Goal: Task Accomplishment & Management: Manage account settings

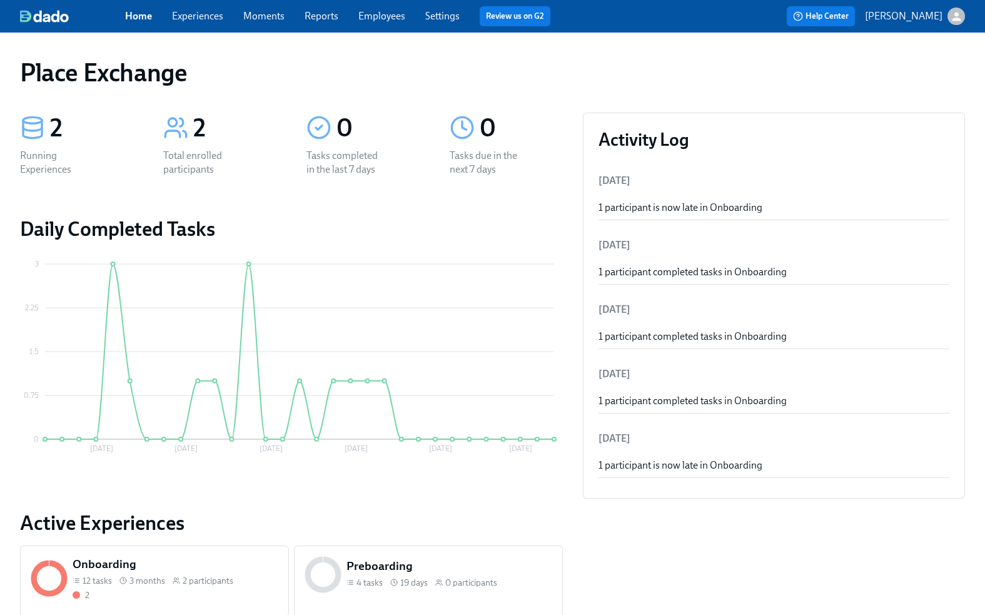
click at [199, 14] on link "Experiences" at bounding box center [197, 16] width 51 height 12
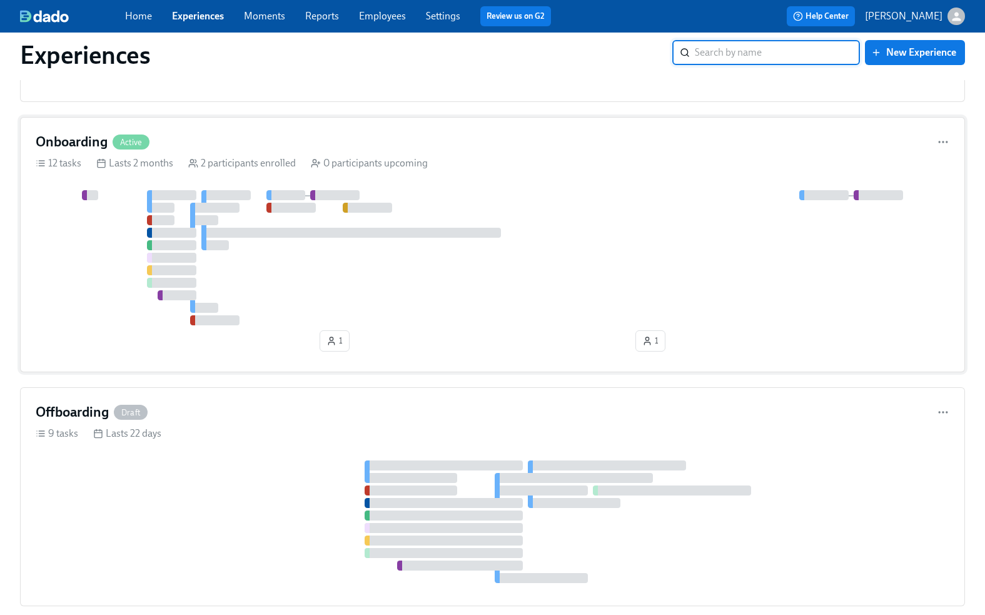
scroll to position [316, 0]
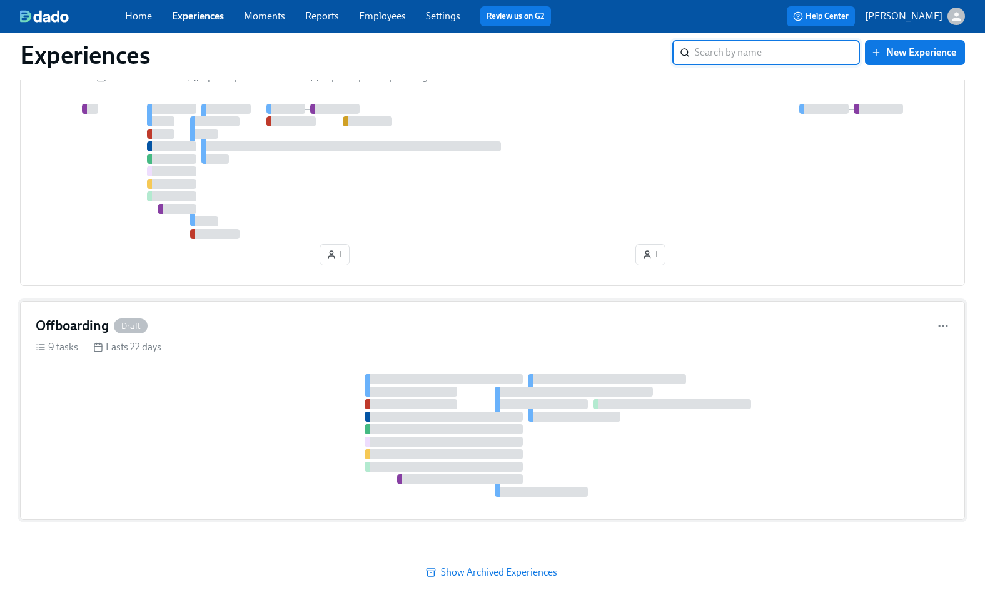
click at [255, 361] on div "Offboarding Draft 9 tasks Lasts 22 days" at bounding box center [492, 410] width 945 height 219
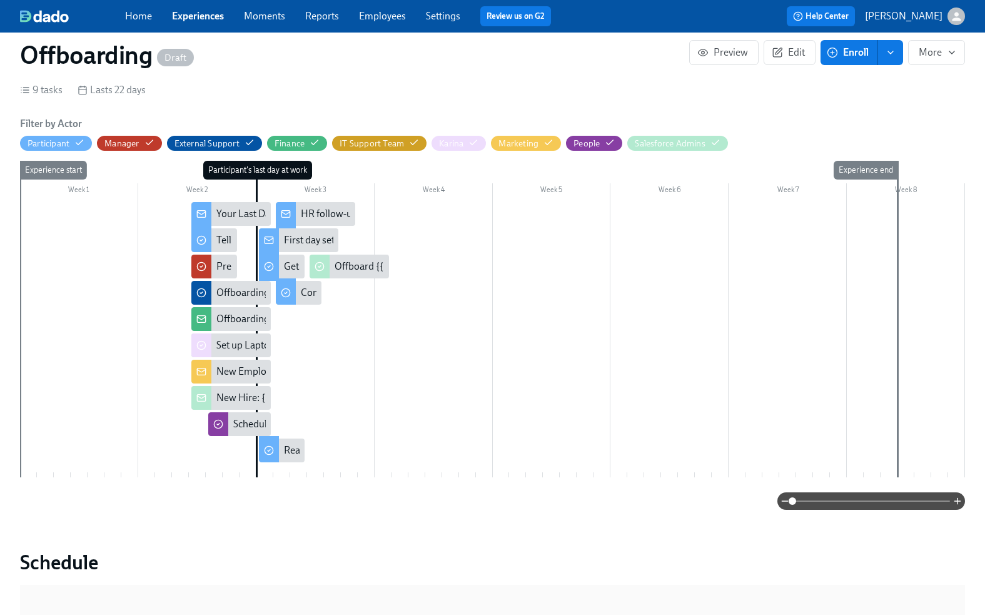
scroll to position [263, 0]
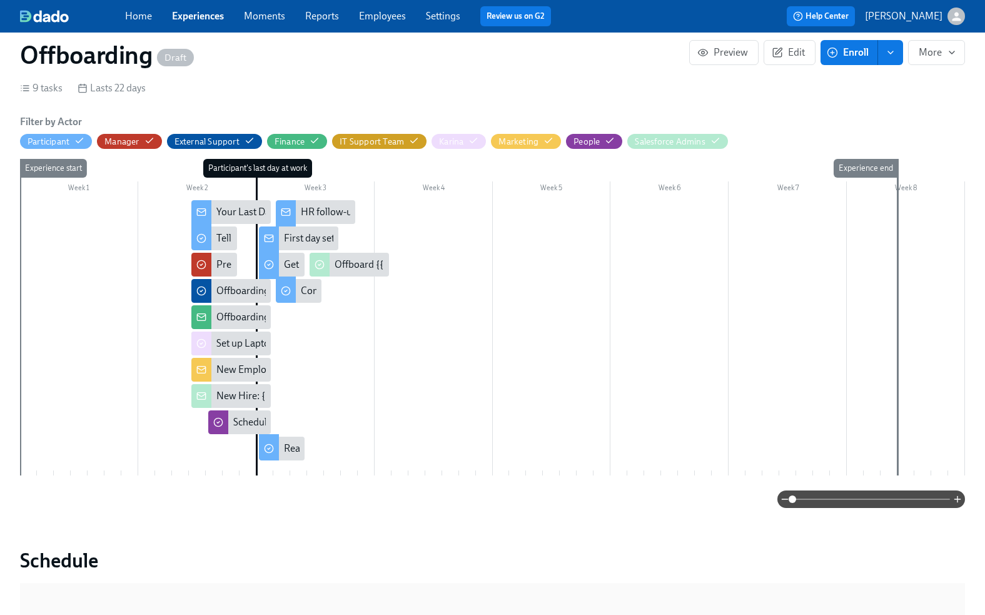
click at [436, 80] on section "Timeline Search 9 tasks Lasts 22 days Filter by Actor Participant Manager Exter…" at bounding box center [492, 279] width 945 height 456
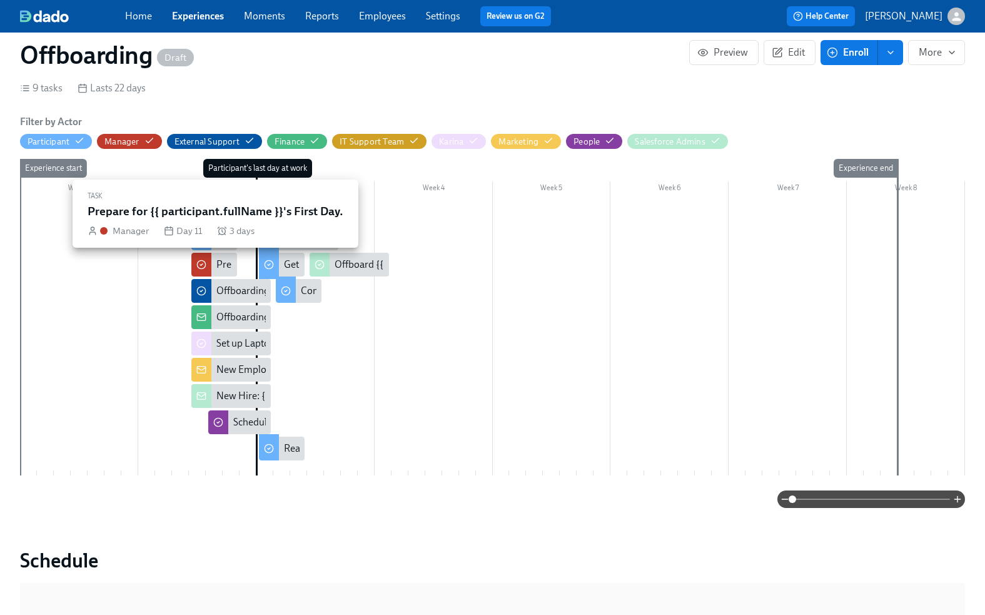
click at [222, 261] on div "Prepare for {{ participant.fullName }}'s First Day." at bounding box center [319, 265] width 206 height 14
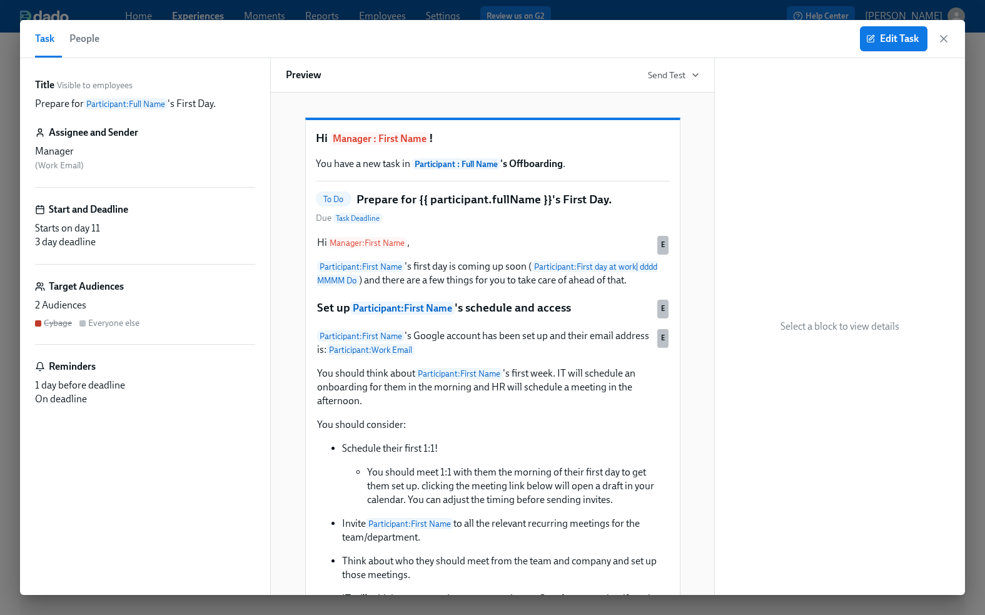
click at [418, 208] on h5 "Prepare for {{ participant.fullName }}'s First Day." at bounding box center [484, 199] width 256 height 16
click at [49, 104] on p "Prepare for Participant : Full Name 's First Day." at bounding box center [125, 104] width 181 height 14
drag, startPoint x: 179, startPoint y: 103, endPoint x: 196, endPoint y: 103, distance: 16.9
click at [196, 103] on p "Prepare for Participant : Full Name 's First Day." at bounding box center [125, 104] width 181 height 14
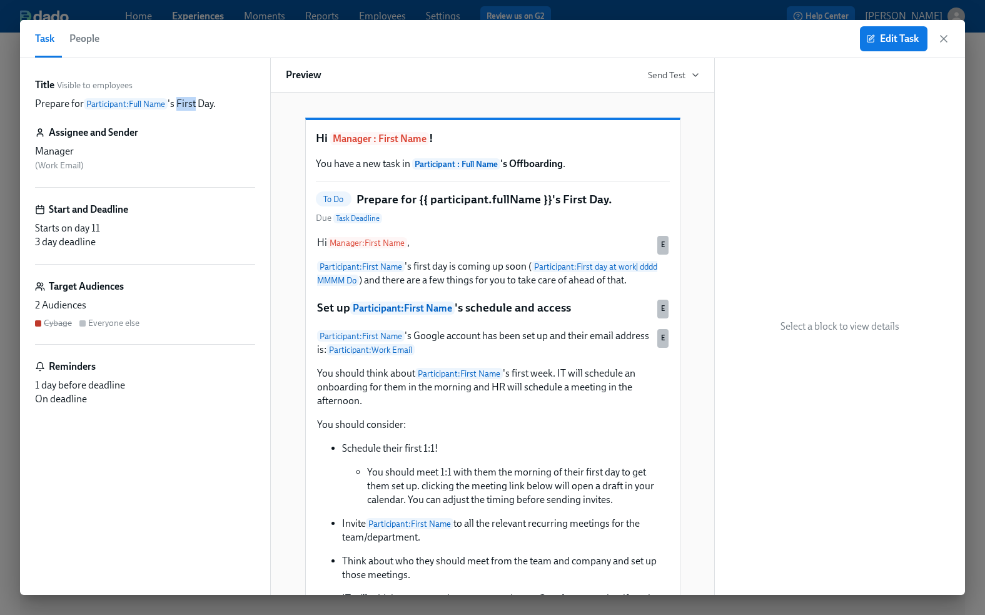
click at [51, 107] on p "Prepare for Participant : Full Name 's First Day." at bounding box center [125, 104] width 181 height 14
click at [894, 33] on span "Edit Task" at bounding box center [894, 39] width 50 height 13
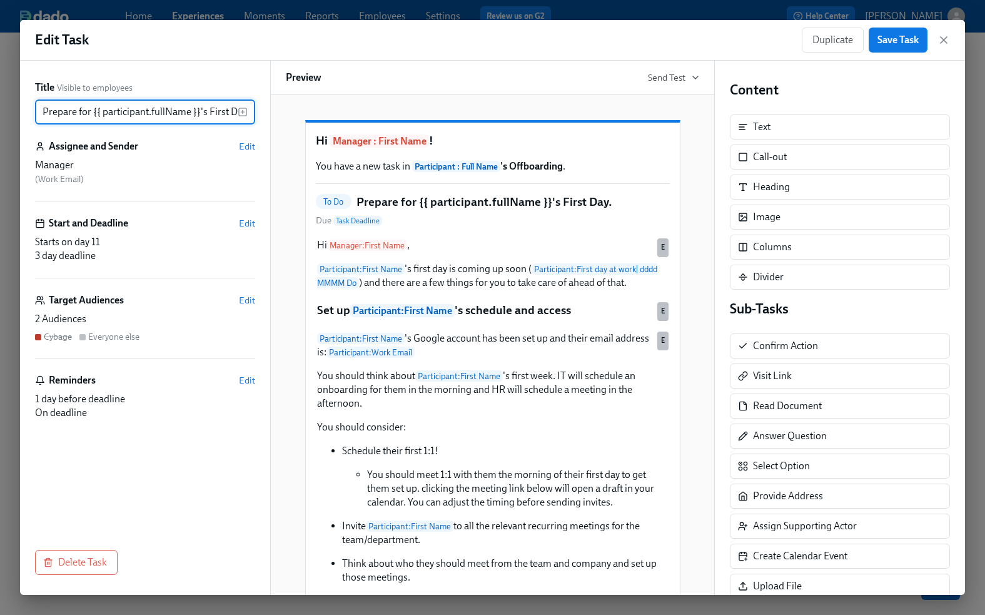
drag, startPoint x: 89, startPoint y: 108, endPoint x: 17, endPoint y: 108, distance: 72.5
click at [17, 108] on div "Edit Task Duplicate Save Task Title Visible to employees Prepare for {{ partici…" at bounding box center [492, 307] width 985 height 615
type input "[DATE] is {{ participant.fullName }}'s Last Day."
click at [380, 173] on p "You have a new task in Participant : Full Name 's Offboarding ." at bounding box center [493, 166] width 354 height 14
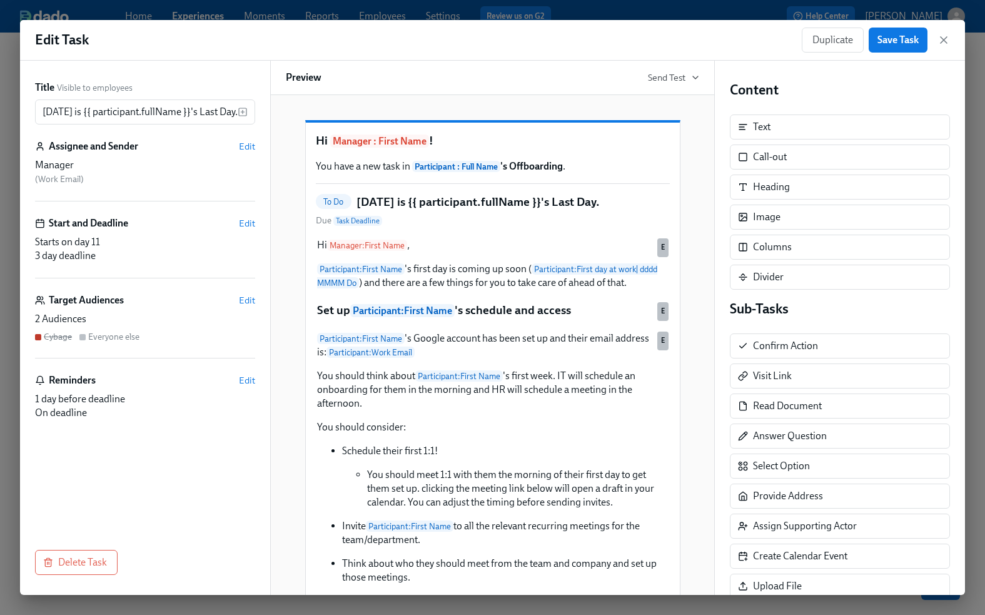
click at [380, 173] on p "You have a new task in Participant : Full Name 's Offboarding ." at bounding box center [493, 166] width 354 height 14
click at [944, 39] on icon "button" at bounding box center [943, 40] width 6 height 6
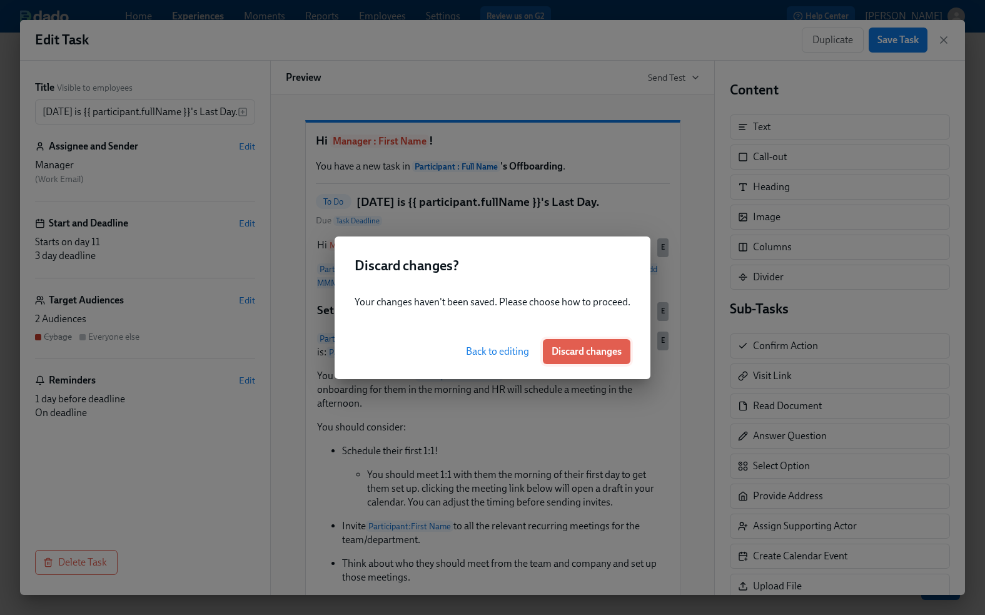
click at [593, 346] on span "Discard changes" at bounding box center [587, 351] width 70 height 13
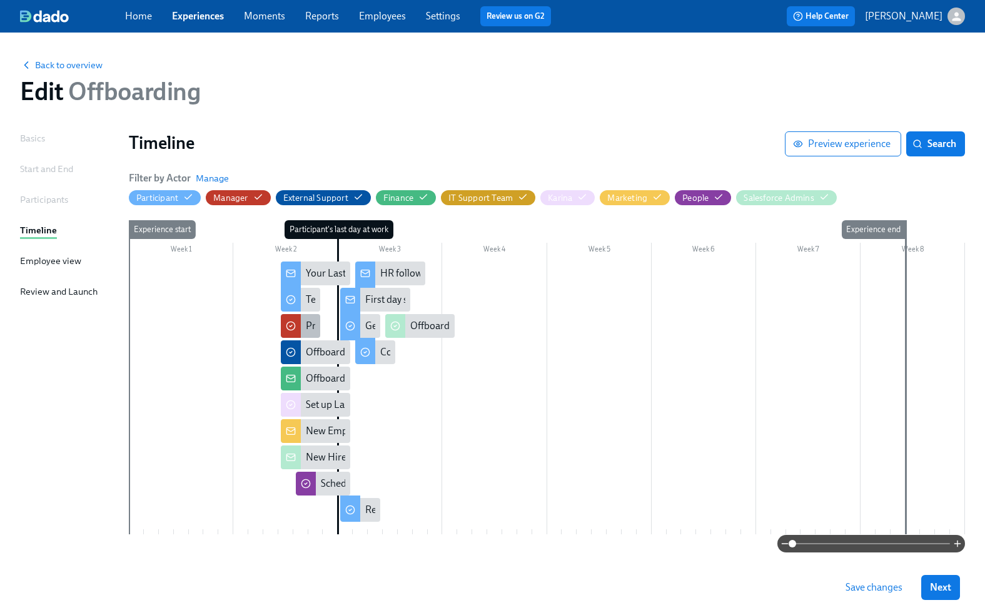
click at [300, 324] on div at bounding box center [291, 326] width 20 height 24
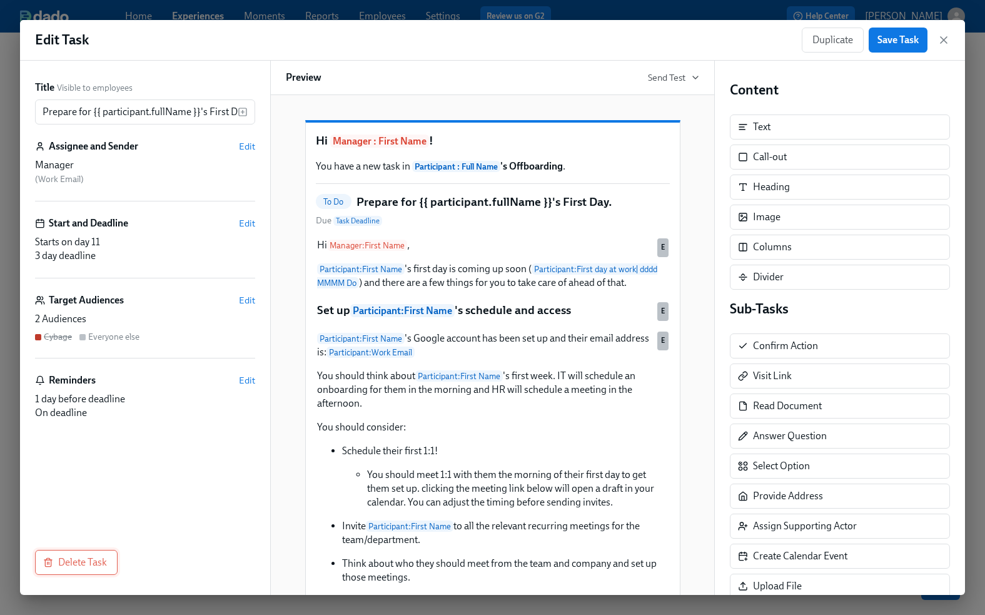
click at [91, 556] on span "Delete Task" at bounding box center [76, 562] width 61 height 13
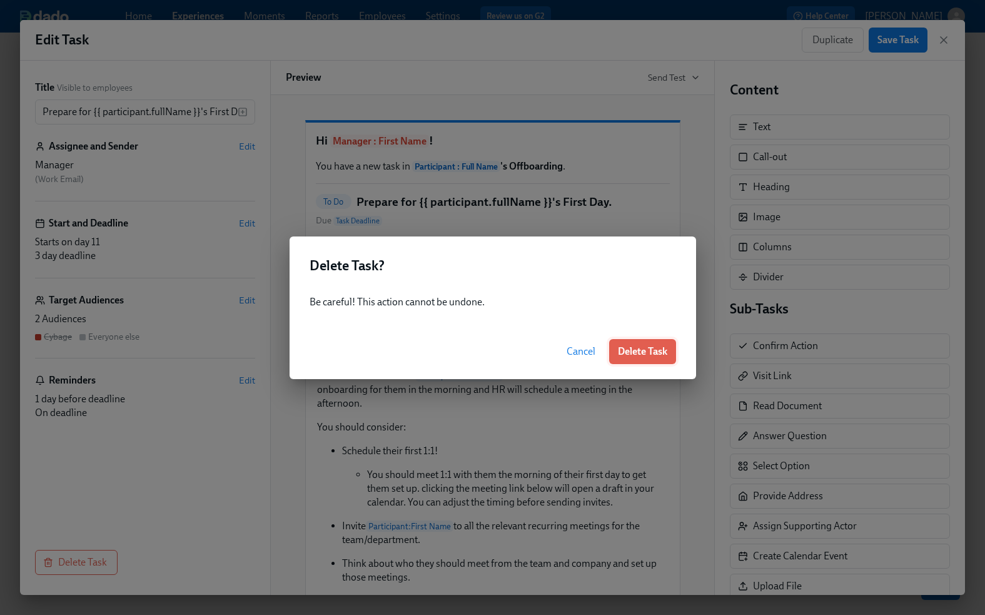
click at [643, 354] on span "Delete Task" at bounding box center [642, 351] width 49 height 13
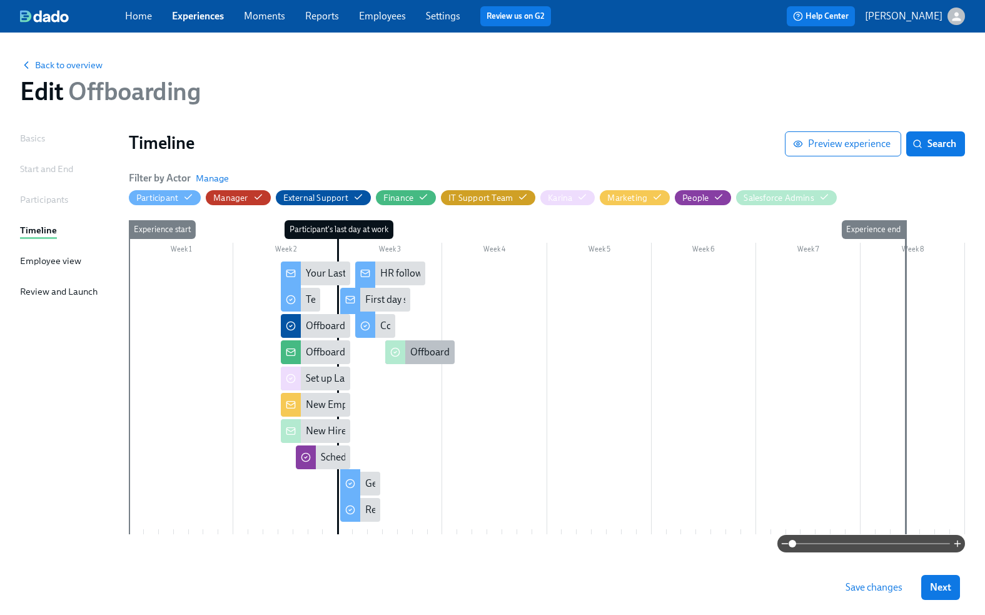
click at [425, 350] on div "Offboard {{ participant.fullName }} from Salesforce" at bounding box center [519, 352] width 218 height 14
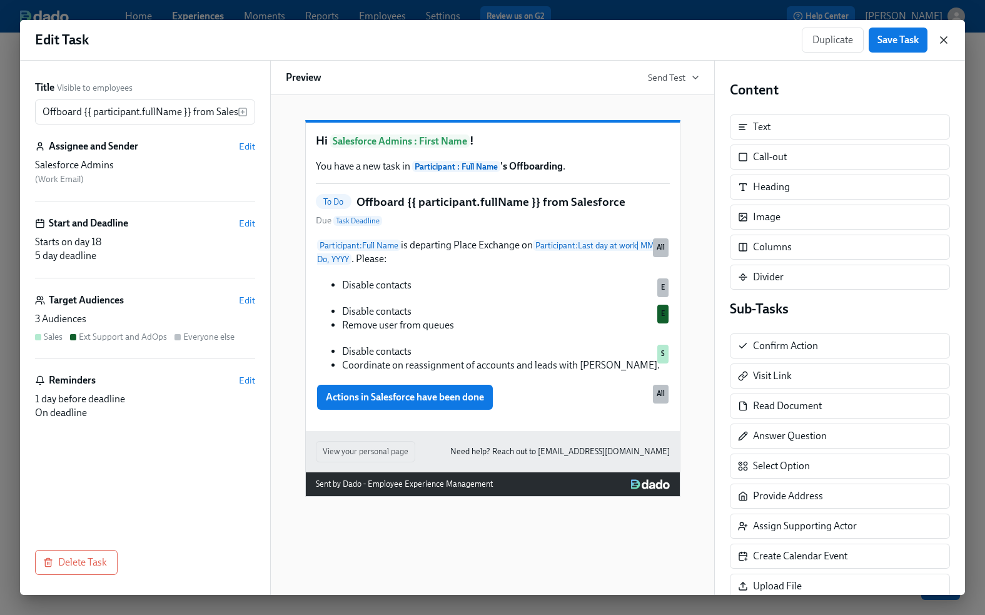
click at [940, 35] on icon "button" at bounding box center [943, 40] width 13 height 13
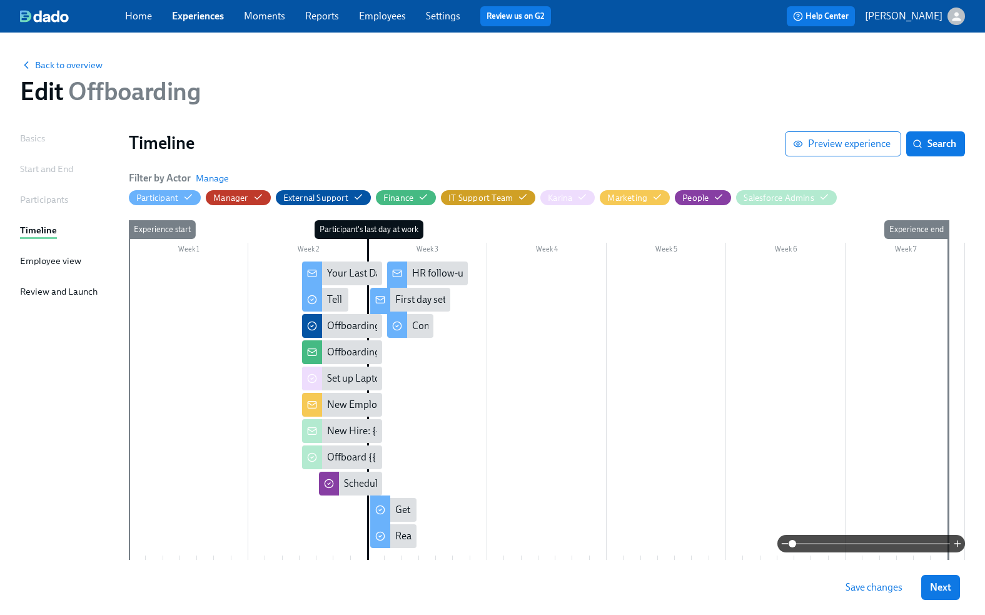
click at [899, 540] on span at bounding box center [871, 544] width 158 height 18
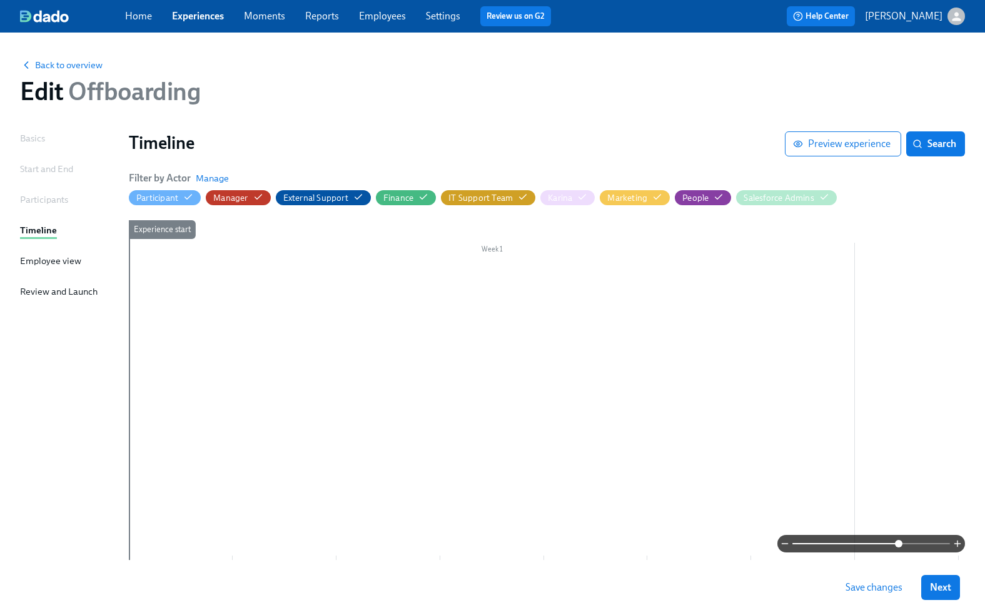
click at [870, 542] on span at bounding box center [871, 544] width 158 height 18
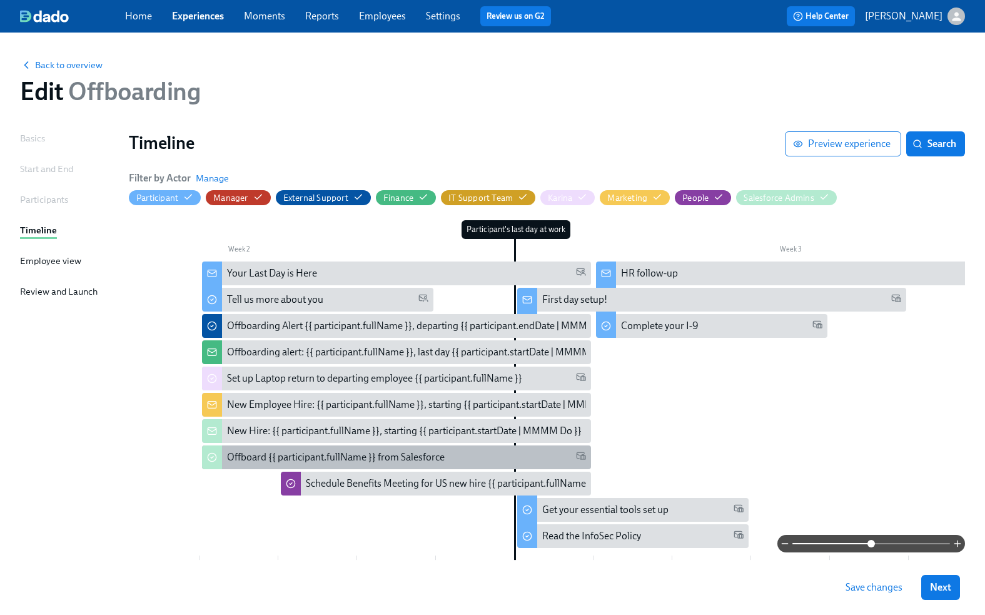
scroll to position [0, 722]
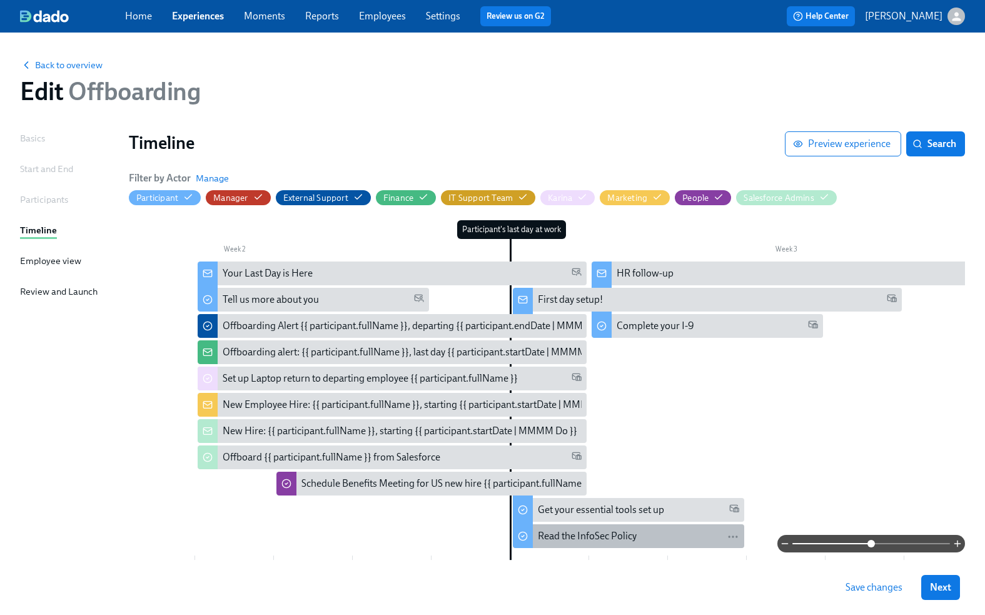
click at [663, 533] on div "Read the InfoSec Policy" at bounding box center [638, 536] width 201 height 14
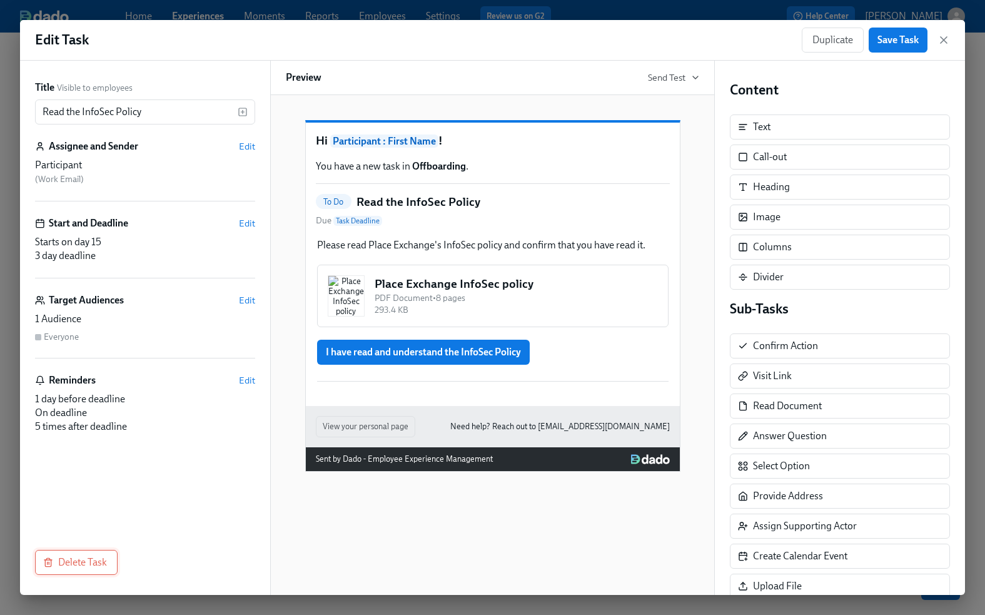
click at [83, 565] on span "Delete Task" at bounding box center [76, 562] width 61 height 13
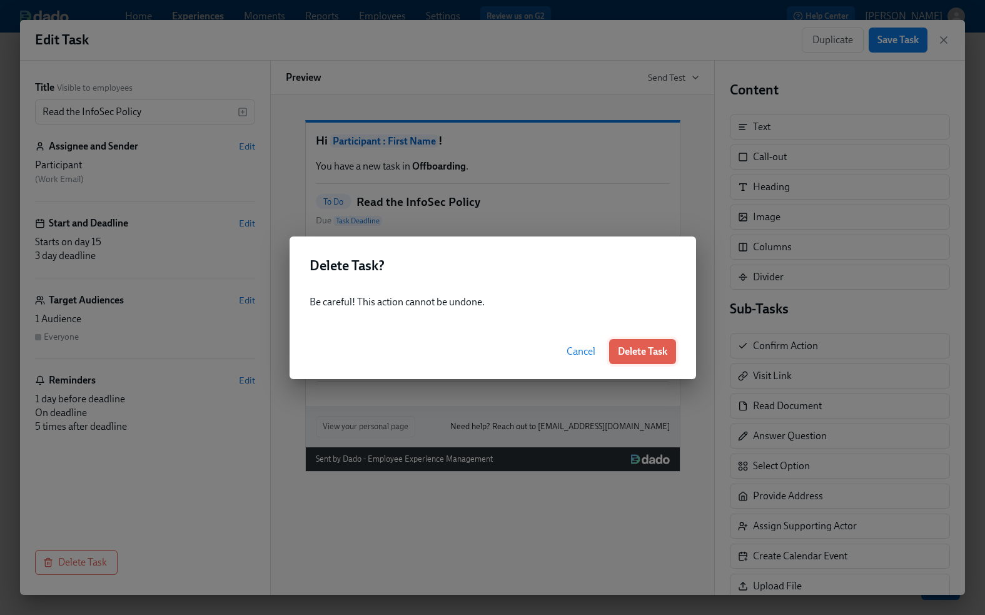
click at [645, 346] on span "Delete Task" at bounding box center [642, 351] width 49 height 13
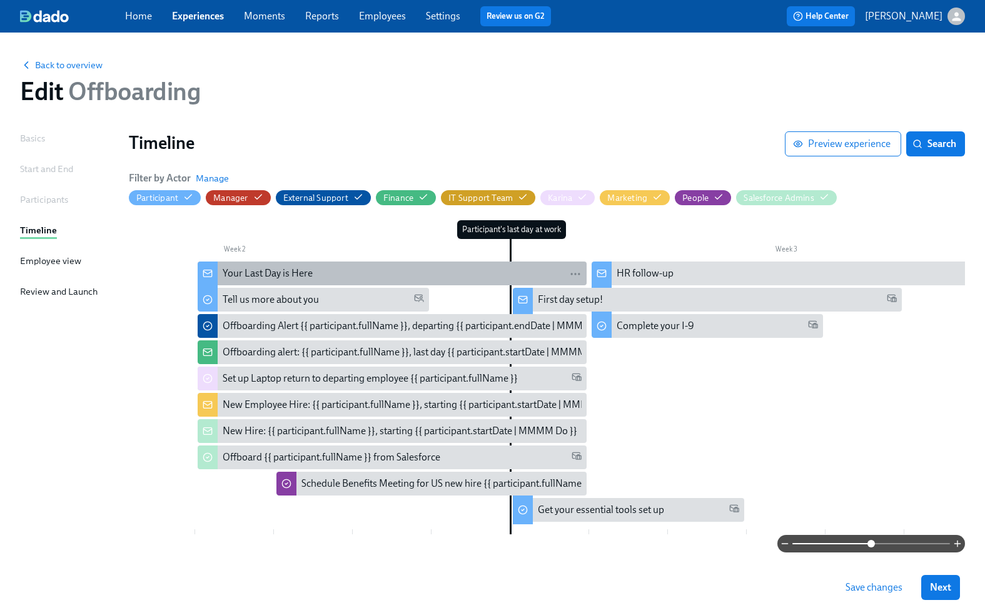
click at [276, 270] on div "Your Last Day is Here" at bounding box center [268, 273] width 90 height 14
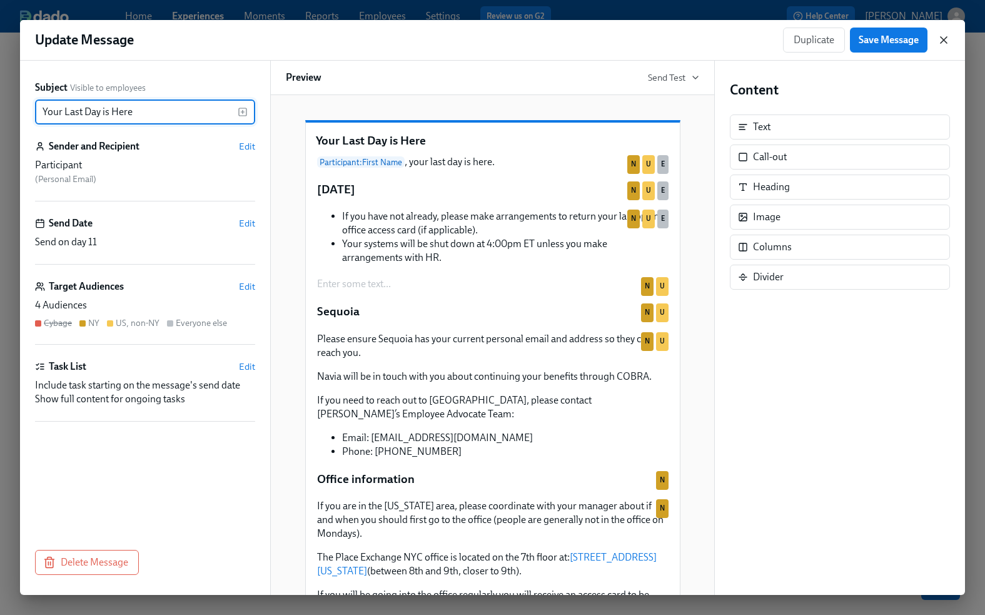
click at [940, 41] on icon "button" at bounding box center [943, 40] width 13 height 13
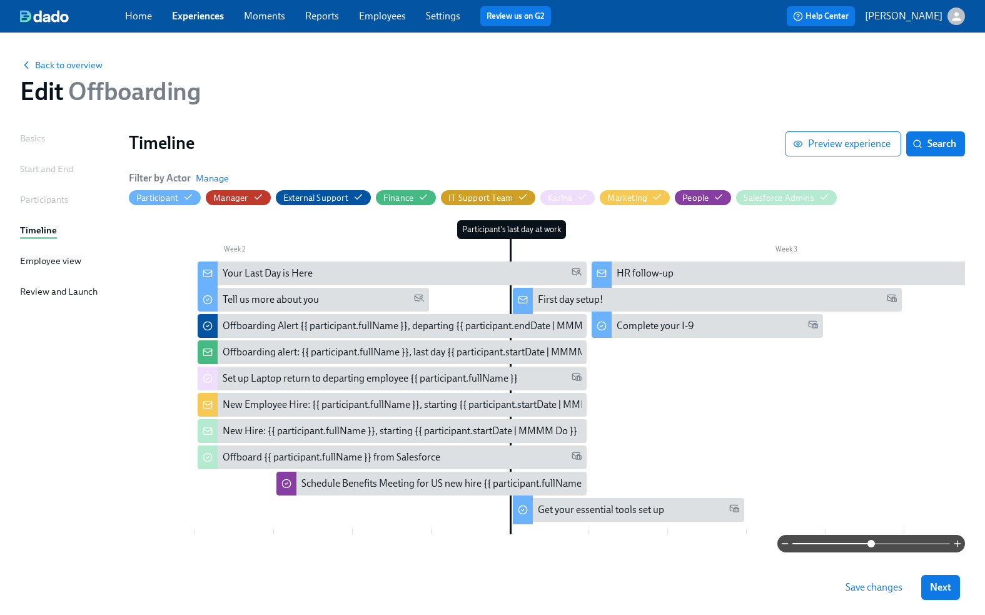
click at [512, 226] on div "Participant's last day at work" at bounding box center [511, 229] width 109 height 19
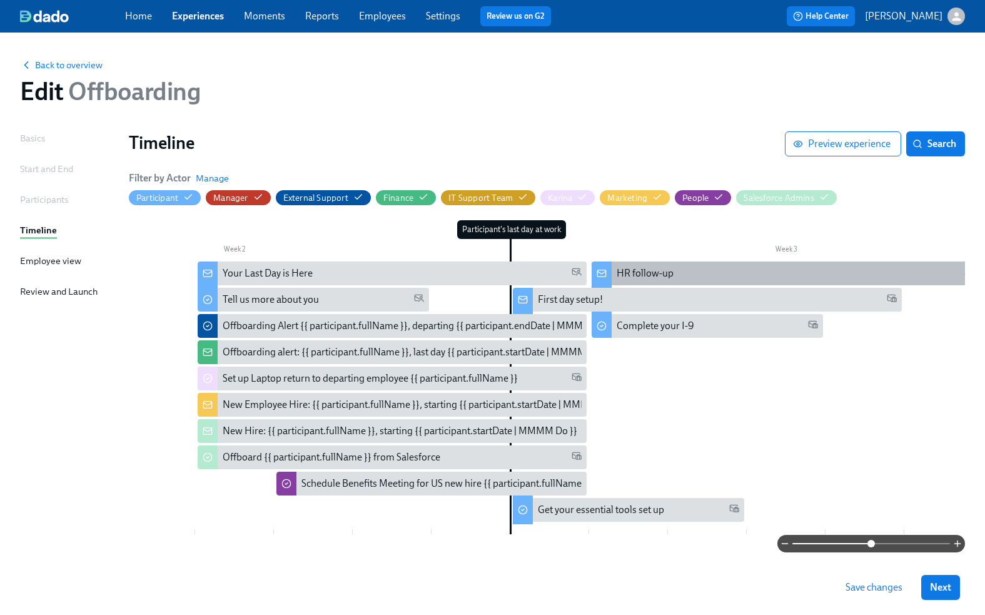
click at [684, 270] on div "HR follow-up" at bounding box center [796, 273] width 359 height 14
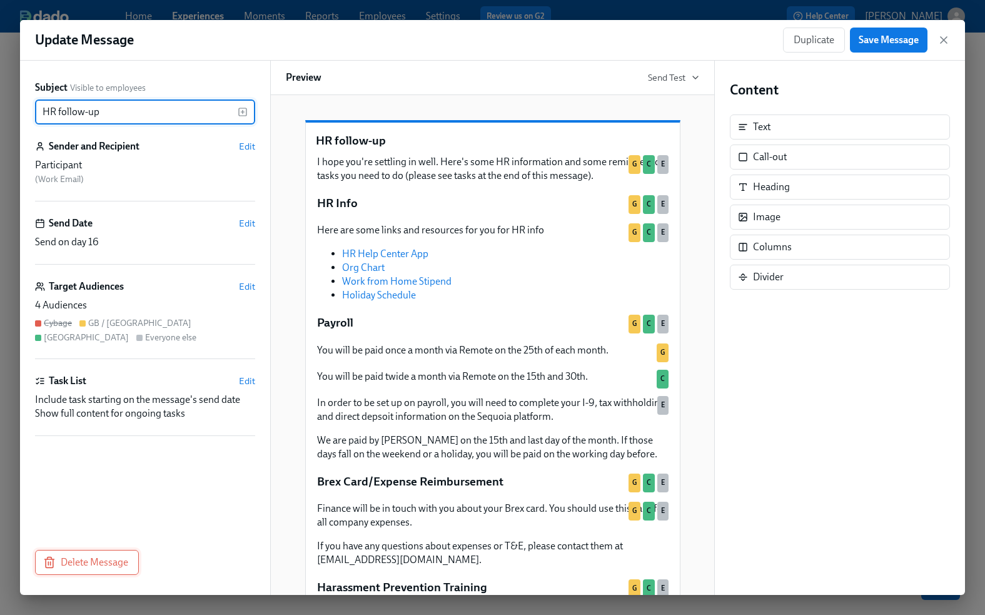
click at [76, 559] on span "Delete Message" at bounding box center [87, 562] width 83 height 13
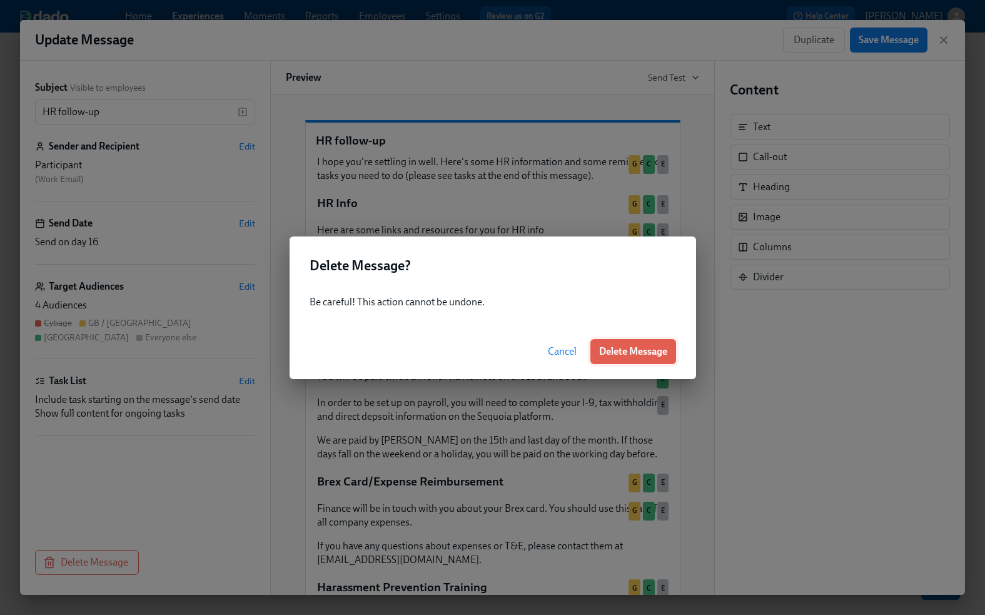
click at [635, 348] on span "Delete Message" at bounding box center [633, 351] width 68 height 13
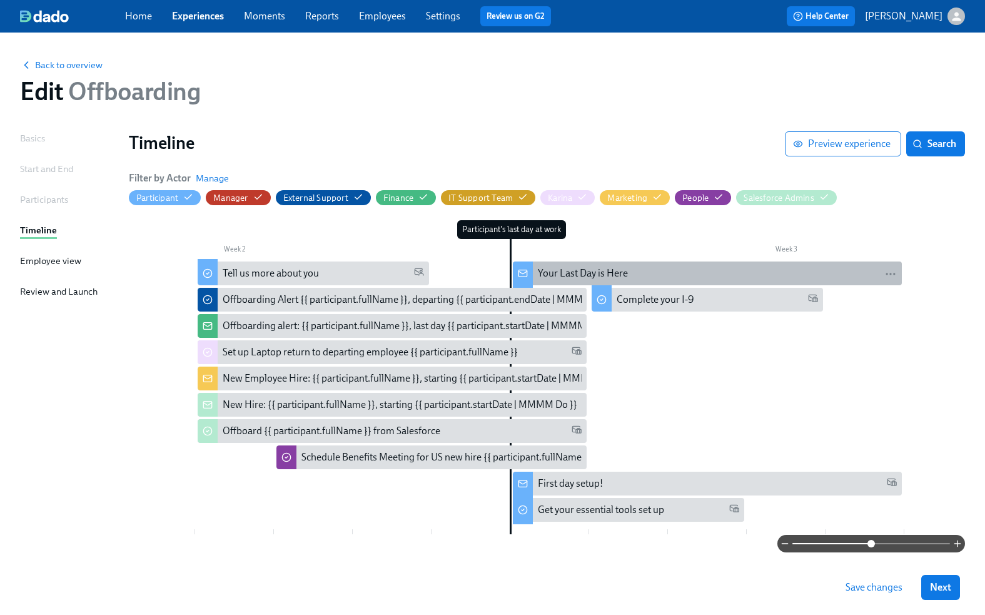
click at [588, 269] on div "Your Last Day is Here" at bounding box center [583, 273] width 90 height 14
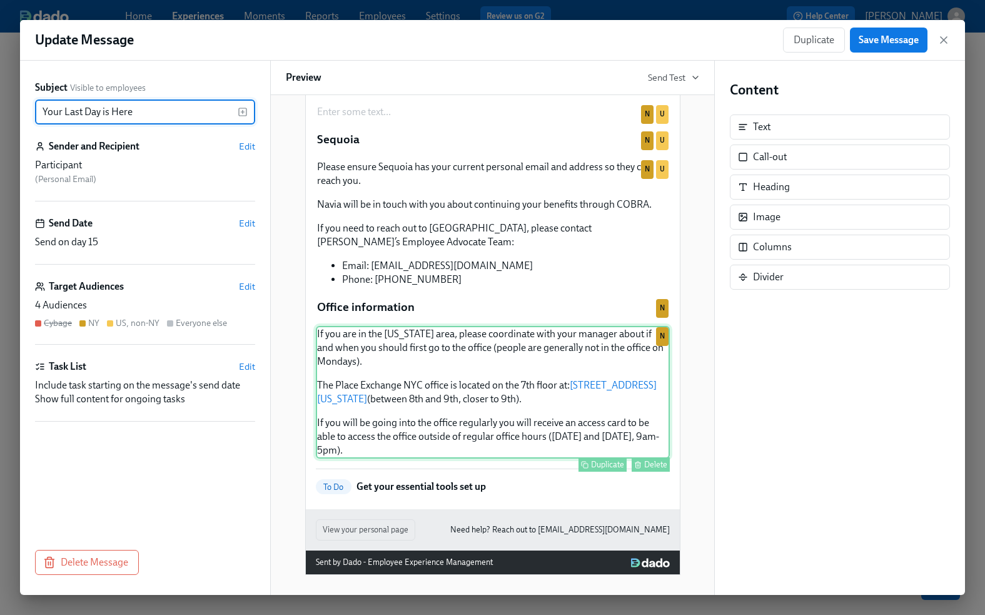
scroll to position [188, 0]
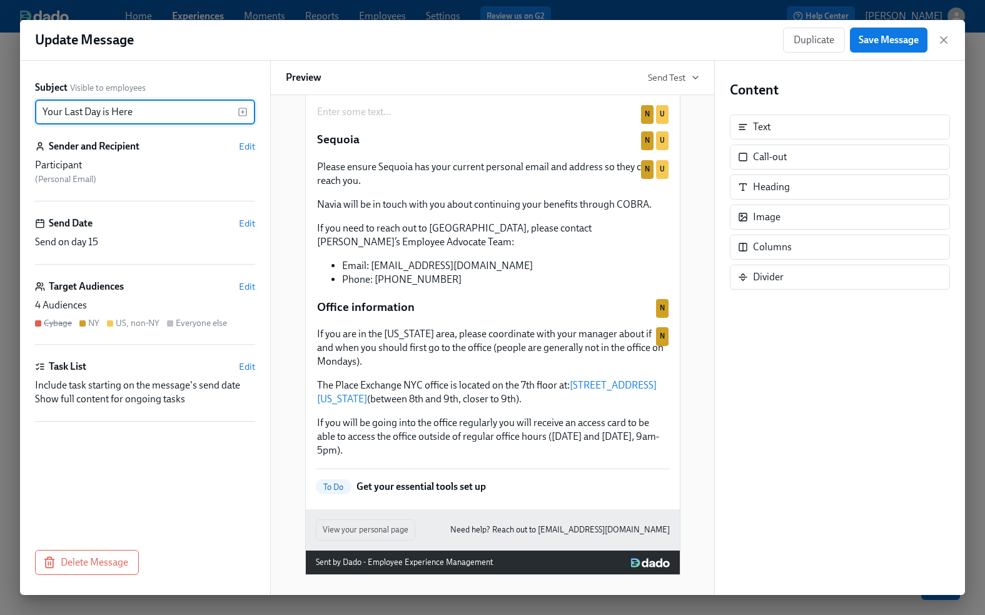
click at [444, 485] on p "Get your essential tools set up" at bounding box center [420, 487] width 129 height 14
click at [422, 484] on p "Get your essential tools set up" at bounding box center [420, 487] width 129 height 14
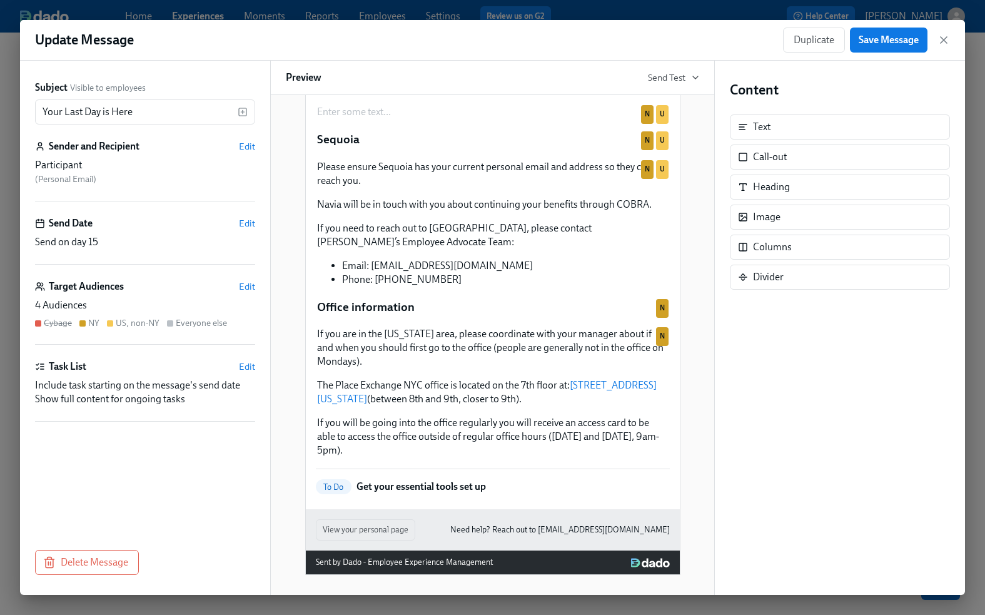
click at [166, 400] on div "Show full content for ongoing tasks" at bounding box center [145, 399] width 220 height 14
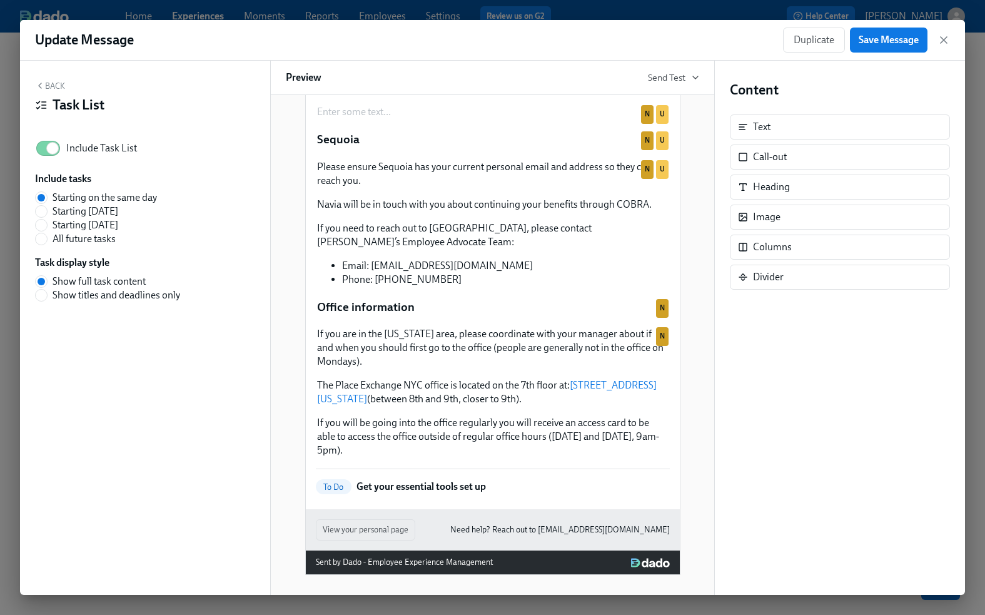
click at [54, 83] on button "Back" at bounding box center [50, 86] width 30 height 10
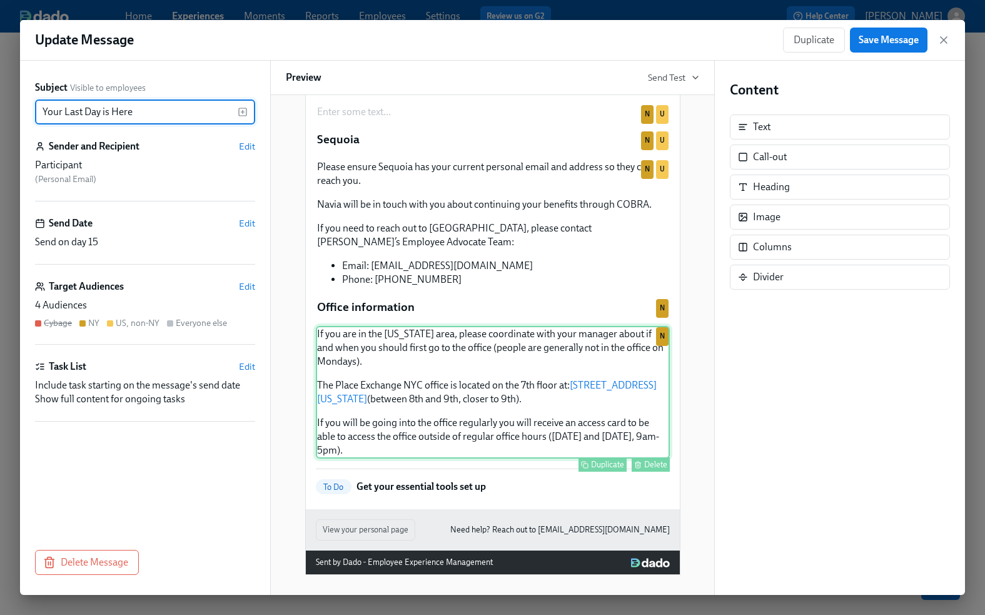
click at [446, 364] on div "If you are in the [US_STATE] area, please coordinate with your manager about if…" at bounding box center [493, 392] width 354 height 133
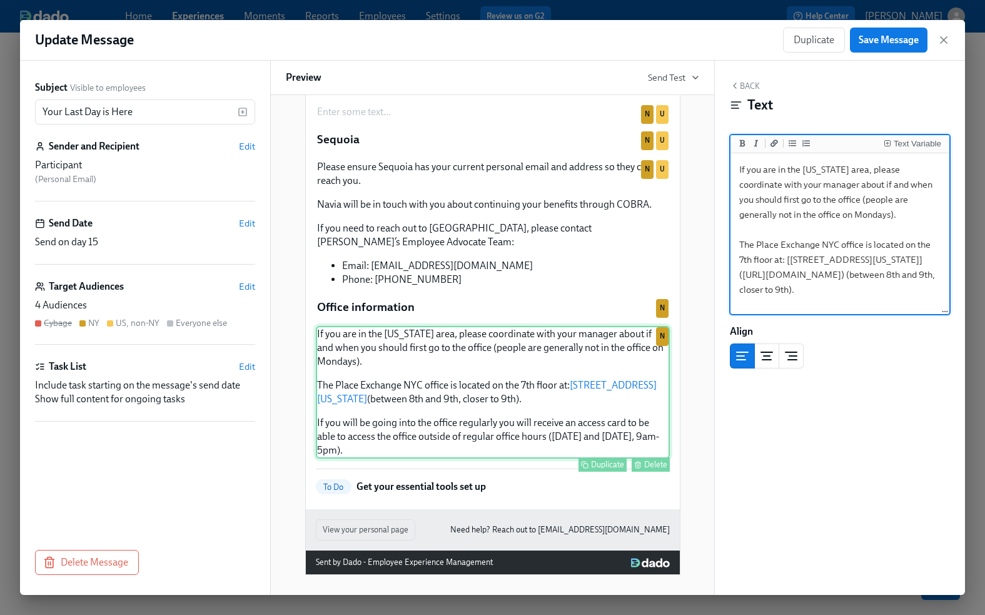
click at [451, 346] on div "If you are in the [US_STATE] area, please coordinate with your manager about if…" at bounding box center [493, 392] width 354 height 133
click at [381, 348] on div "If you are in the [US_STATE] area, please coordinate with your manager about if…" at bounding box center [493, 392] width 354 height 133
click at [410, 366] on div "If you are in the [US_STATE] area, please coordinate with your manager about if…" at bounding box center [493, 392] width 354 height 133
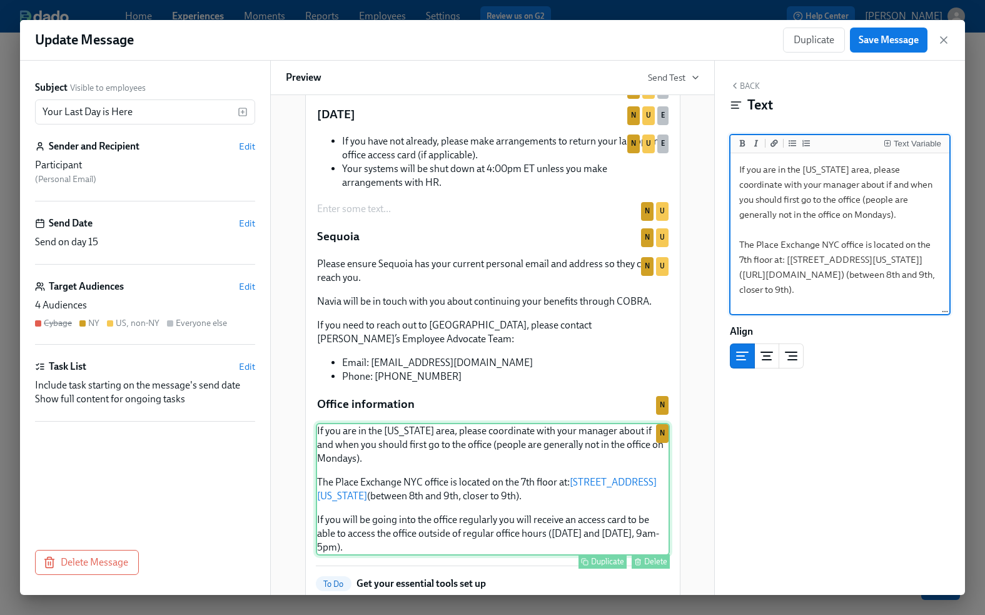
scroll to position [0, 0]
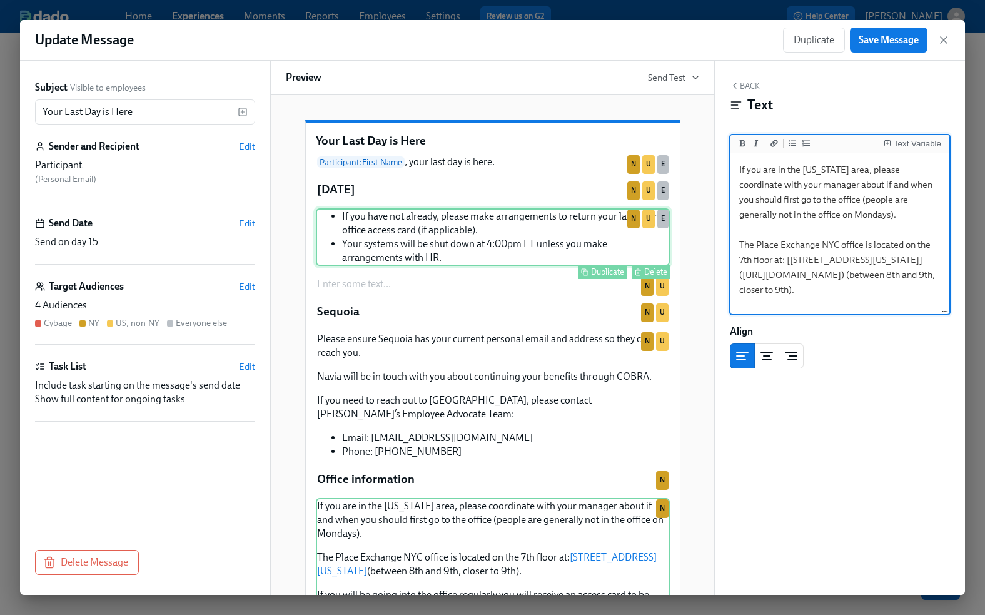
click at [446, 242] on div "If you have not already, please make arrangements to return your laptop and off…" at bounding box center [493, 237] width 354 height 58
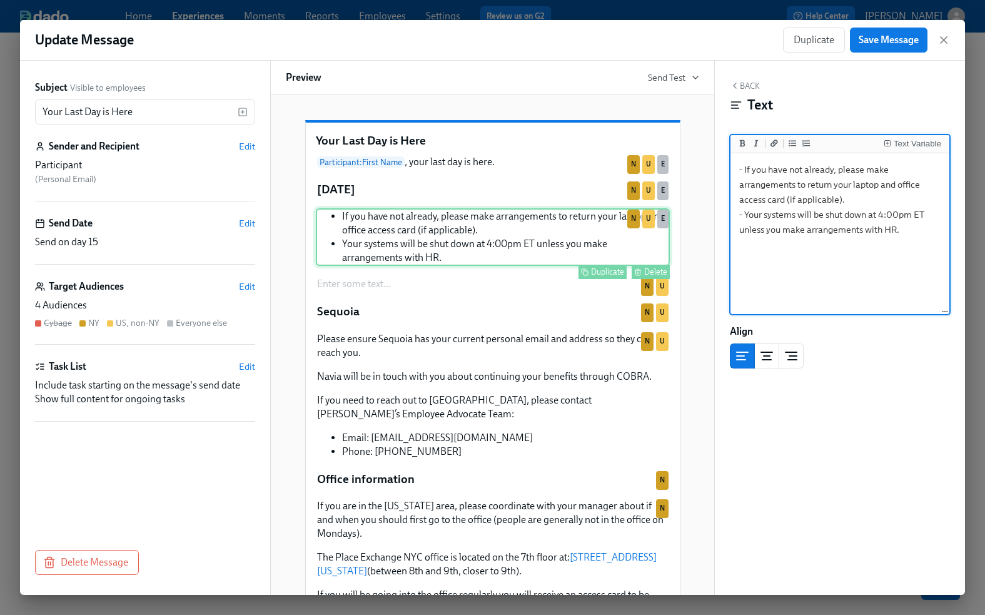
click at [561, 235] on div "If you have not already, please make arrangements to return your laptop and off…" at bounding box center [493, 237] width 354 height 58
click at [799, 186] on textarea "- If you have not already, please make arrangements to return your laptop and o…" at bounding box center [840, 234] width 214 height 157
type textarea "- If you have not already, please make arrangements with [PERSON_NAME] to retur…"
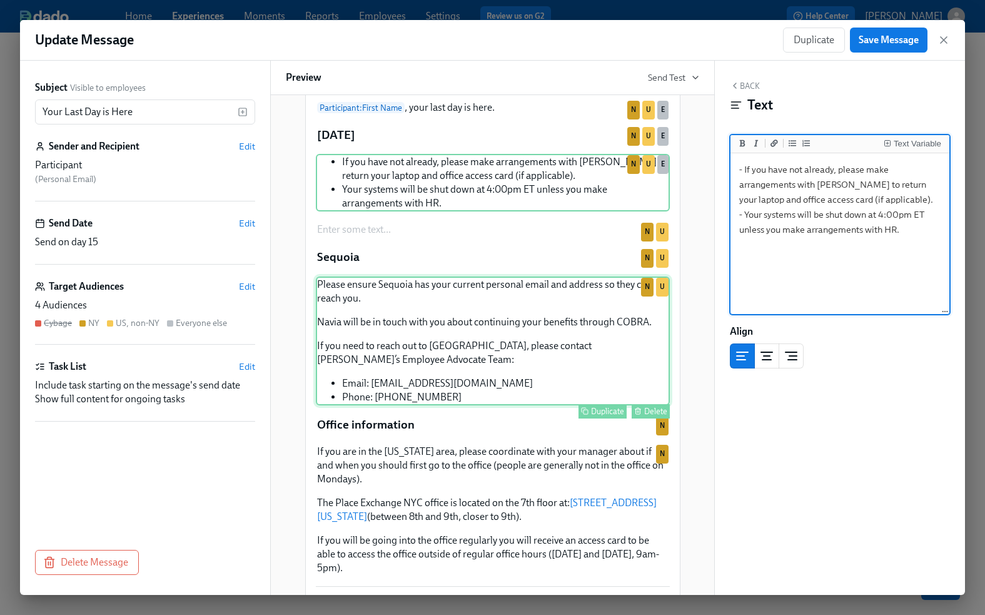
scroll to position [57, 0]
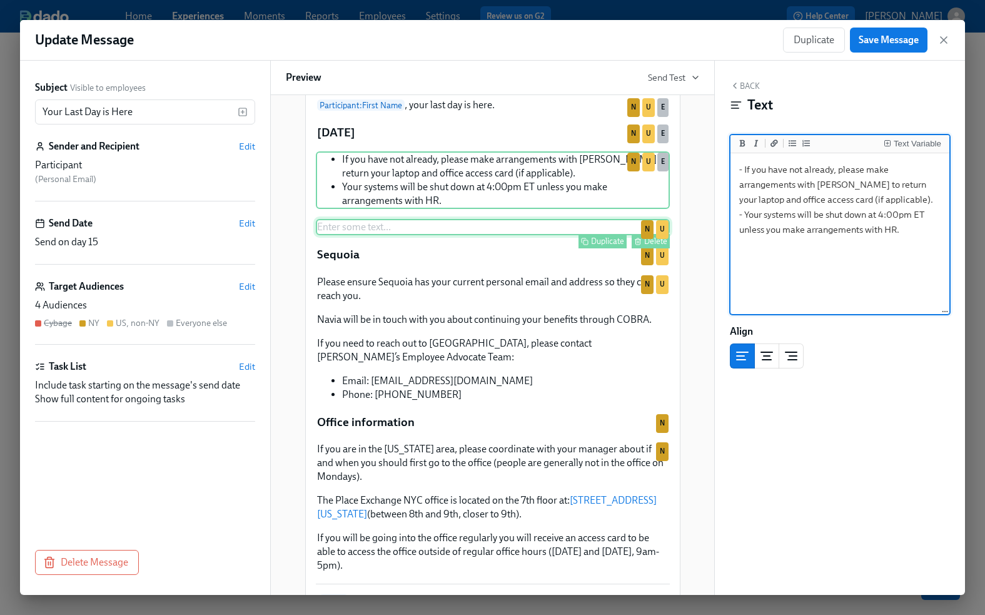
click at [655, 246] on div "Delete" at bounding box center [655, 240] width 23 height 9
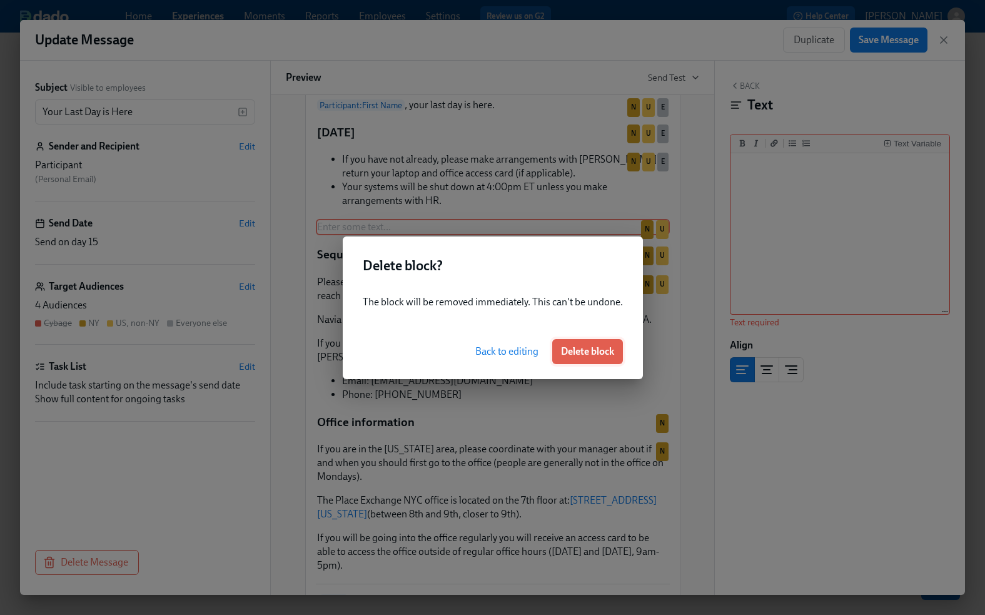
click at [574, 353] on span "Delete block" at bounding box center [587, 351] width 53 height 13
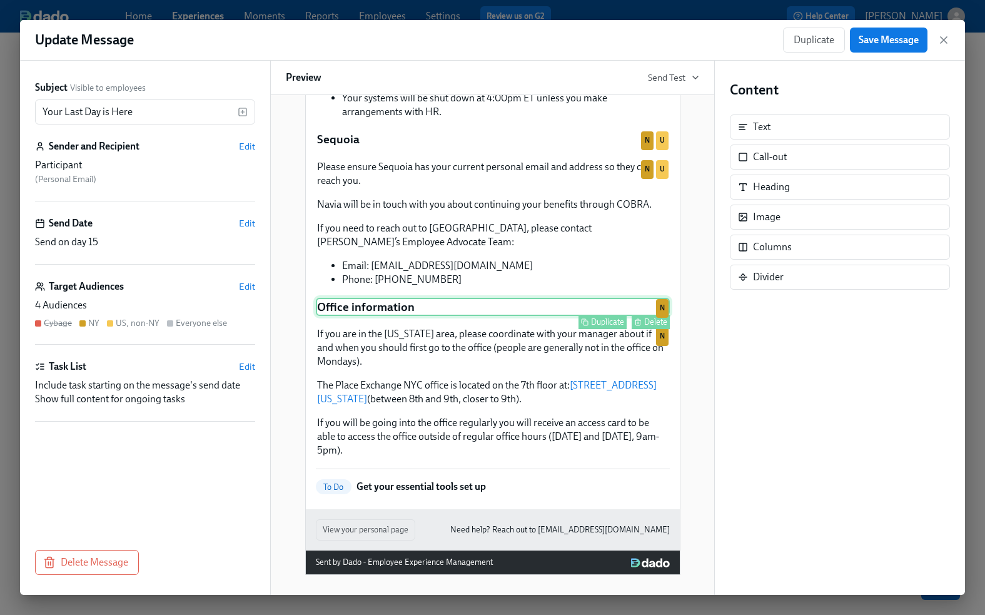
scroll to position [151, 0]
click at [658, 326] on div "Delete" at bounding box center [655, 321] width 23 height 9
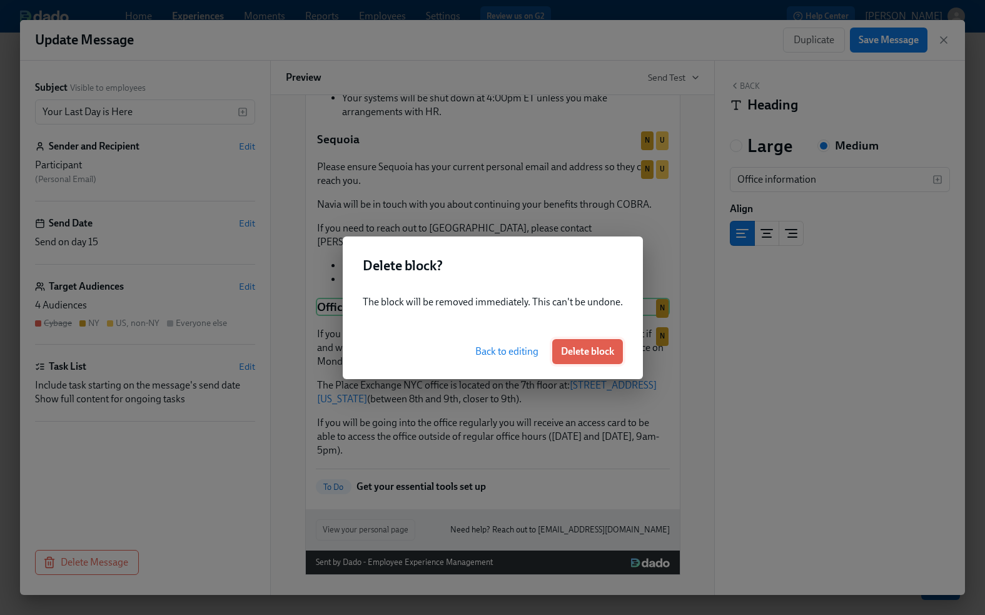
click at [583, 350] on span "Delete block" at bounding box center [587, 351] width 53 height 13
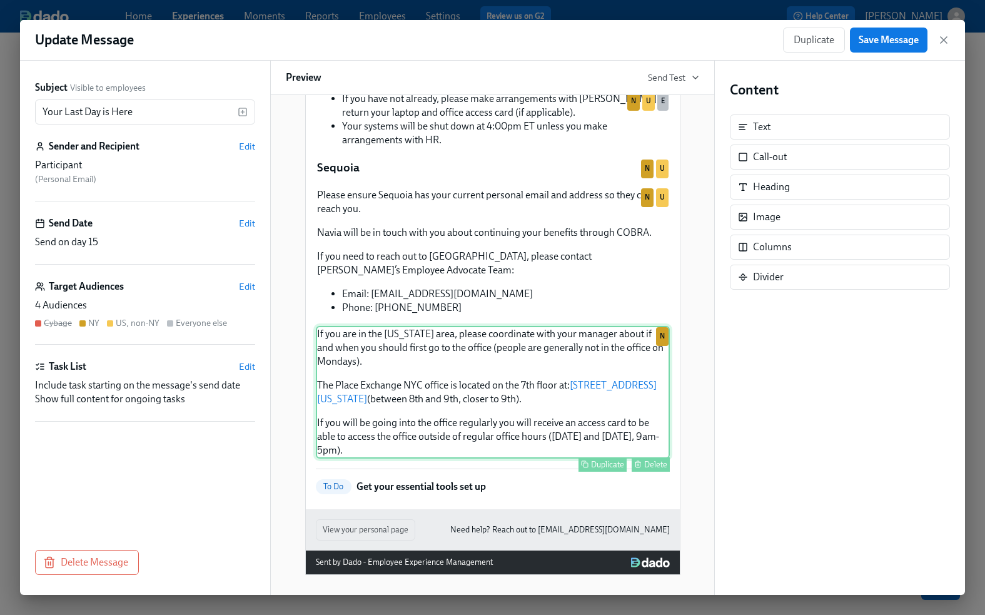
click at [657, 469] on div "Delete" at bounding box center [655, 464] width 23 height 9
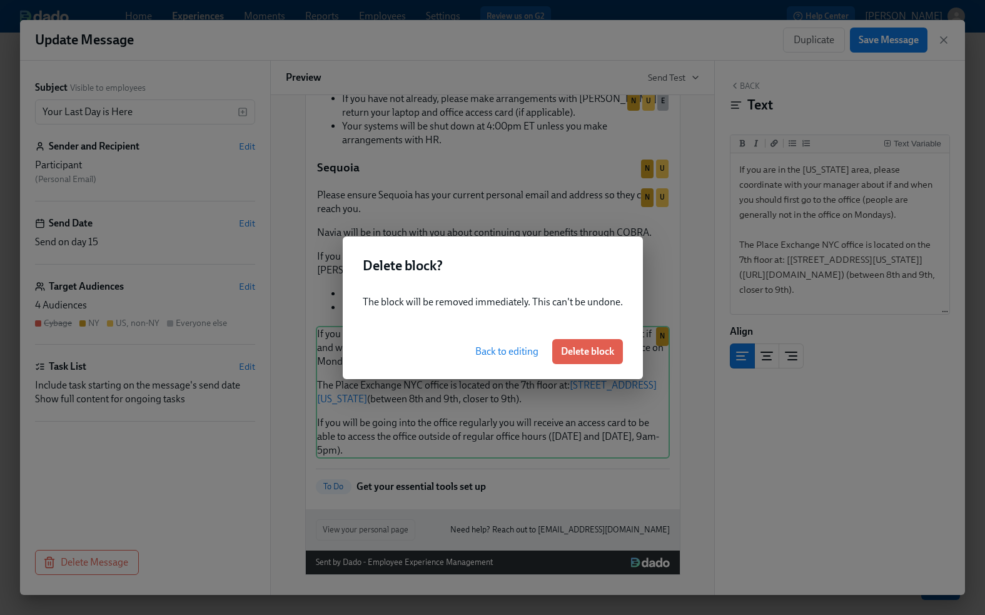
click at [532, 410] on div "Delete block? The block will be removed immediately. This can't be undone. Back…" at bounding box center [492, 307] width 985 height 615
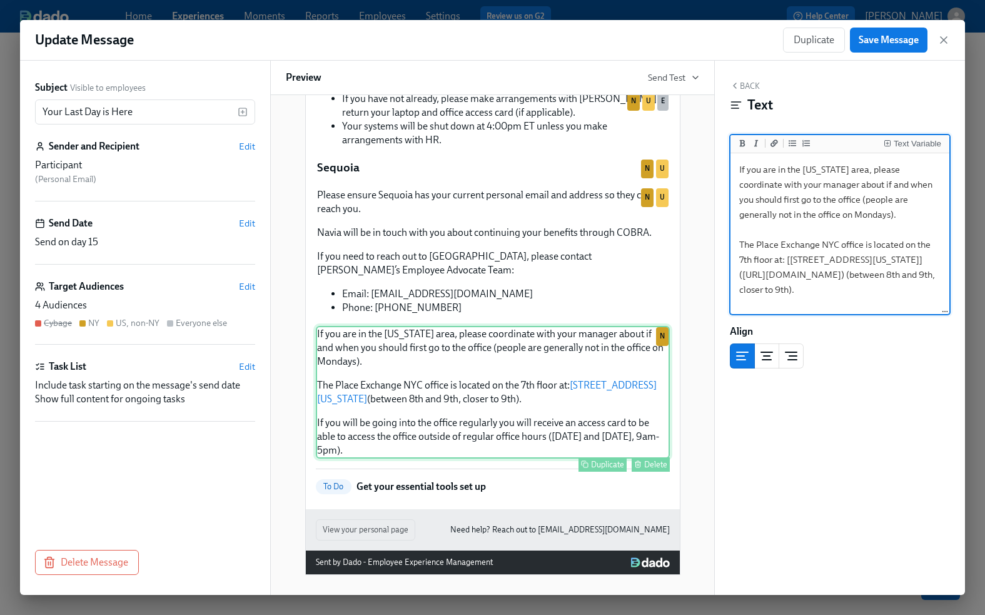
click at [657, 469] on div "Delete" at bounding box center [655, 464] width 23 height 9
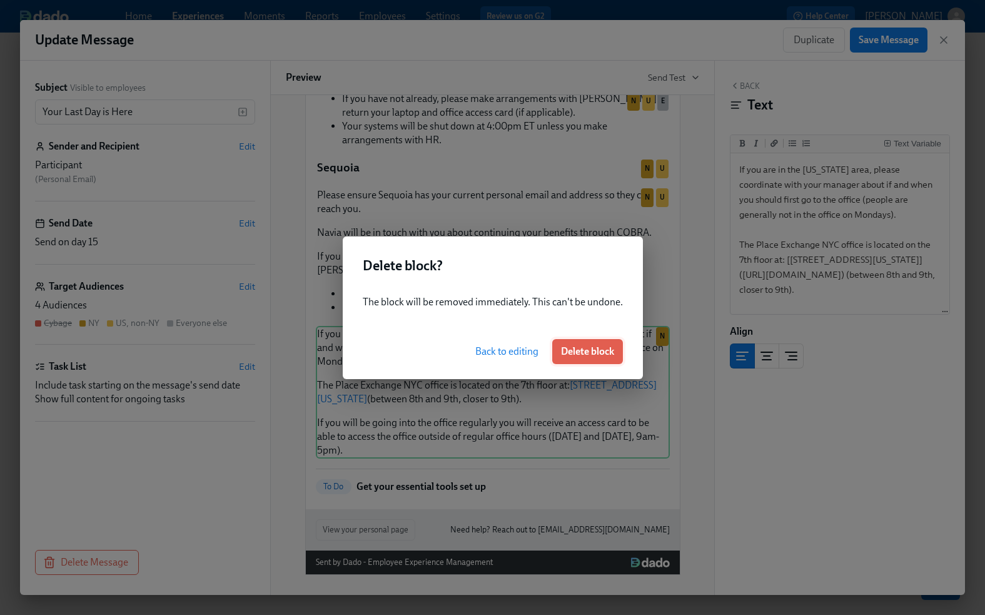
click at [598, 350] on span "Delete block" at bounding box center [587, 351] width 53 height 13
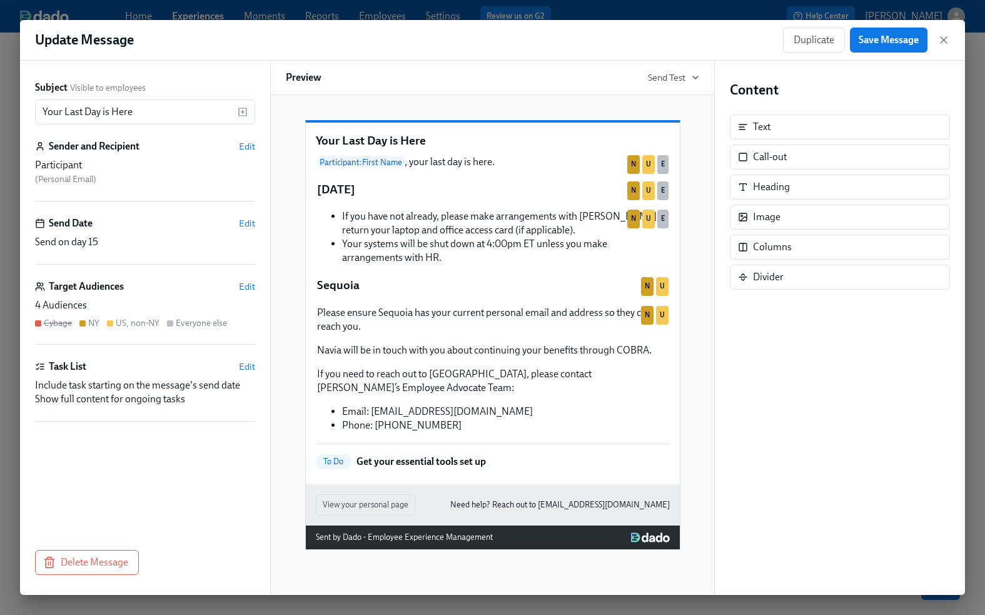
click at [541, 291] on div "Participant : First Name , your last day is here. Duplicate Delete N U E [DATE]…" at bounding box center [493, 294] width 354 height 280
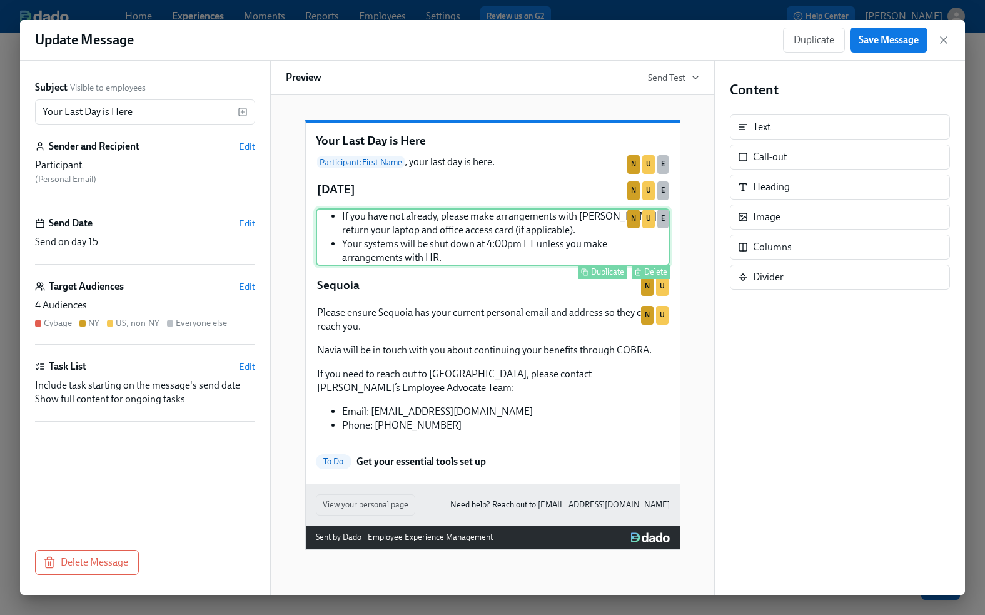
click at [447, 266] on div "If you have not already, please make arrangements with [PERSON_NAME] to return …" at bounding box center [493, 237] width 354 height 58
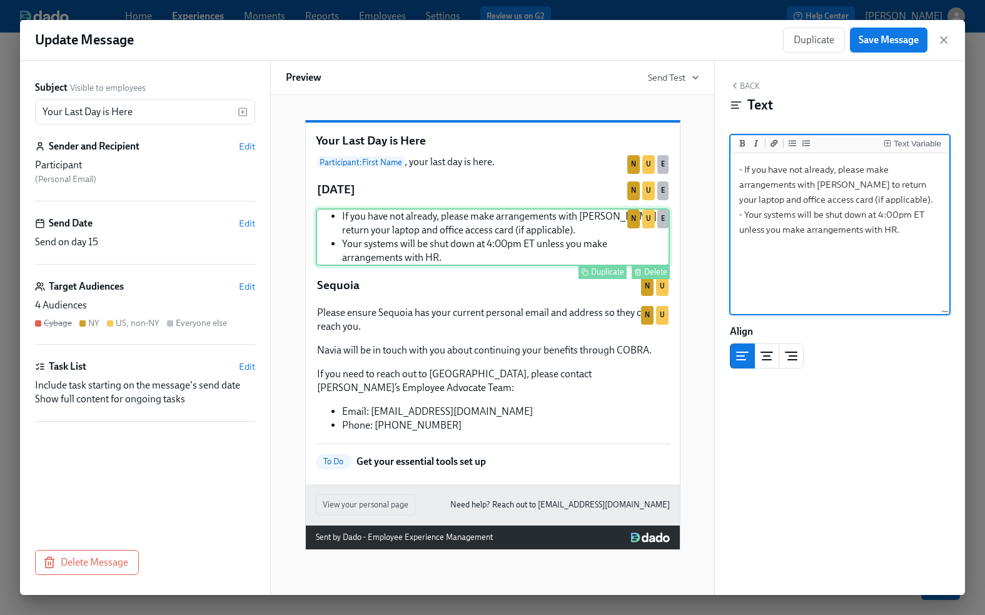
click at [554, 247] on div "If you have not already, please make arrangements with [PERSON_NAME] to return …" at bounding box center [493, 237] width 354 height 58
click at [909, 202] on textarea "- If you have not already, please make arrangements with [PERSON_NAME] to retur…" at bounding box center [840, 234] width 214 height 157
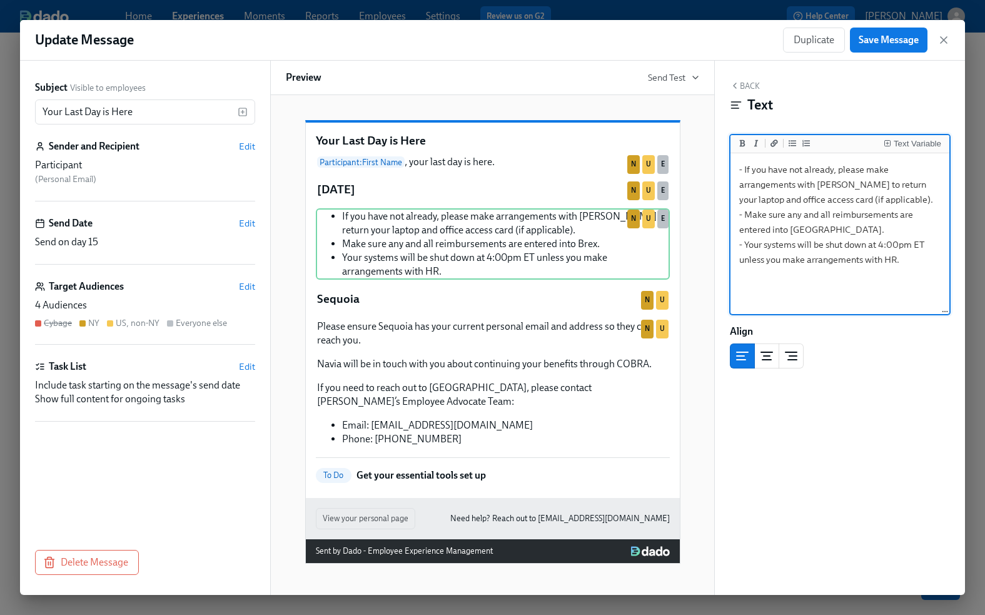
type textarea "- If you have not already, please make arrangements with [PERSON_NAME] to retur…"
click at [702, 403] on div "Your Last Day is Here Participant : First Name , your last day is here. Duplica…" at bounding box center [492, 345] width 445 height 500
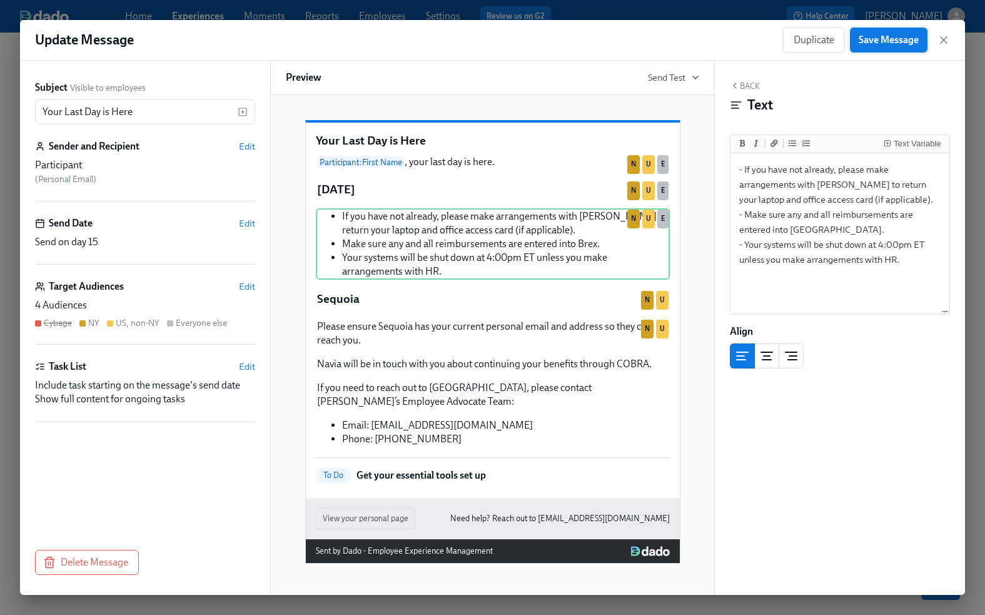
click at [893, 36] on span "Save Message" at bounding box center [889, 40] width 60 height 13
click at [944, 39] on icon "button" at bounding box center [943, 40] width 13 height 13
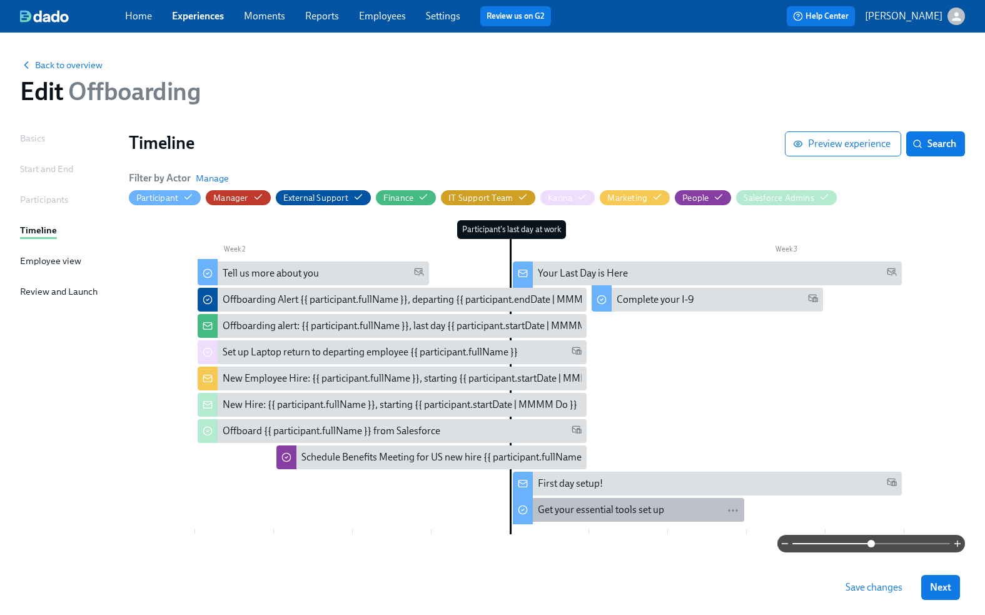
click at [599, 510] on div "Get your essential tools set up" at bounding box center [601, 510] width 126 height 14
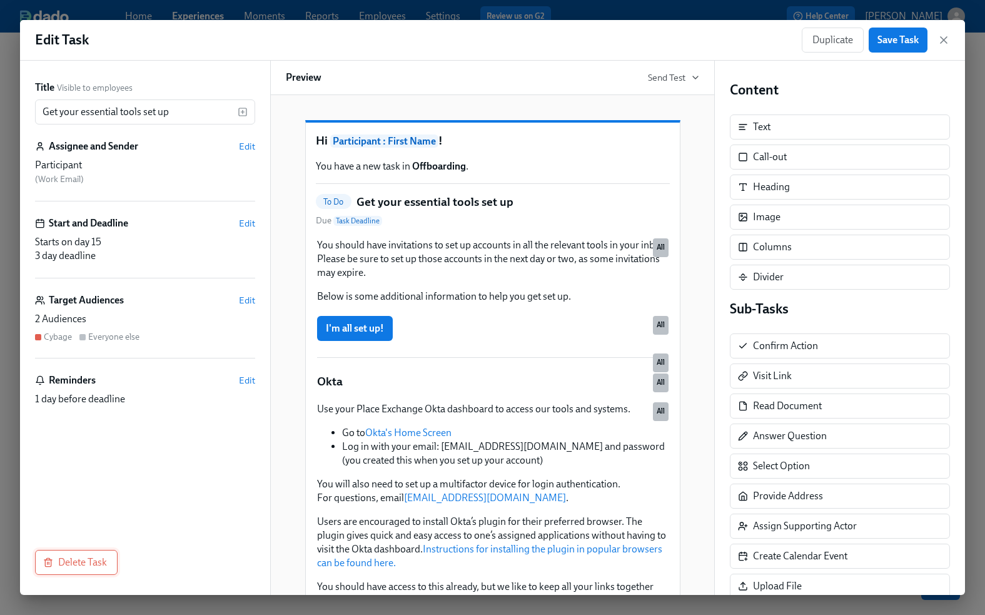
click at [76, 558] on span "Delete Task" at bounding box center [76, 562] width 61 height 13
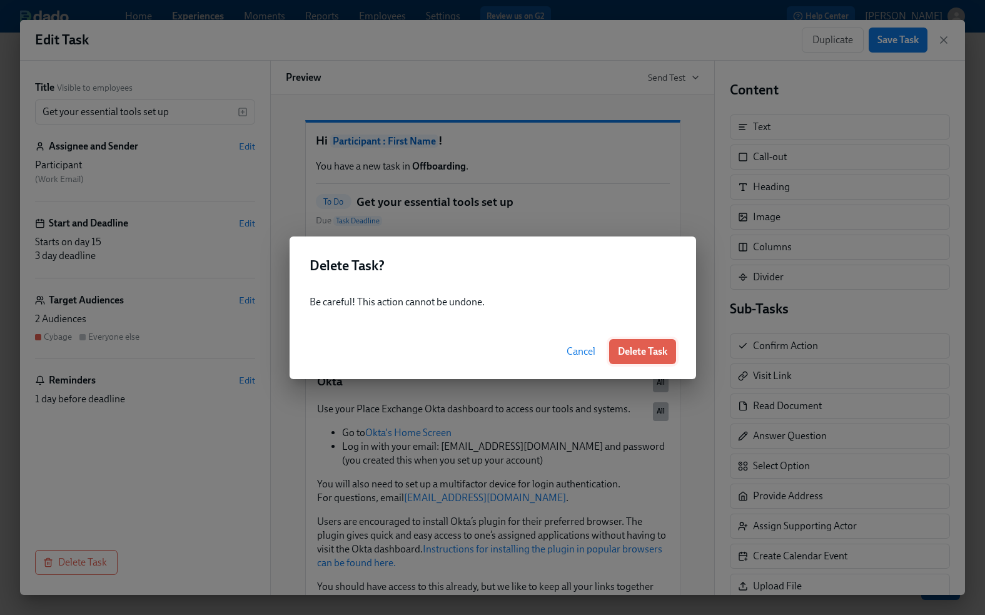
click at [648, 349] on span "Delete Task" at bounding box center [642, 351] width 49 height 13
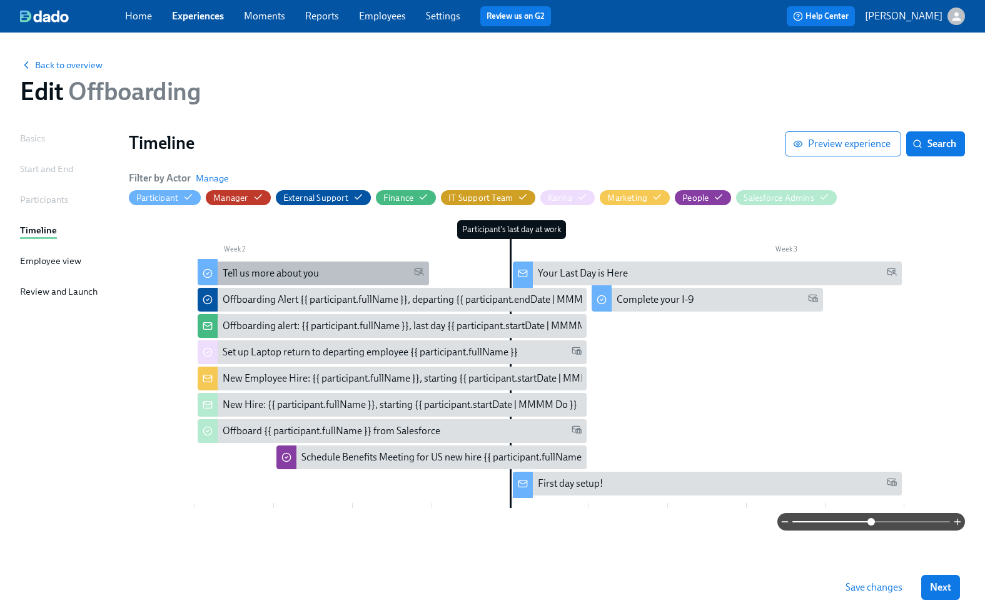
click at [273, 265] on div "Tell us more about you" at bounding box center [313, 273] width 231 height 24
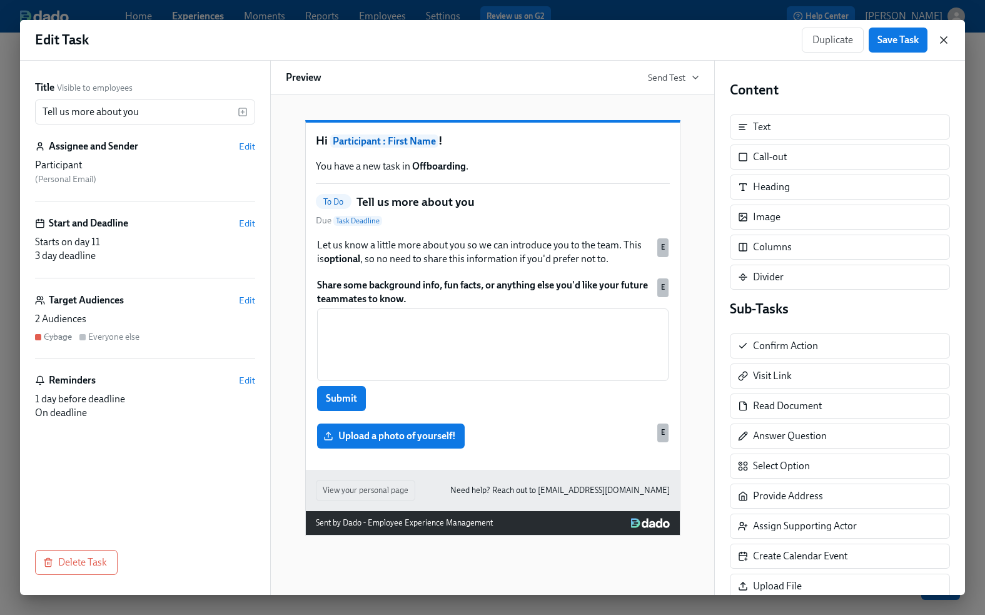
click at [947, 38] on icon "button" at bounding box center [943, 40] width 13 height 13
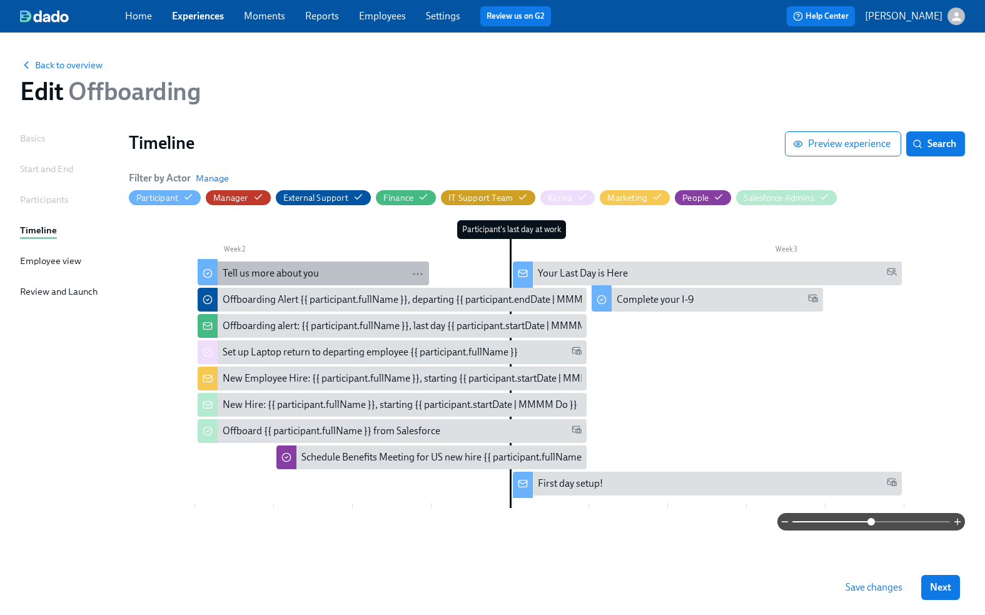
click at [326, 271] on div "Tell us more about you" at bounding box center [323, 273] width 201 height 14
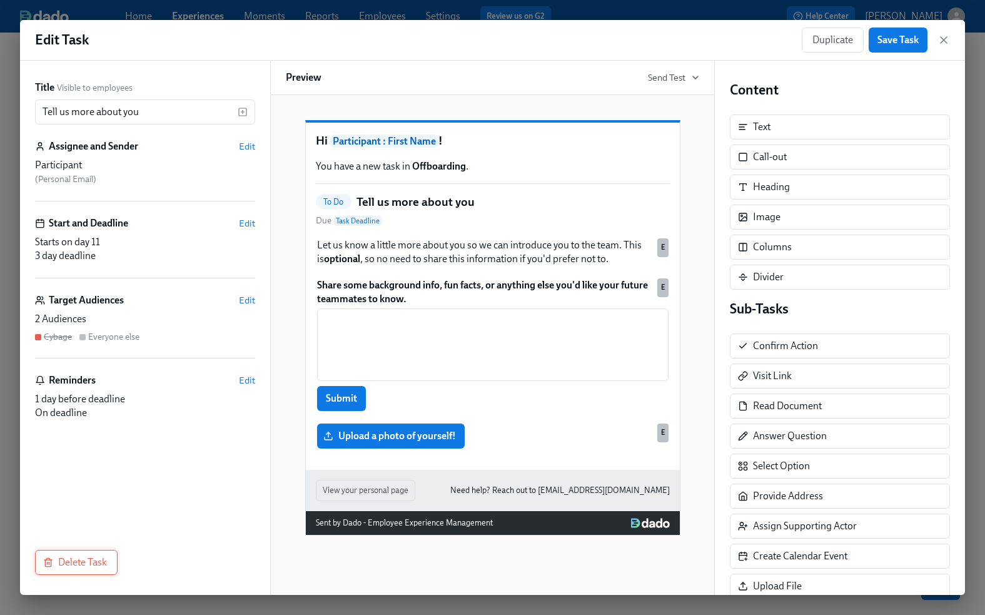
click at [69, 564] on span "Delete Task" at bounding box center [76, 562] width 61 height 13
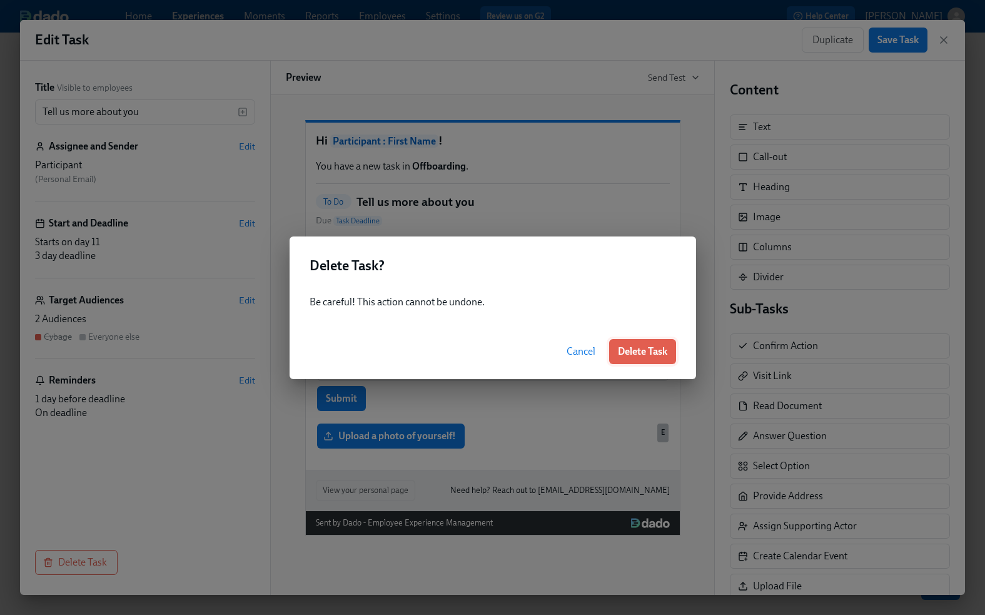
click at [653, 345] on span "Delete Task" at bounding box center [642, 351] width 49 height 13
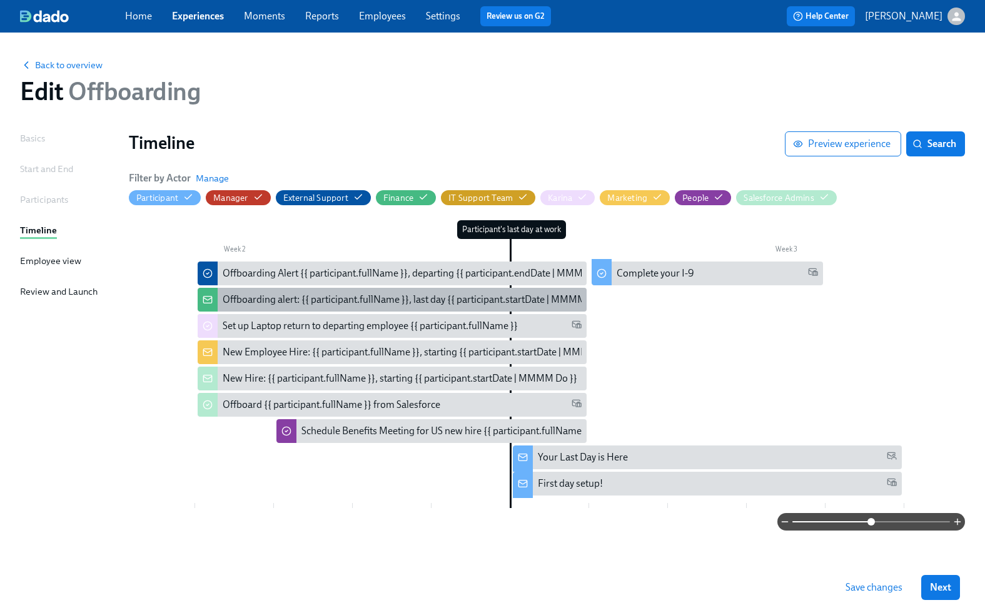
click at [273, 297] on div "Offboarding alert: {{ participant.fullName }}, last day {{ participant.startDat…" at bounding box center [416, 300] width 387 height 14
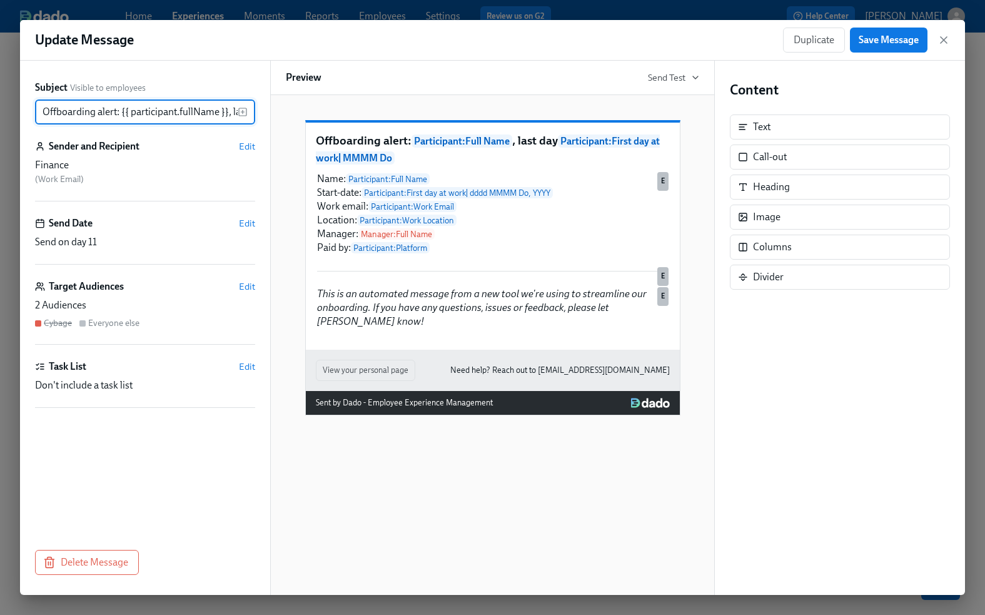
click at [273, 297] on div "Offboarding alert: Participant : Full Name , last day Participant : First day a…" at bounding box center [492, 345] width 445 height 500
click at [946, 41] on icon "button" at bounding box center [943, 40] width 13 height 13
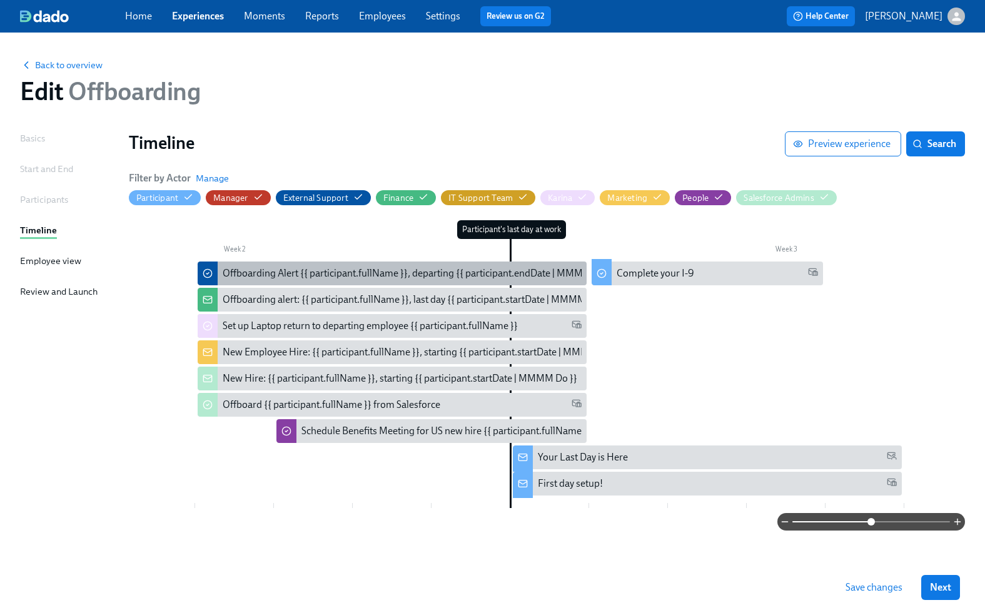
click at [309, 268] on div "Offboarding Alert {{ participant.fullName }}, departing {{ participant.endDate …" at bounding box center [419, 273] width 393 height 14
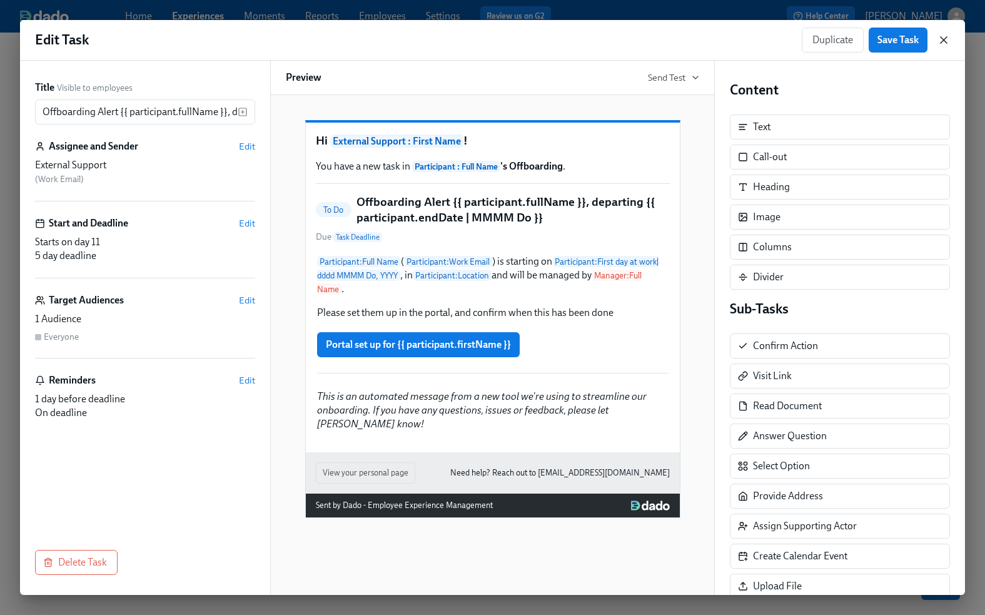
click at [944, 41] on icon "button" at bounding box center [943, 40] width 13 height 13
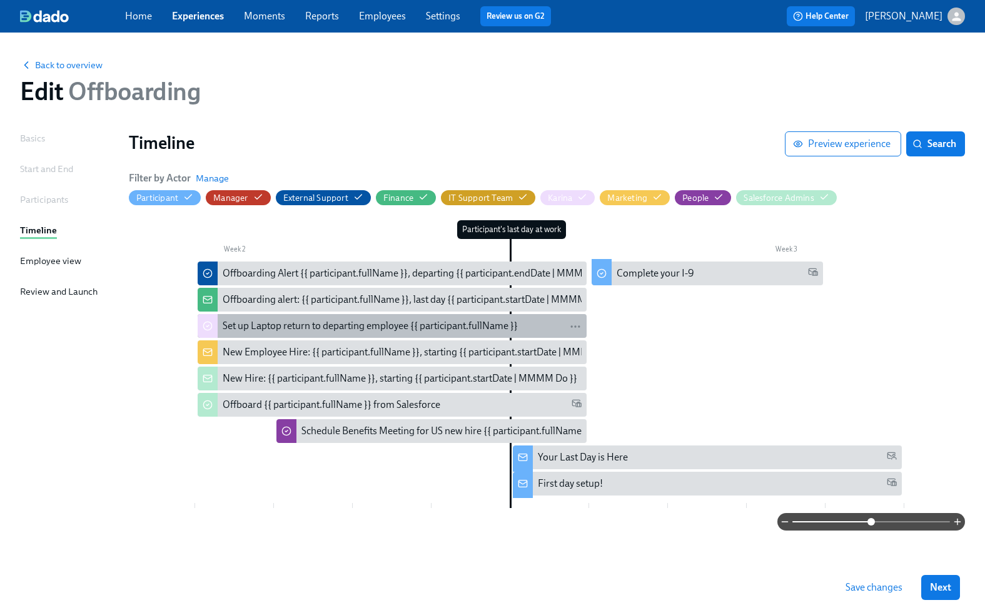
click at [323, 323] on div "Set up Laptop return to departing employee {{ participant.fullName }}" at bounding box center [370, 326] width 295 height 14
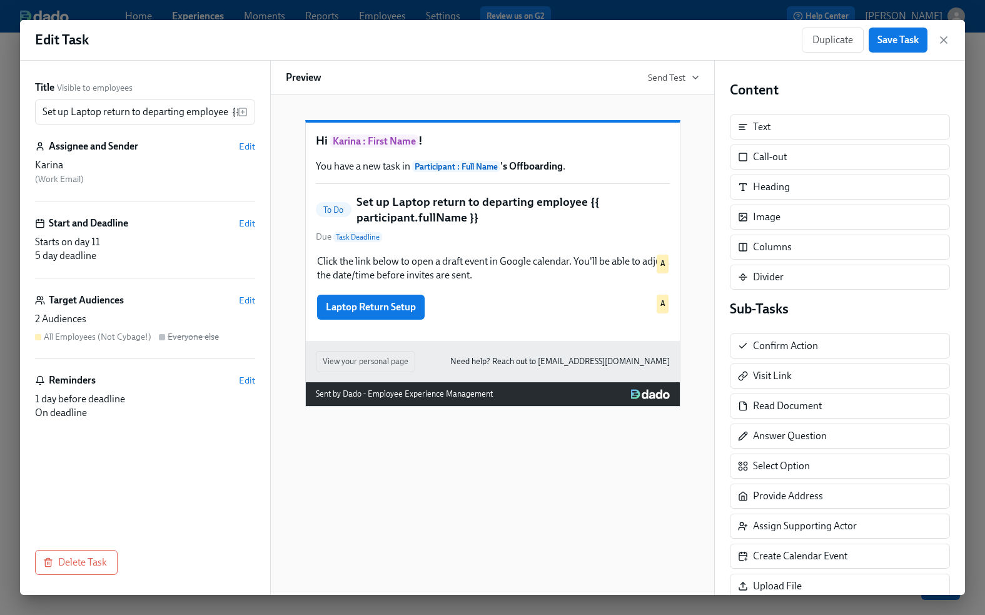
click at [473, 221] on h5 "Set up Laptop return to departing employee {{ participant.fullName }}" at bounding box center [512, 210] width 313 height 32
click at [490, 214] on h5 "Set up Laptop return to departing employee {{ participant.fullName }}" at bounding box center [512, 210] width 313 height 32
click at [455, 220] on h5 "Set up Laptop return to departing employee {{ participant.fullName }}" at bounding box center [512, 210] width 313 height 32
click at [494, 226] on h5 "Set up Laptop return to departing employee {{ participant.fullName }}" at bounding box center [512, 210] width 313 height 32
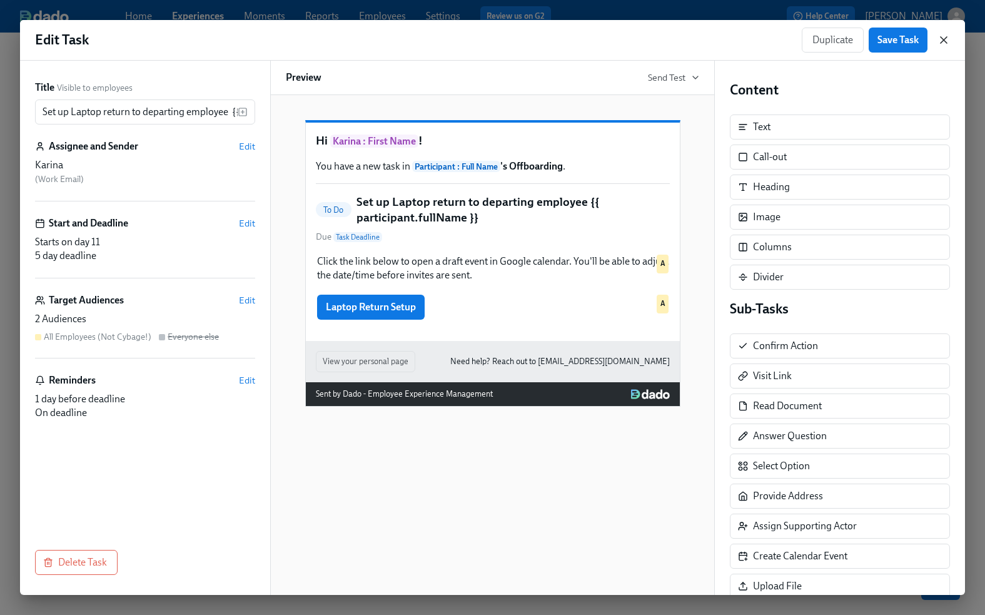
click at [944, 38] on icon "button" at bounding box center [943, 40] width 13 height 13
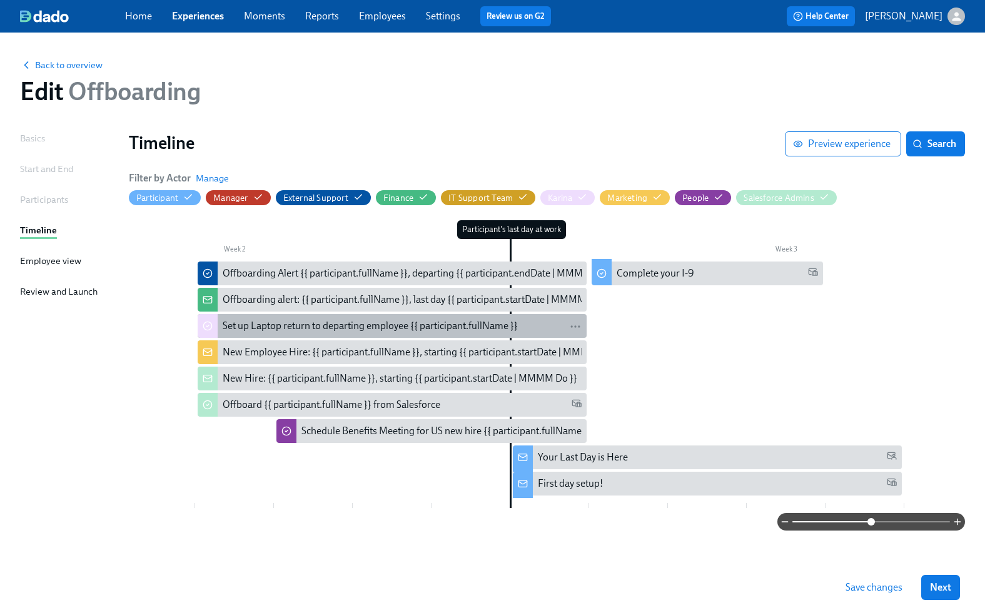
click at [275, 320] on div "Set up Laptop return to departing employee {{ participant.fullName }}" at bounding box center [370, 326] width 295 height 14
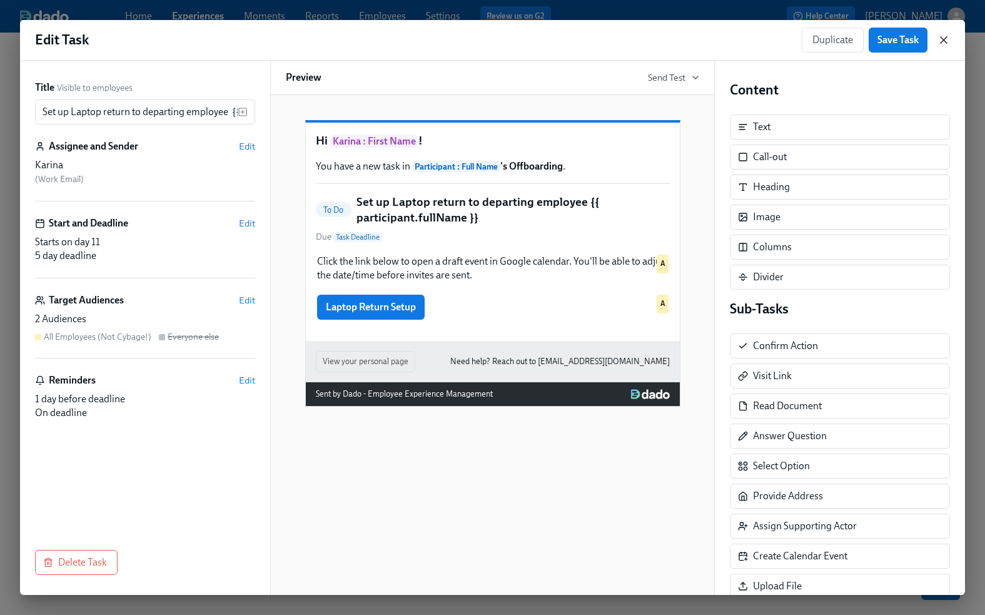
click at [944, 42] on icon "button" at bounding box center [943, 40] width 13 height 13
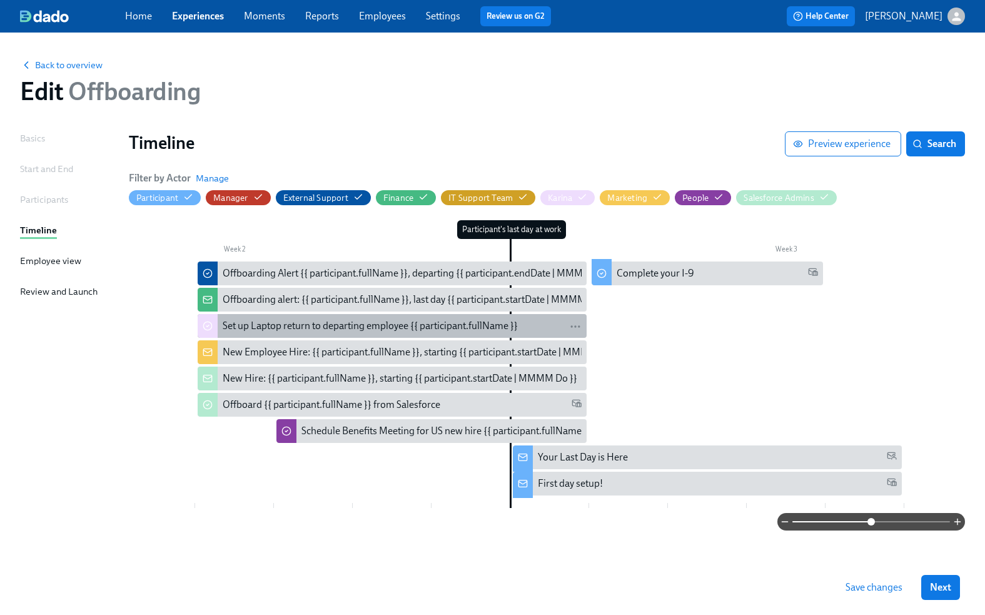
click at [393, 323] on div "Set up Laptop return to departing employee {{ participant.fullName }}" at bounding box center [370, 326] width 295 height 14
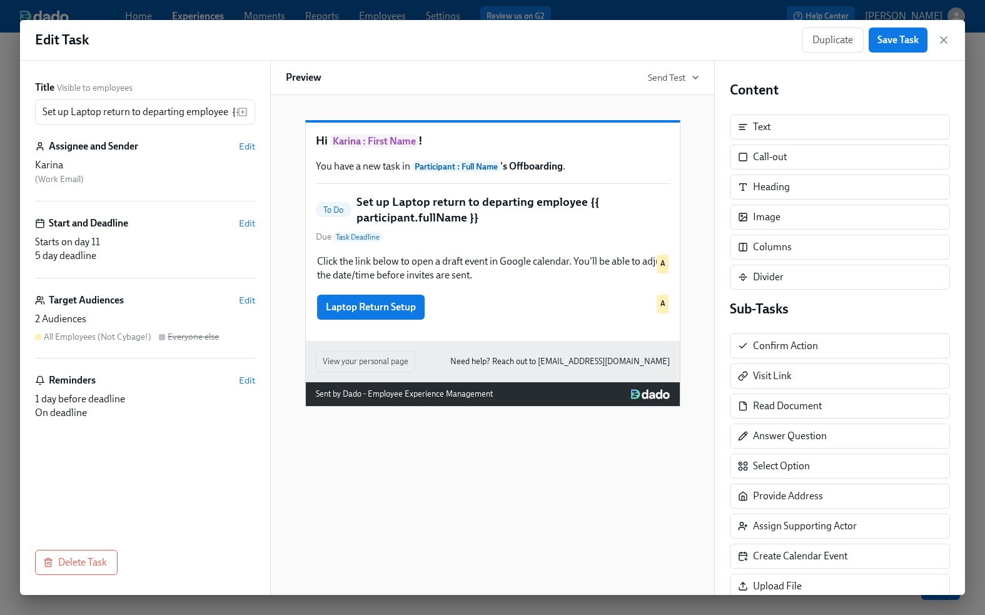
click at [381, 225] on h5 "Set up Laptop return to departing employee {{ participant.fullName }}" at bounding box center [512, 210] width 313 height 32
click at [942, 36] on icon "button" at bounding box center [943, 40] width 13 height 13
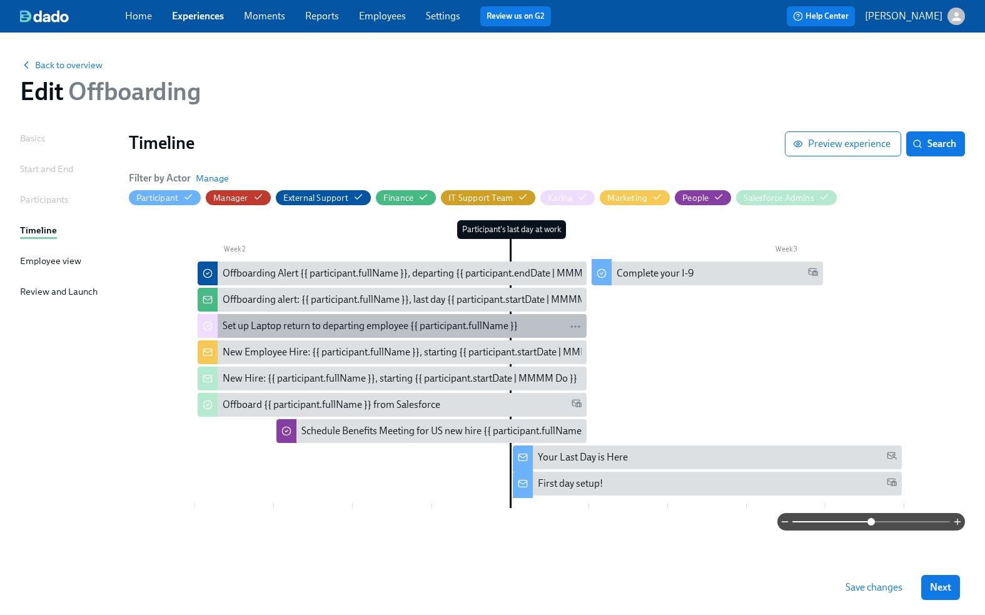
click at [246, 321] on div "Set up Laptop return to departing employee {{ participant.fullName }}" at bounding box center [370, 326] width 295 height 14
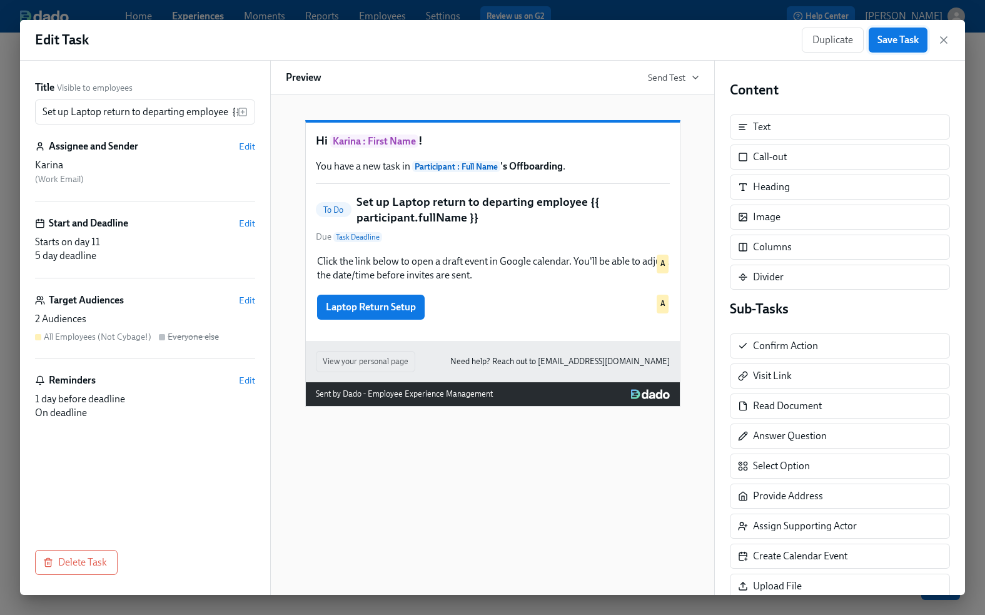
click at [907, 34] on span "Save Task" at bounding box center [897, 40] width 41 height 13
click at [947, 41] on icon "button" at bounding box center [943, 40] width 13 height 13
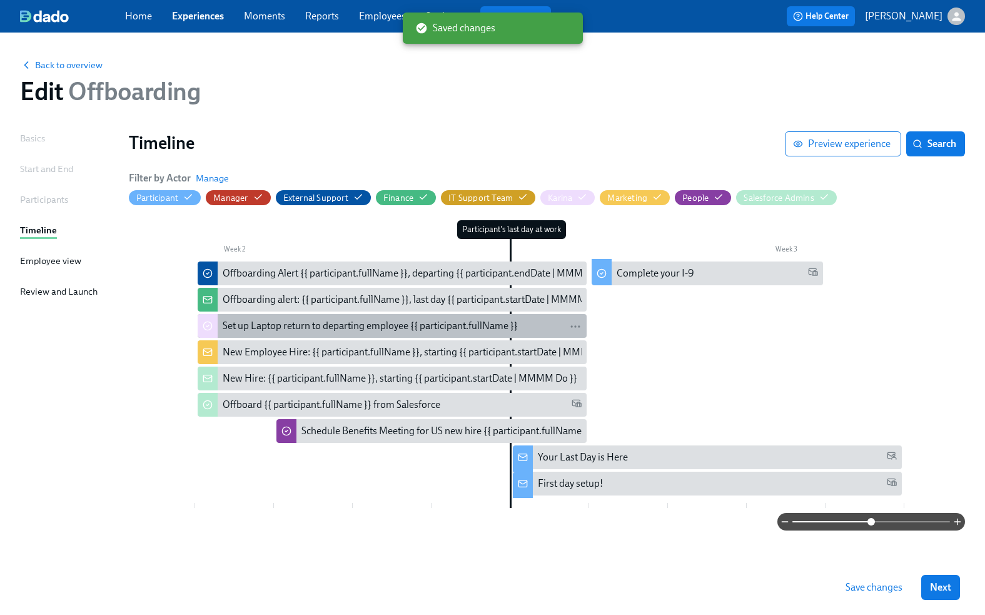
click at [310, 321] on div "Set up Laptop return to departing employee {{ participant.fullName }}" at bounding box center [370, 326] width 295 height 14
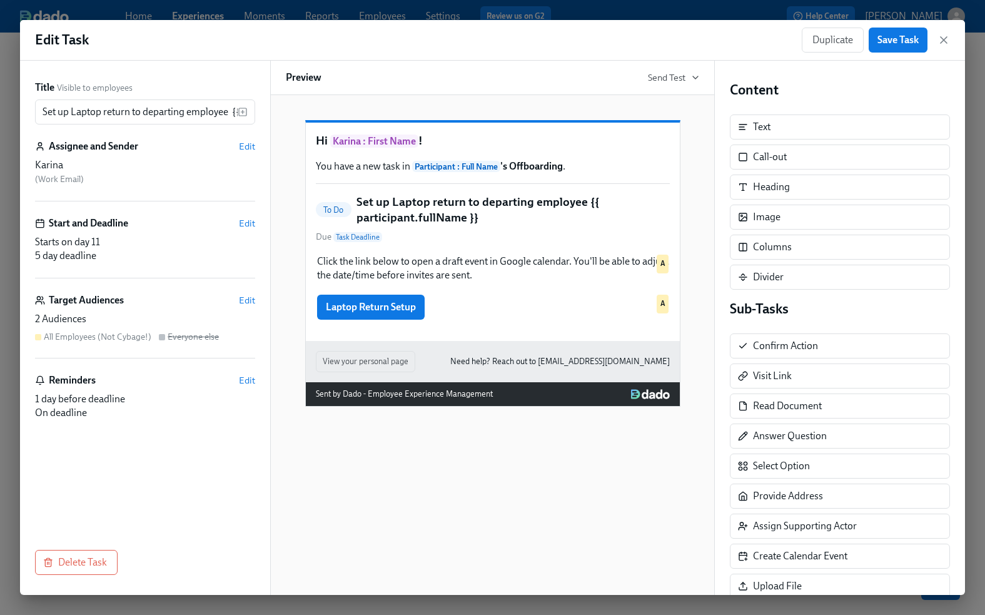
click at [425, 214] on h5 "Set up Laptop return to departing employee {{ participant.fullName }}" at bounding box center [512, 210] width 313 height 32
click at [134, 114] on input "Set up Laptop return to departing employee {{ participant.fullName }}" at bounding box center [136, 111] width 203 height 25
click at [139, 111] on input "Set up Laptop return to departing employee {{ participant.fullName }}" at bounding box center [136, 111] width 203 height 25
type input "Set up Laptop return with departing employee {{ participant.fullName }}"
click at [540, 79] on div "Preview Send Test" at bounding box center [492, 78] width 445 height 34
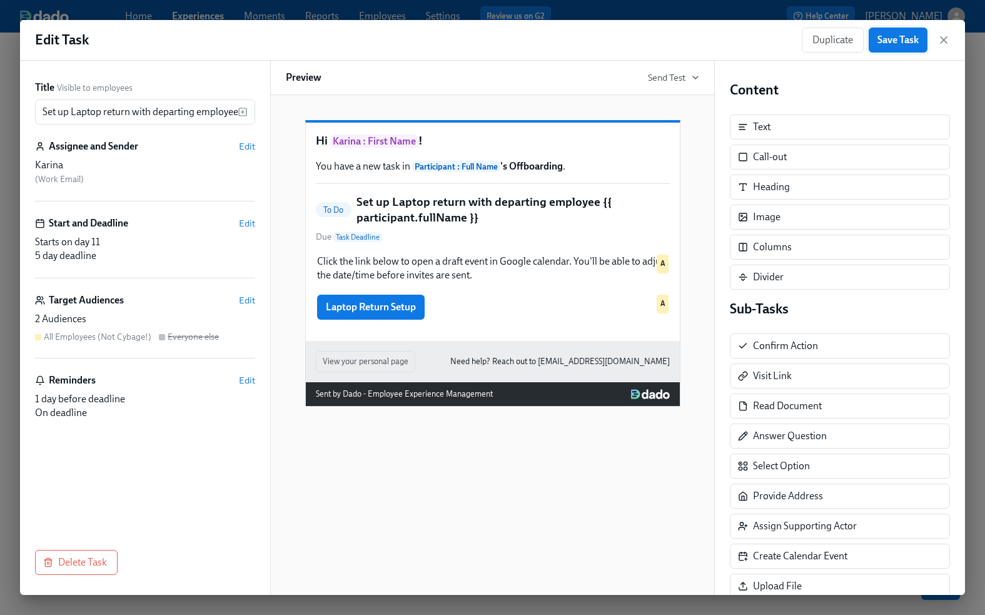
click at [894, 42] on span "Save Task" at bounding box center [897, 40] width 41 height 13
click at [943, 38] on icon "button" at bounding box center [943, 40] width 13 height 13
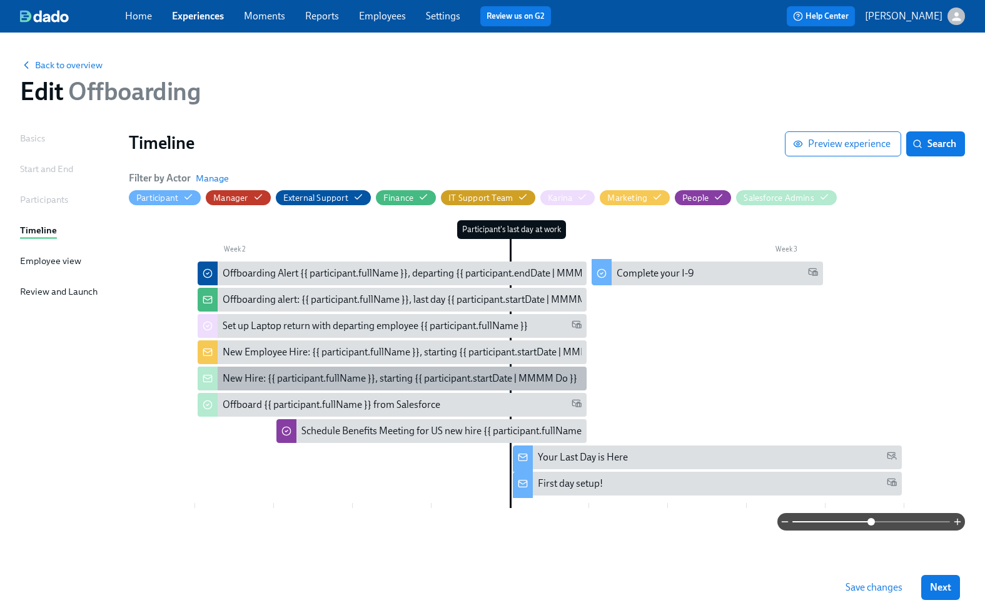
click at [318, 374] on div "New Hire: {{ participant.fullName }}, starting {{ participant.startDate | MMMM …" at bounding box center [400, 378] width 355 height 14
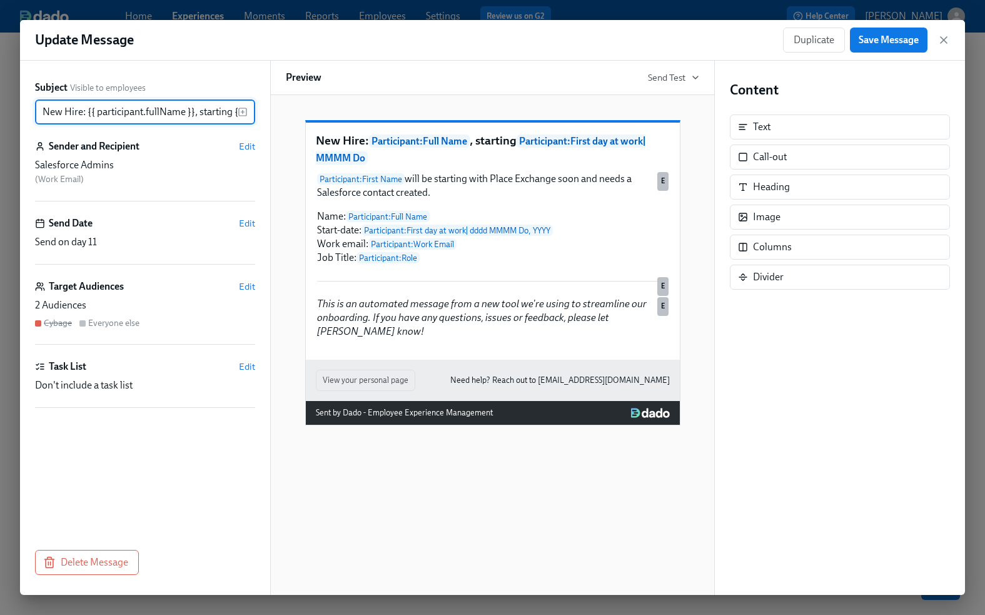
scroll to position [0, 161]
click at [945, 38] on icon "button" at bounding box center [943, 40] width 6 height 6
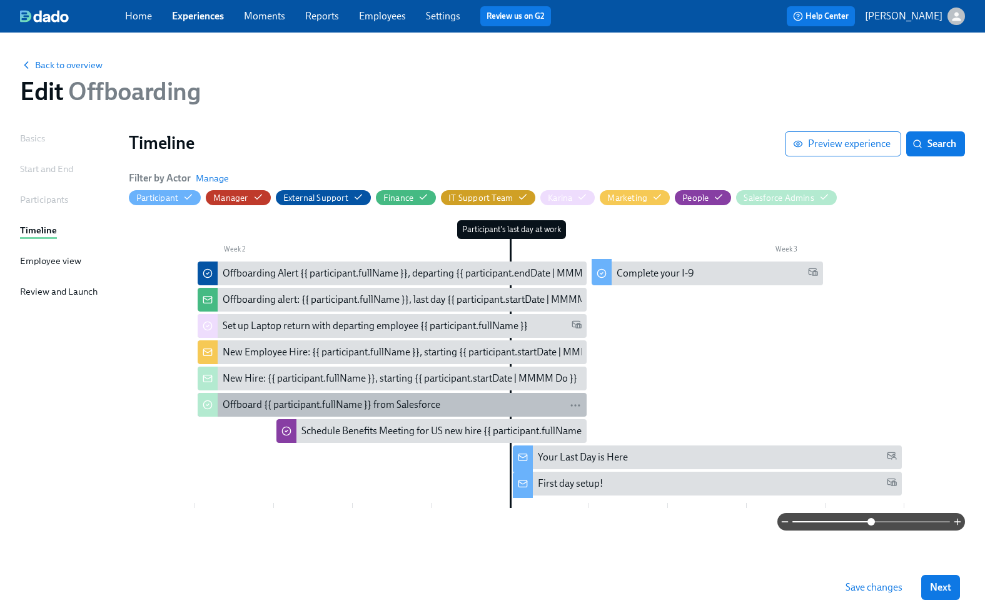
click at [377, 403] on div "Offboard {{ participant.fullName }} from Salesforce" at bounding box center [332, 405] width 218 height 14
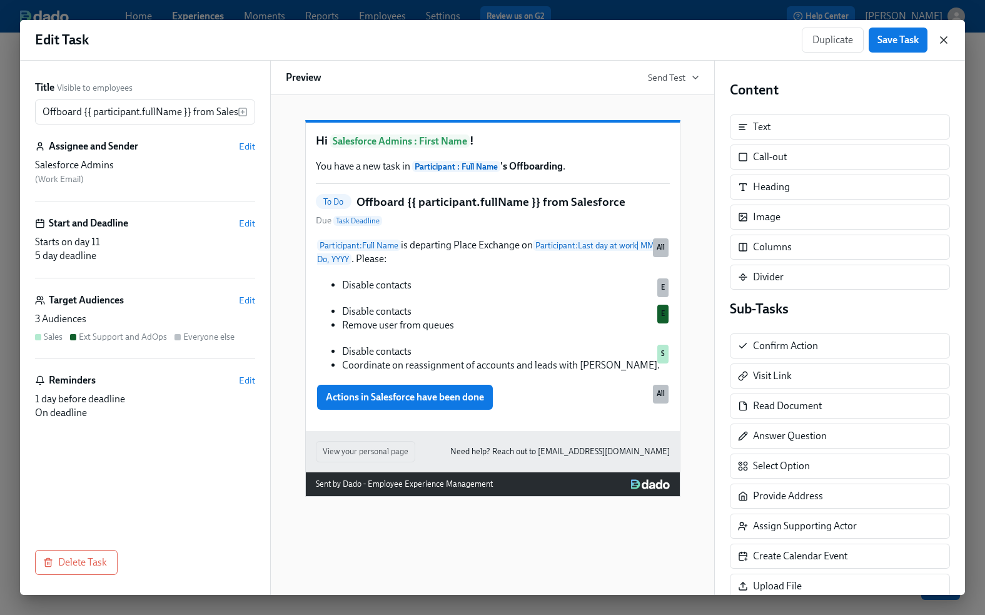
click at [946, 39] on icon "button" at bounding box center [943, 40] width 13 height 13
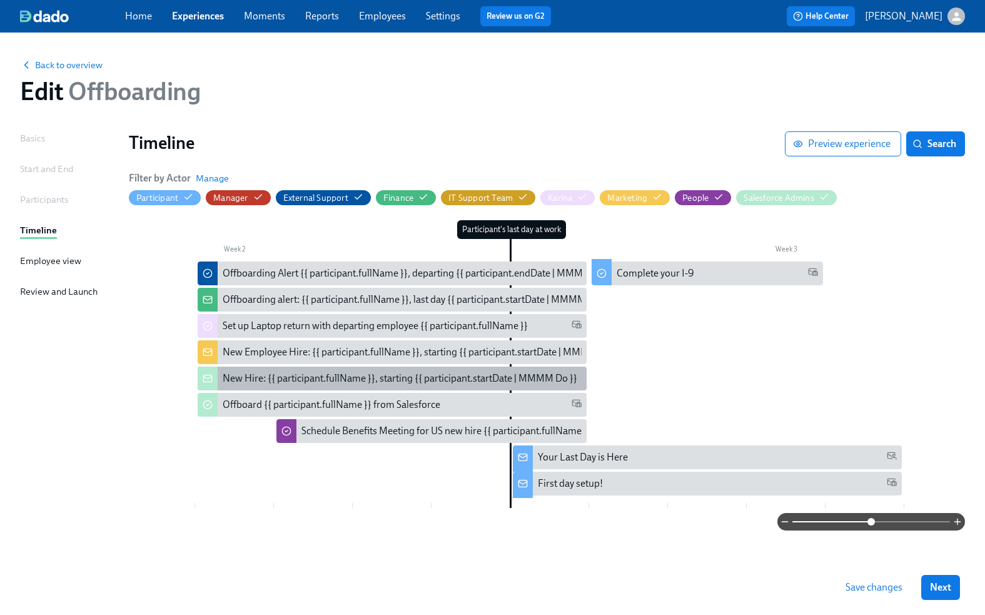
click at [258, 377] on div "New Hire: {{ participant.fullName }}, starting {{ participant.startDate | MMMM …" at bounding box center [400, 378] width 355 height 14
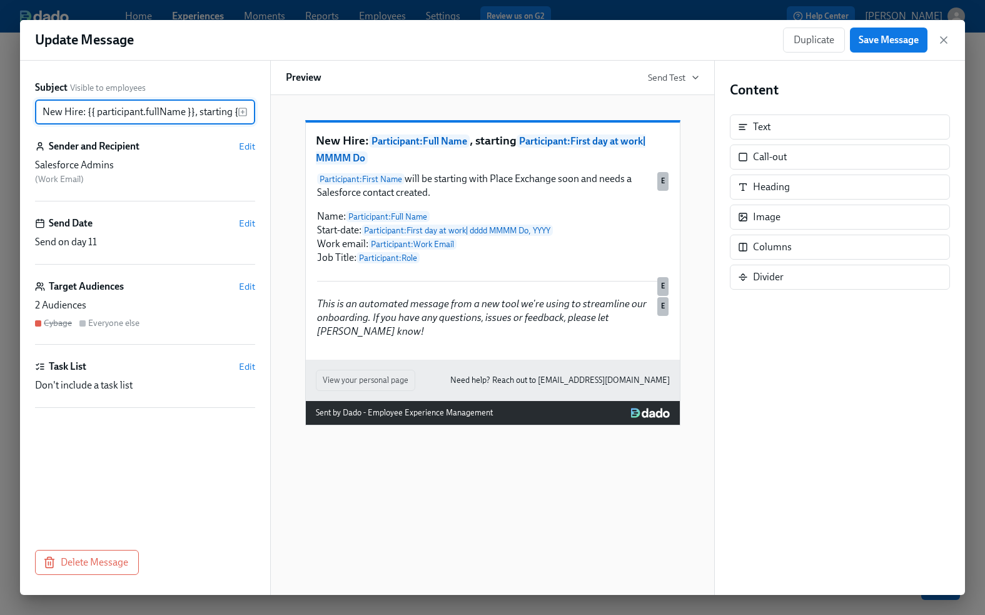
scroll to position [0, 161]
click at [945, 40] on icon "button" at bounding box center [943, 40] width 13 height 13
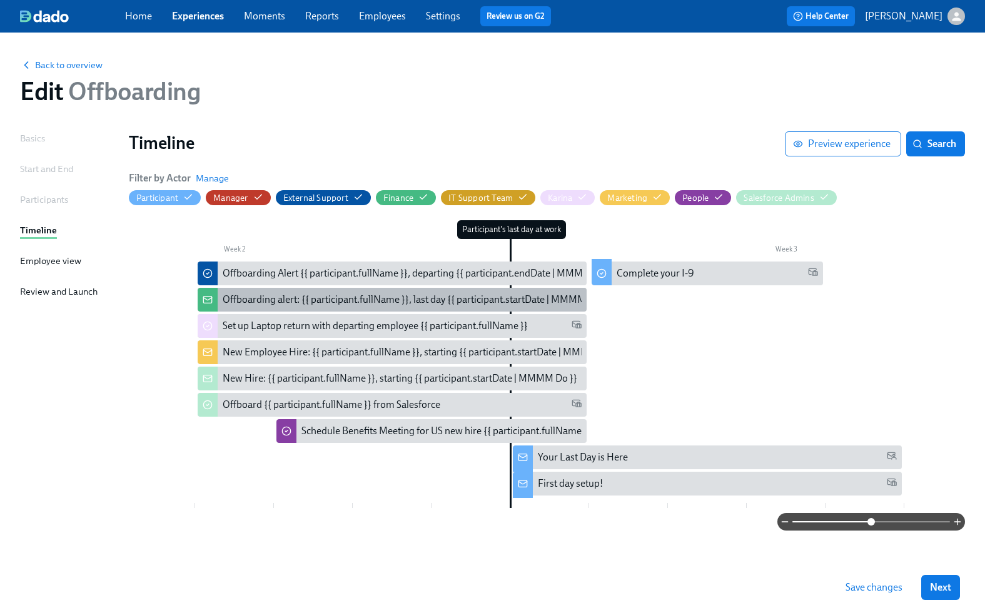
click at [310, 294] on div "Offboarding alert: {{ participant.fullName }}, last day {{ participant.startDat…" at bounding box center [416, 300] width 387 height 14
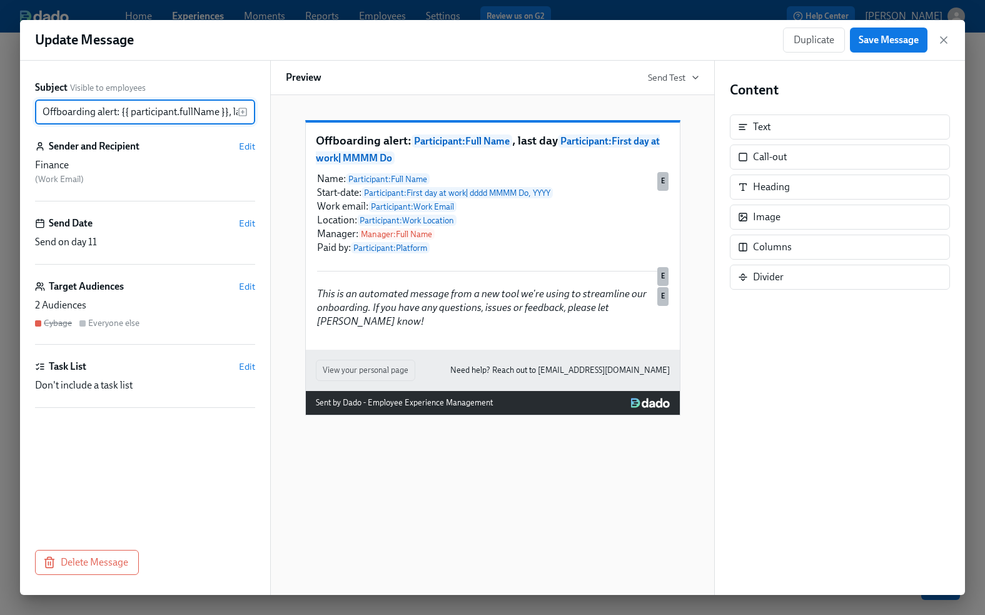
scroll to position [0, 193]
click at [947, 41] on icon "button" at bounding box center [943, 40] width 13 height 13
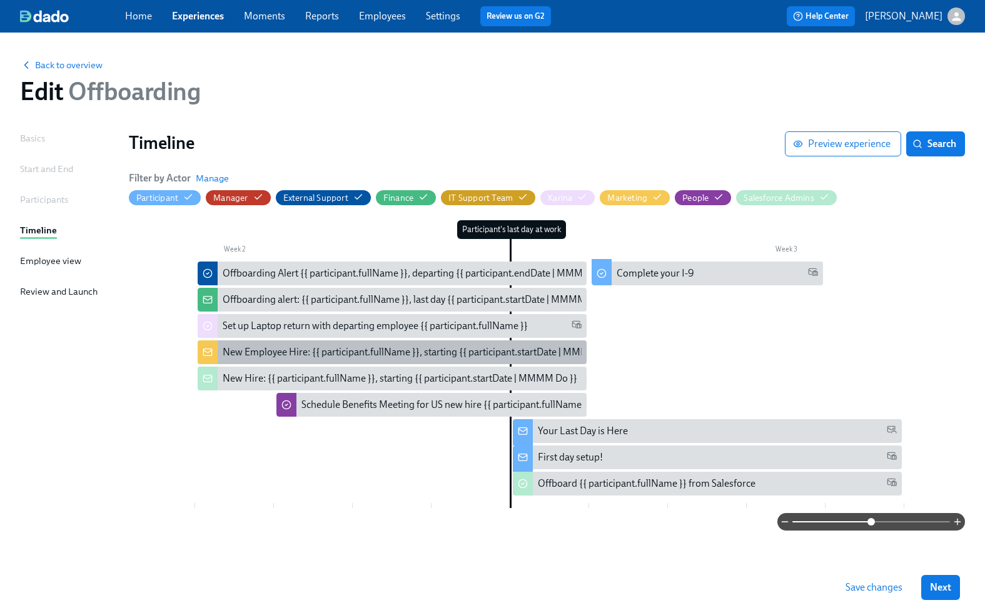
click at [503, 350] on div "New Employee Hire: {{ participant.fullName }}, starting {{ participant.startDat…" at bounding box center [422, 352] width 399 height 14
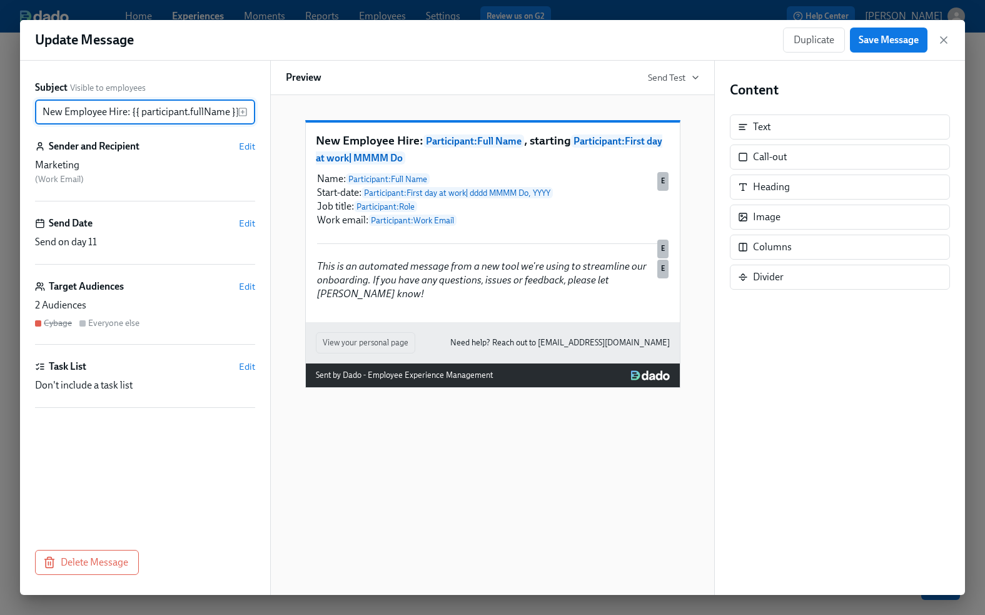
scroll to position [0, 205]
click at [944, 37] on icon "button" at bounding box center [943, 40] width 13 height 13
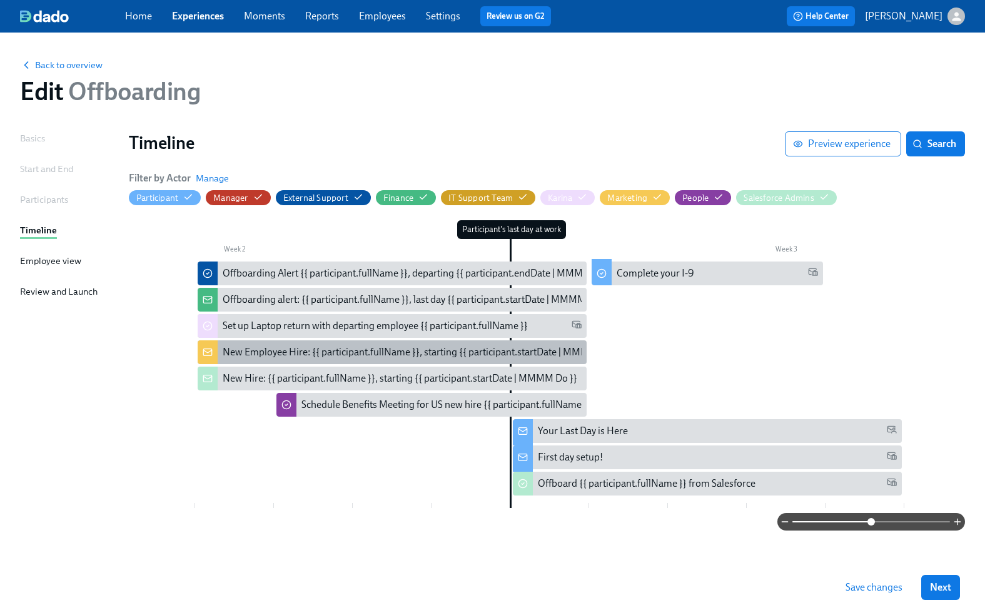
click at [333, 345] on div "New Employee Hire: {{ participant.fullName }}, starting {{ participant.startDat…" at bounding box center [422, 352] width 399 height 14
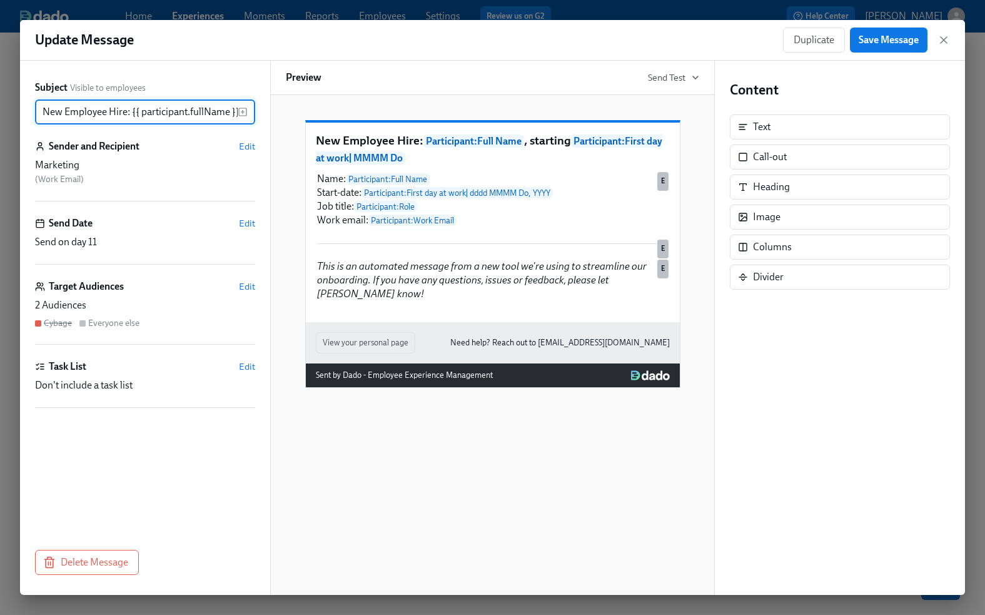
scroll to position [0, 205]
click at [80, 558] on span "Delete Message" at bounding box center [87, 562] width 83 height 13
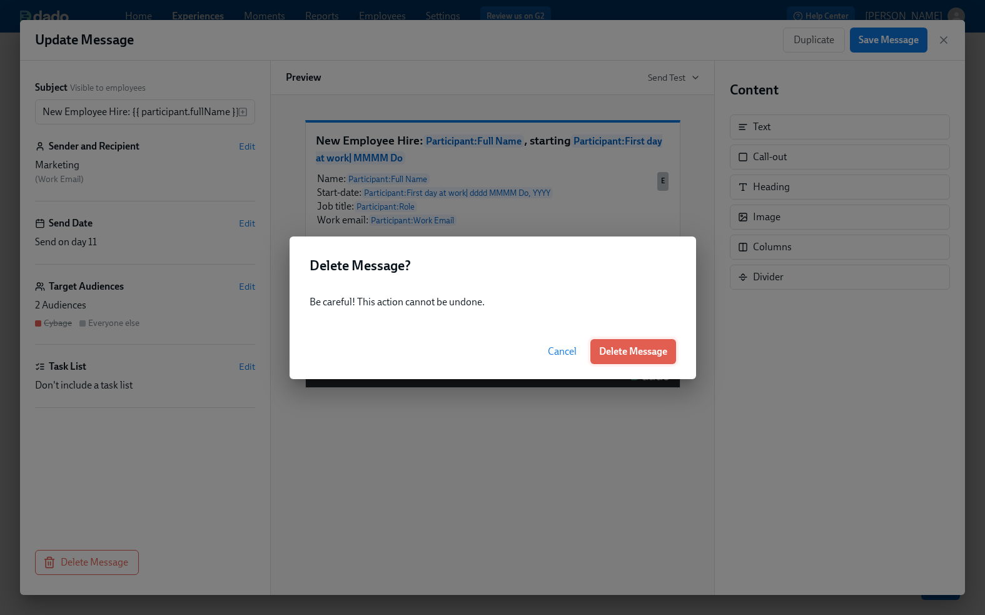
click at [655, 348] on span "Delete Message" at bounding box center [633, 351] width 68 height 13
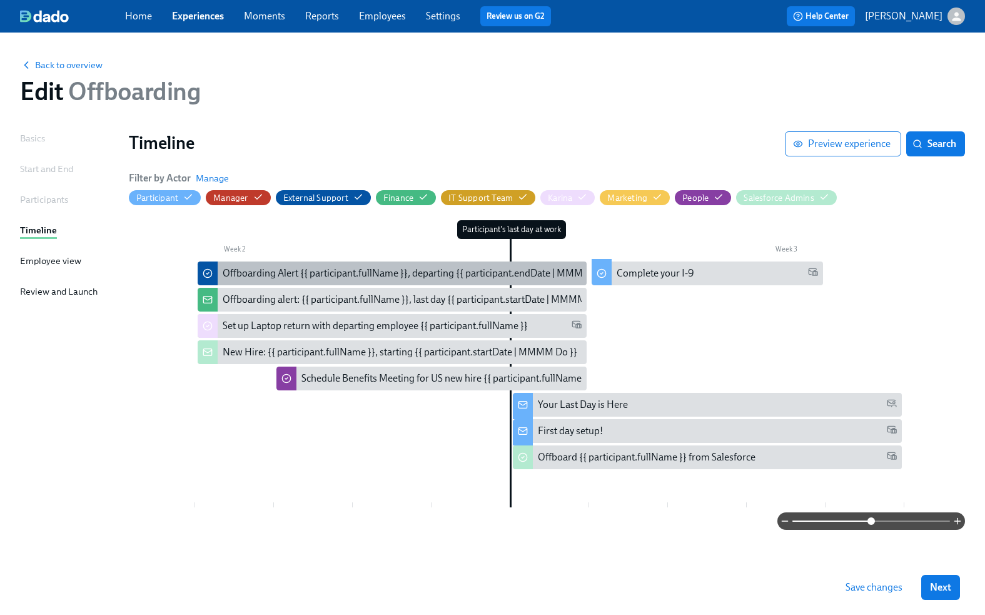
click at [441, 271] on div "Offboarding Alert {{ participant.fullName }}, departing {{ participant.endDate …" at bounding box center [419, 273] width 393 height 14
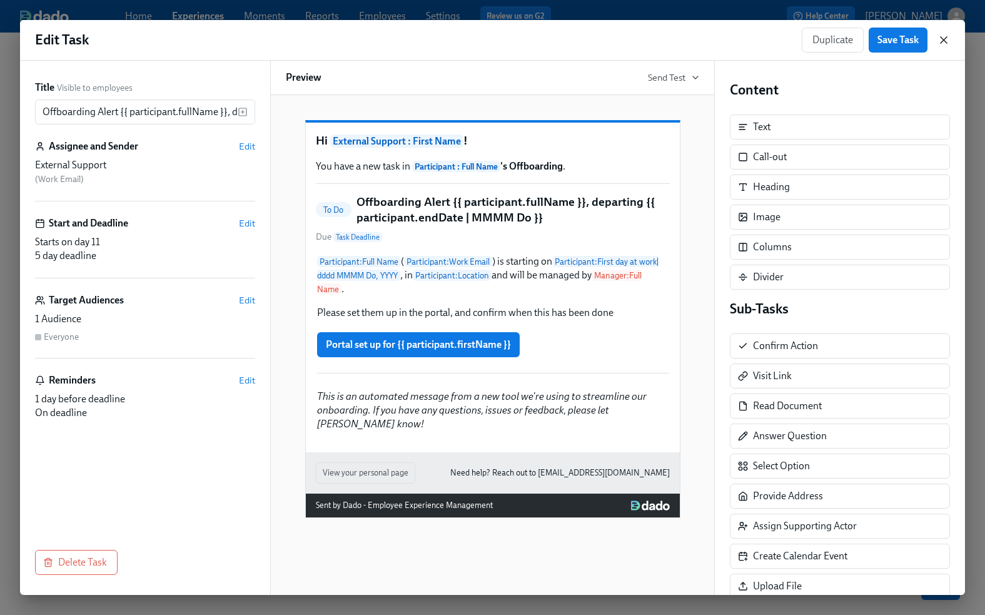
click at [945, 39] on icon "button" at bounding box center [943, 40] width 13 height 13
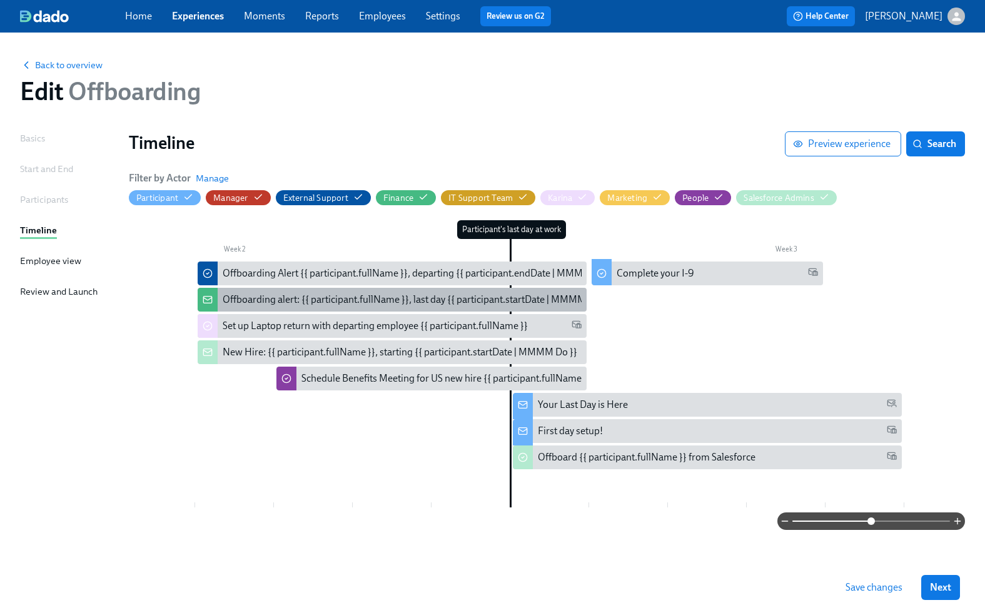
click at [345, 296] on div "Offboarding alert: {{ participant.fullName }}, last day {{ participant.startDat…" at bounding box center [416, 300] width 387 height 14
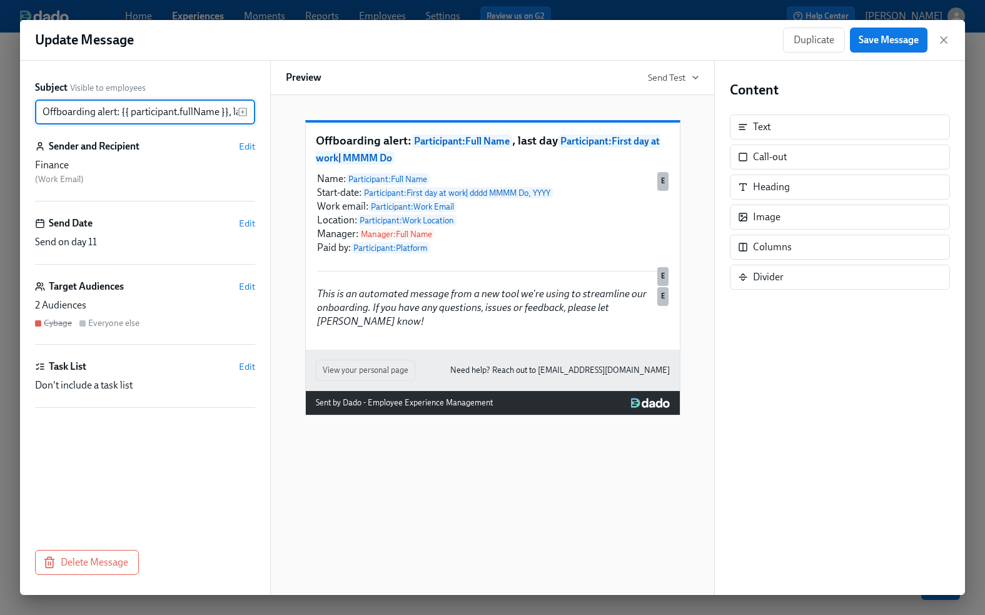
scroll to position [0, 193]
click at [943, 42] on icon "button" at bounding box center [943, 40] width 13 height 13
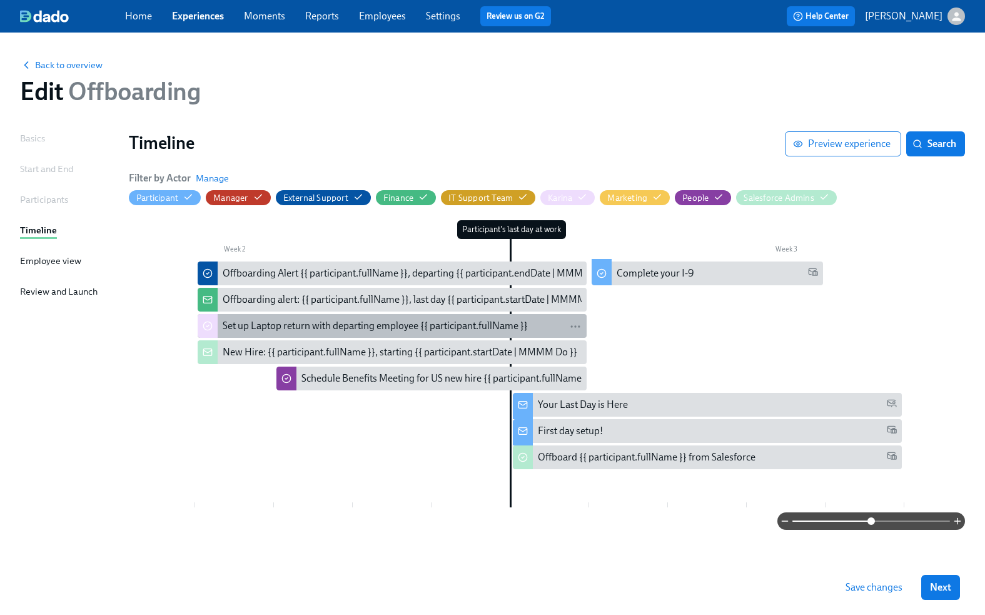
click at [419, 321] on div "Set up Laptop return with departing employee {{ participant.fullName }}" at bounding box center [375, 326] width 305 height 14
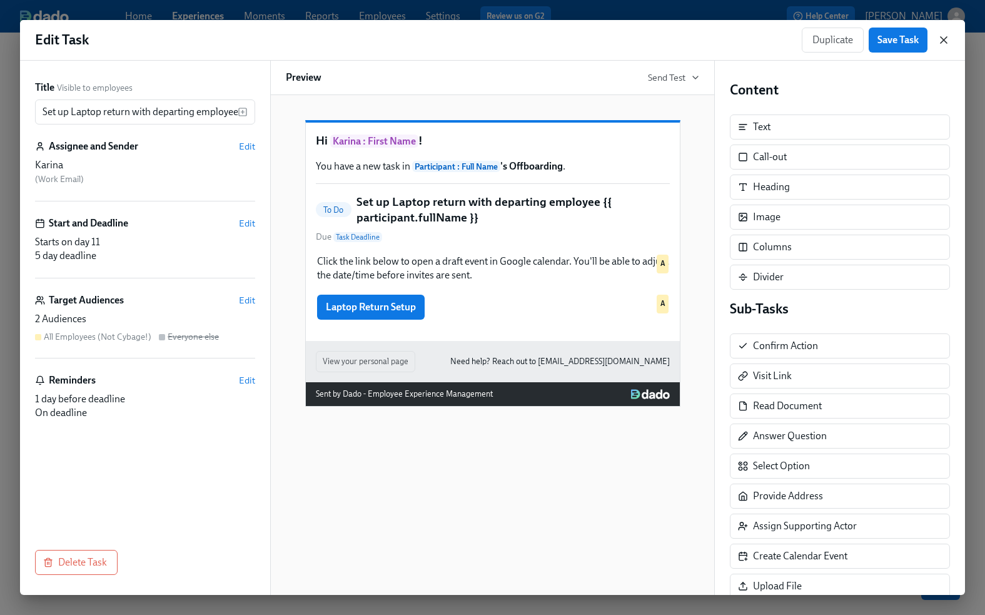
click at [945, 40] on icon "button" at bounding box center [943, 40] width 13 height 13
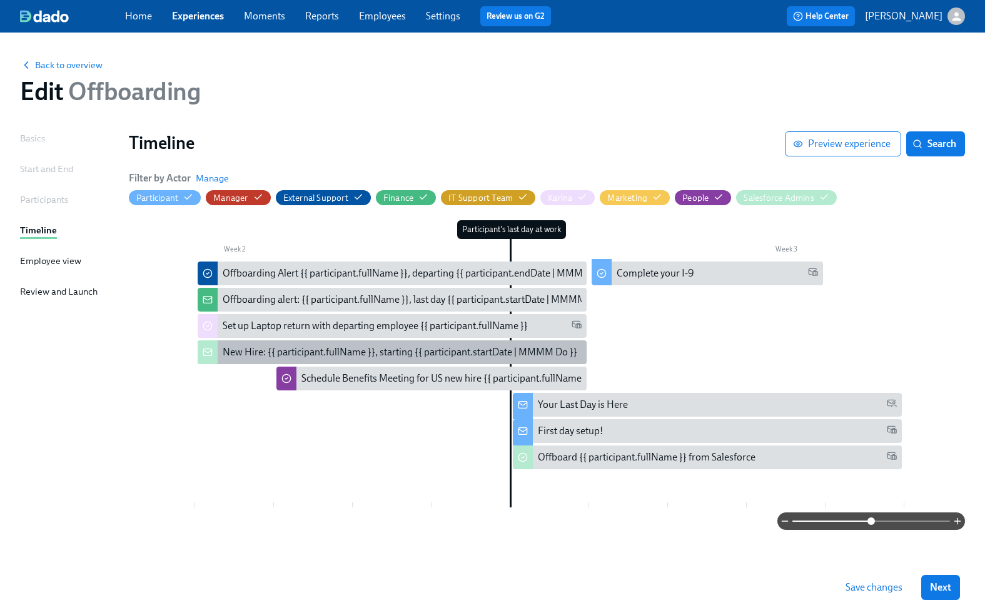
click at [418, 347] on div "New Hire: {{ participant.fullName }}, starting {{ participant.startDate | MMMM …" at bounding box center [400, 352] width 355 height 14
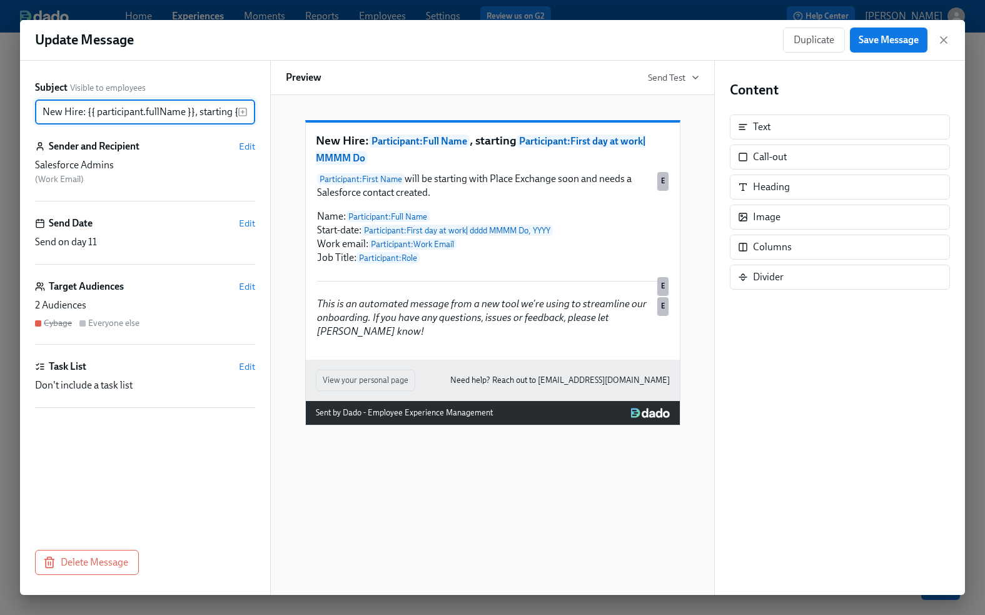
scroll to position [0, 161]
click at [940, 37] on icon "button" at bounding box center [943, 40] width 6 height 6
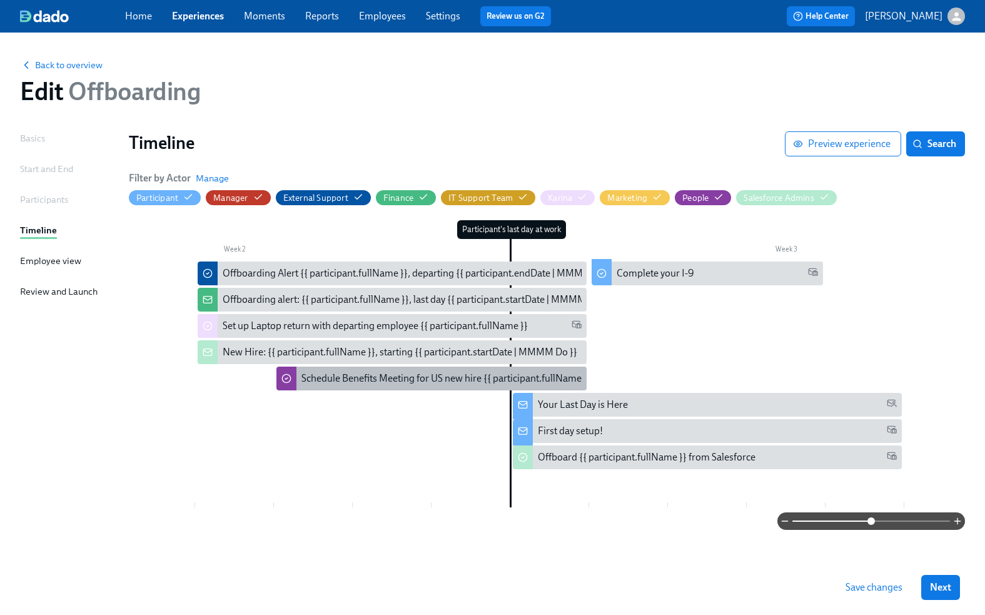
click at [383, 374] on div "Schedule Benefits Meeting for US new hire {{ participant.fullName }}" at bounding box center [446, 378] width 290 height 14
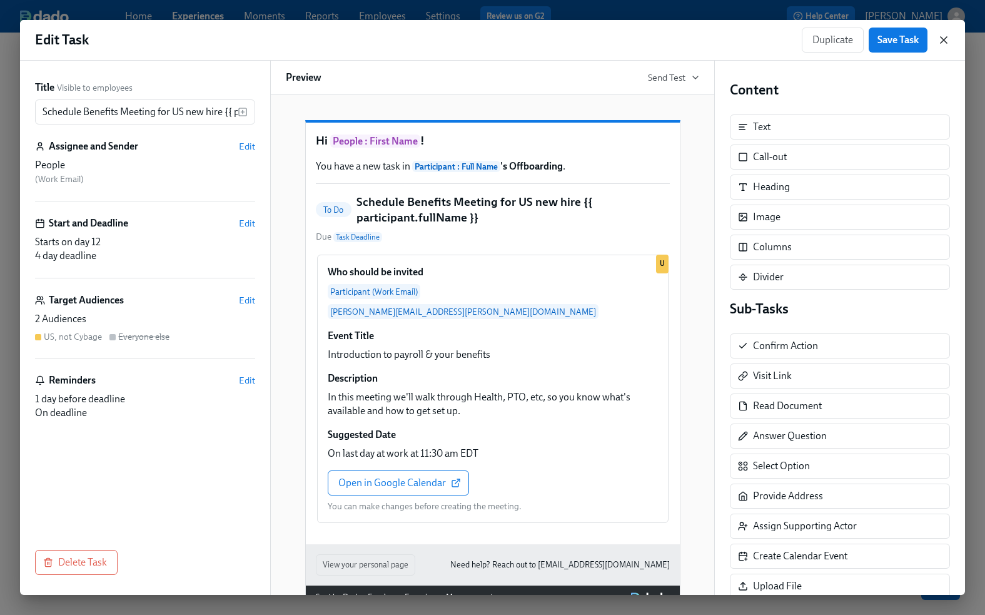
click at [941, 41] on icon "button" at bounding box center [943, 40] width 6 height 6
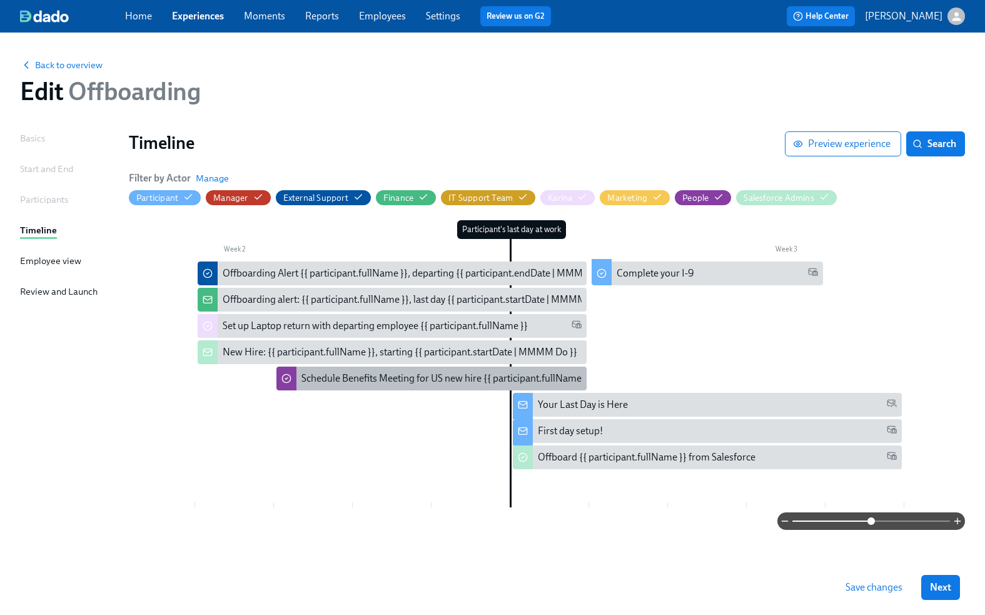
click at [436, 376] on div "Schedule Benefits Meeting for US new hire {{ participant.fullName }}" at bounding box center [446, 378] width 290 height 14
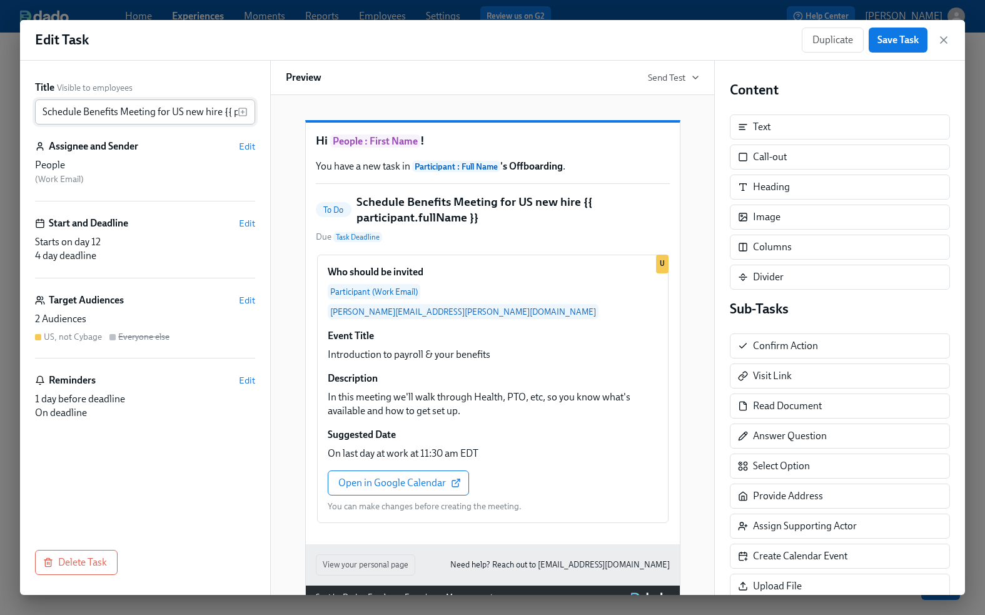
click at [170, 106] on input "Schedule Benefits Meeting for US new hire {{ participant.fullName }}" at bounding box center [136, 111] width 203 height 25
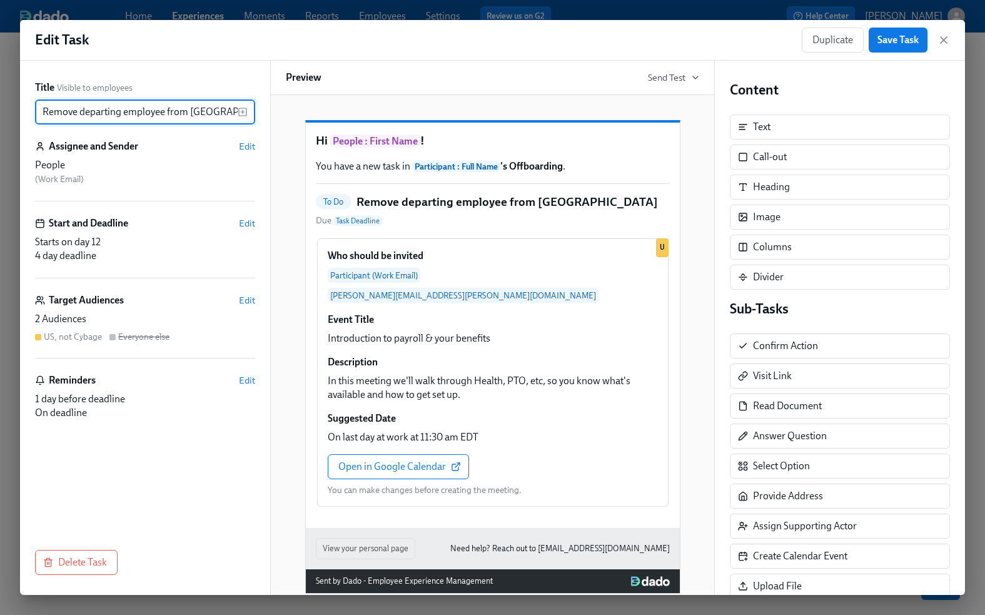
type input "Remove departing employee from [GEOGRAPHIC_DATA]"
click at [588, 221] on div "To Do Remove departing employee from Sequoia Due Task Deadline" at bounding box center [493, 211] width 354 height 34
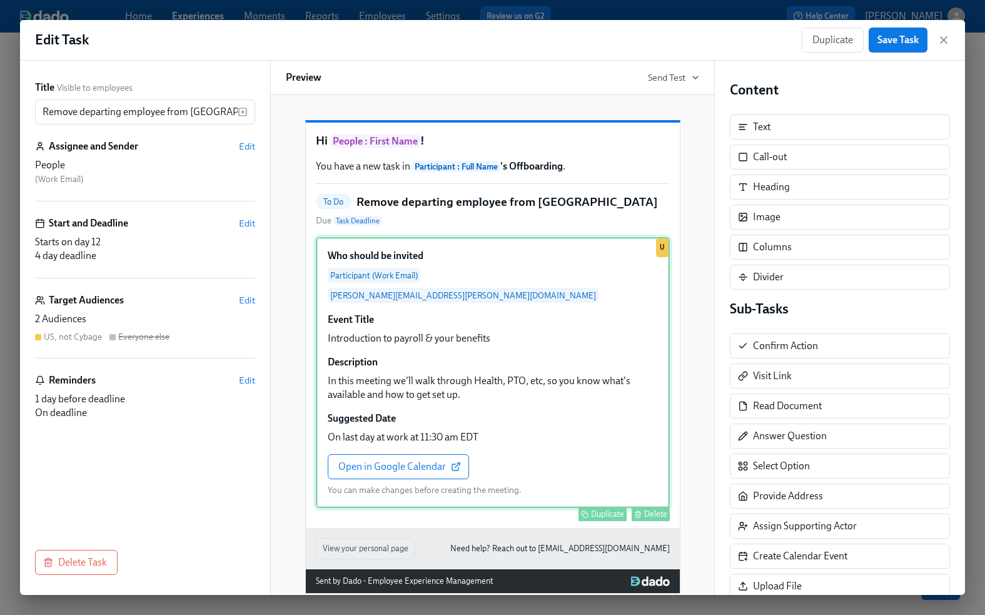
click at [607, 276] on div "Who should be invited Participant (Work Email) [PERSON_NAME][EMAIL_ADDRESS][PER…" at bounding box center [493, 372] width 354 height 271
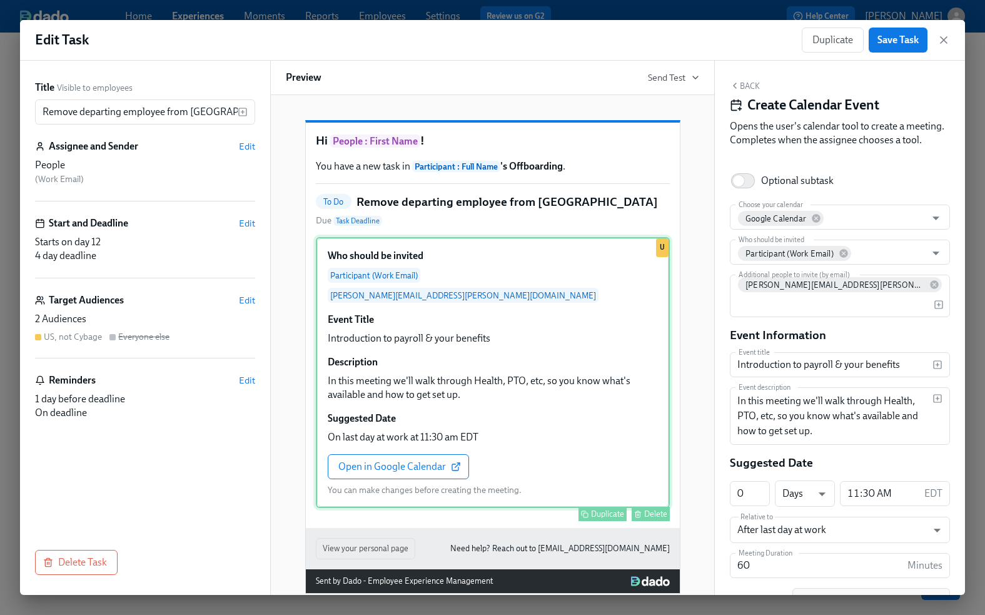
click at [654, 509] on div "Delete" at bounding box center [655, 513] width 23 height 9
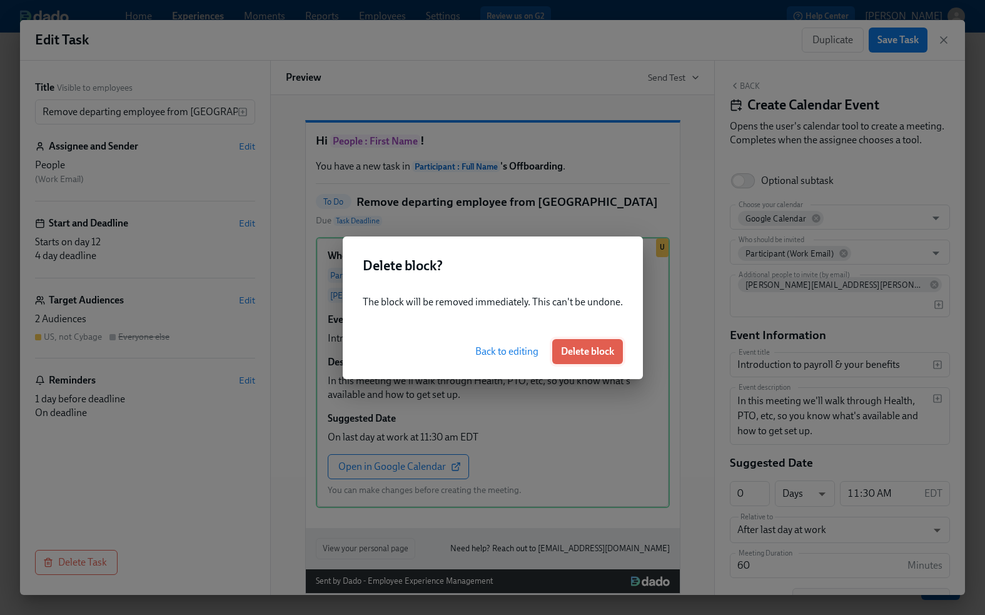
click at [592, 350] on span "Delete block" at bounding box center [587, 351] width 53 height 13
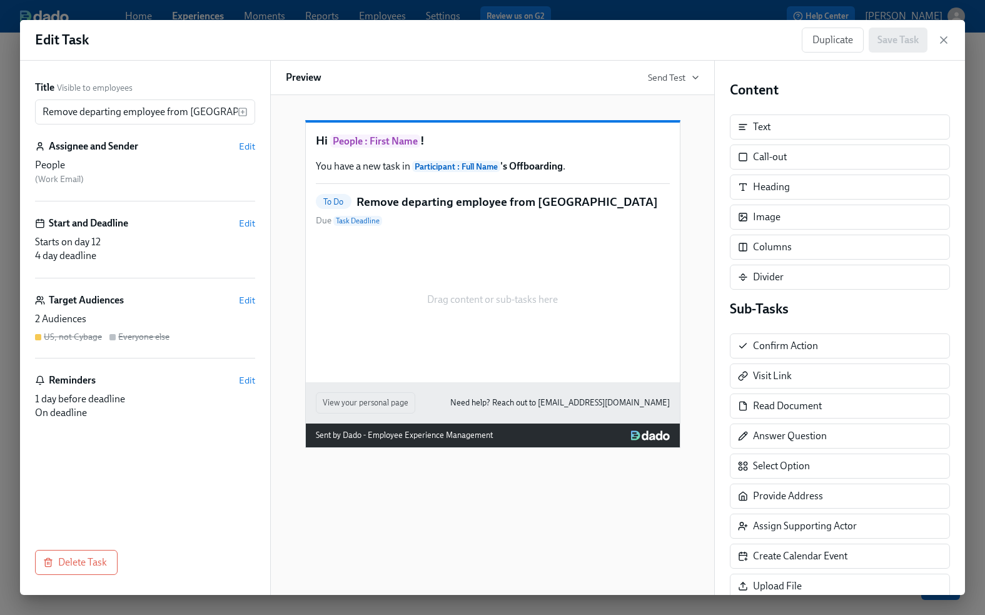
click at [475, 300] on div "Drag content or sub-tasks here" at bounding box center [493, 299] width 354 height 125
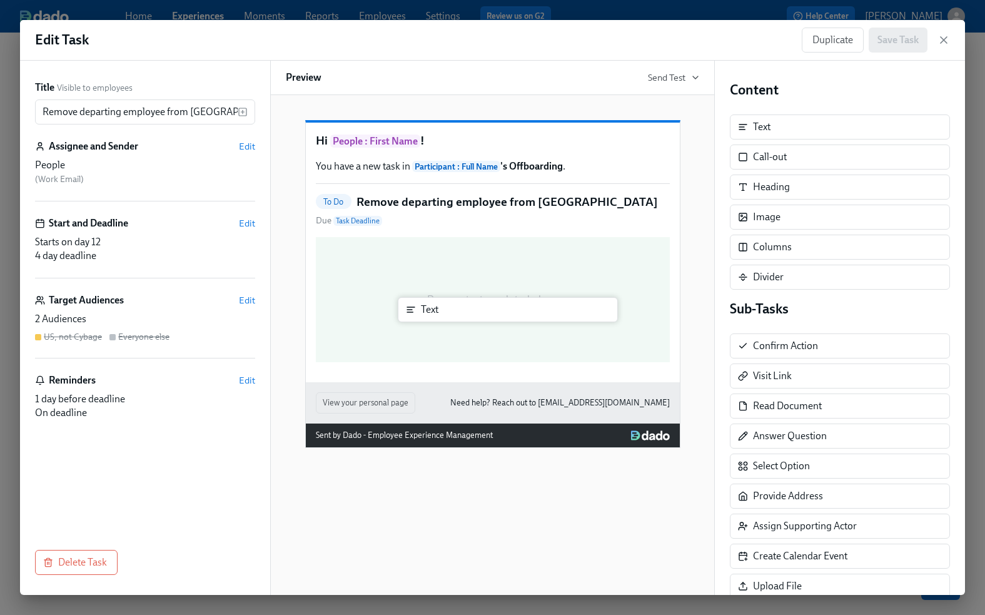
drag, startPoint x: 793, startPoint y: 126, endPoint x: 453, endPoint y: 311, distance: 387.0
click at [453, 311] on div "Title Visible to employees Remove departing employee from Sequoia ​ Assignee an…" at bounding box center [492, 328] width 945 height 534
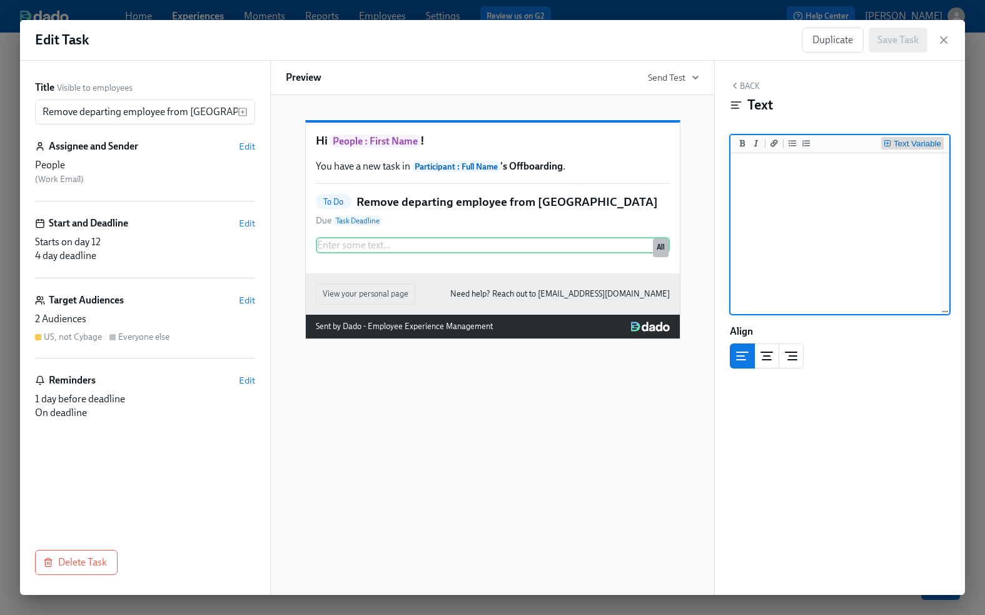
click at [917, 143] on div "Text Variable" at bounding box center [918, 143] width 48 height 9
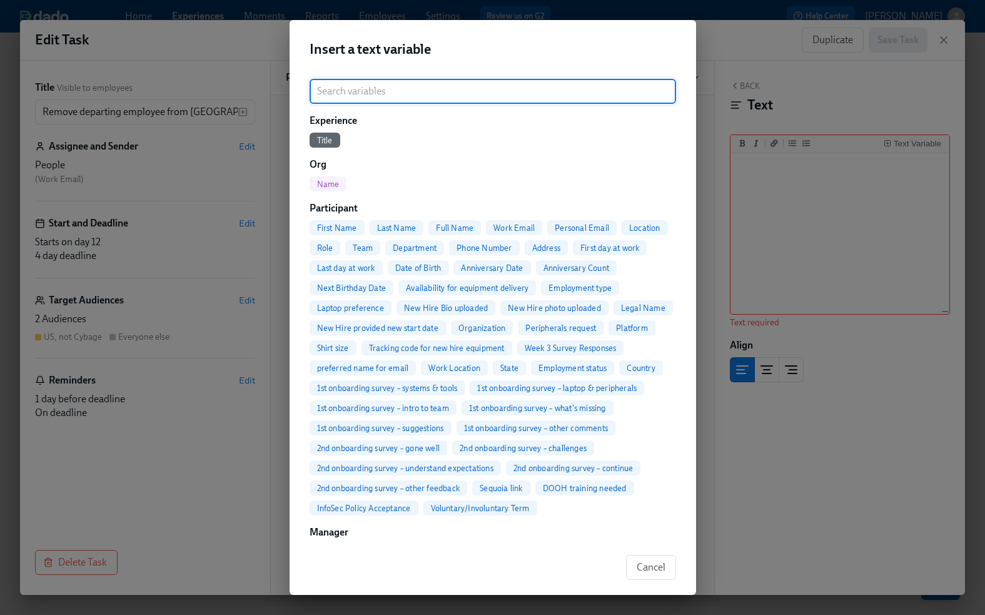
click at [455, 225] on span "Full Name" at bounding box center [454, 227] width 53 height 9
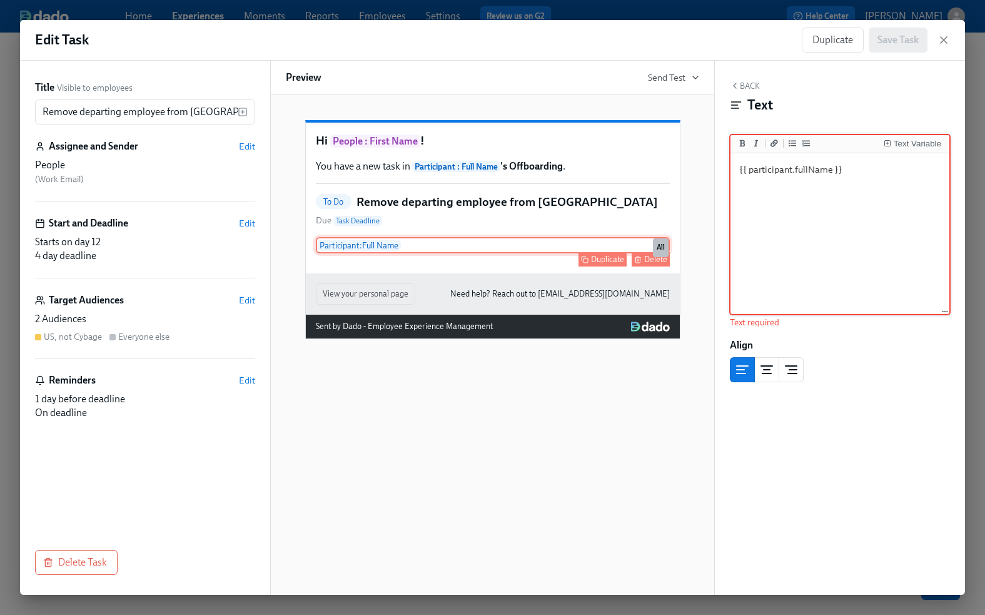
click at [461, 253] on div "Participant : Full Name Duplicate Delete All" at bounding box center [493, 245] width 354 height 16
click at [455, 253] on div "Participant : Full Name Duplicate Delete All" at bounding box center [493, 245] width 354 height 16
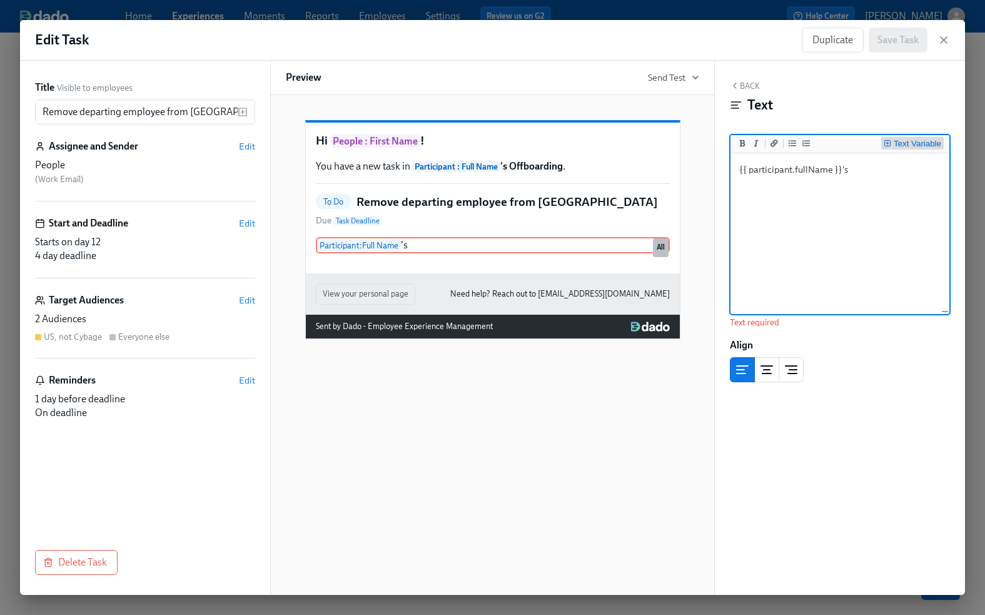
type textarea "{{ participant.fullName }}'s"
click at [919, 147] on div "Text Variable" at bounding box center [918, 143] width 48 height 9
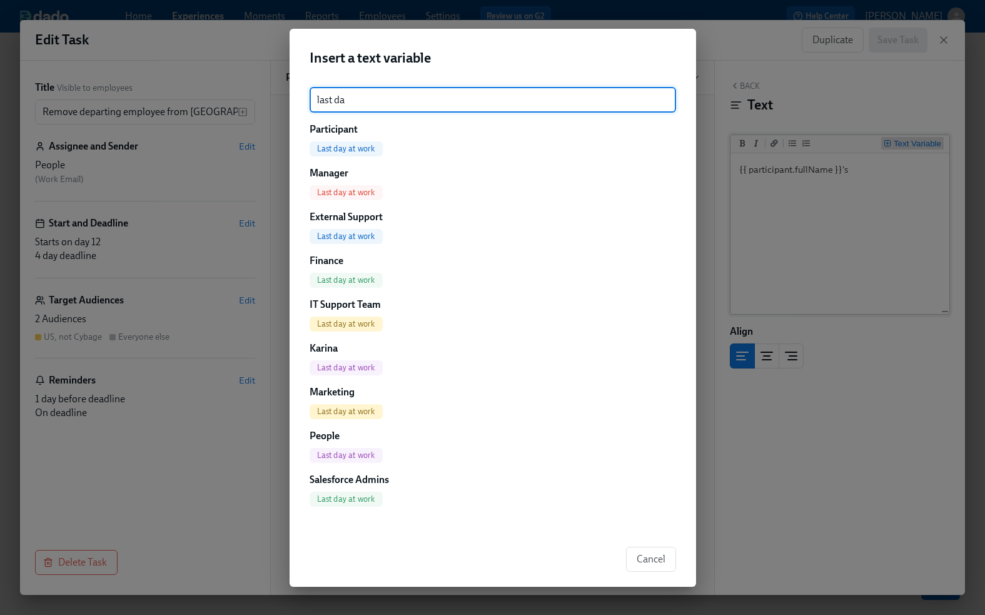
type input "last day"
click at [351, 145] on span "Last day at work" at bounding box center [346, 148] width 73 height 9
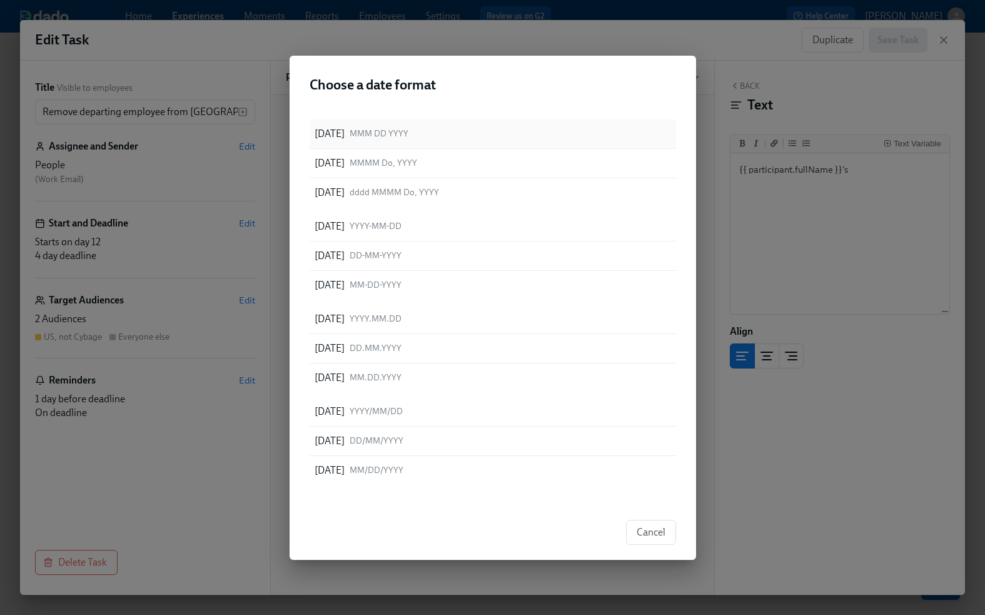
click at [396, 131] on span "MMM DD YYYY" at bounding box center [379, 134] width 59 height 12
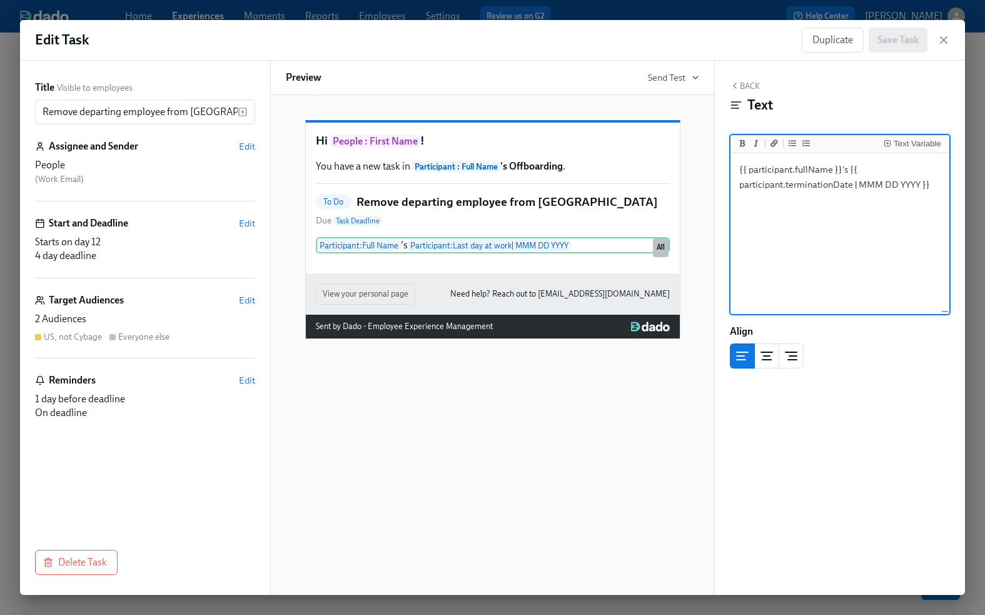
click at [846, 171] on textarea "{{ participant.fullName }}'s {{ participant.terminationDate | MMM DD YYYY }}" at bounding box center [840, 234] width 214 height 157
click at [935, 184] on textarea "{{ participant.fullName }}'s last day at work is {{ participant.terminationDate…" at bounding box center [840, 234] width 214 height 157
type textarea "{{ participant.fullName }}'s last day at work is {{ participant.terminationDate…"
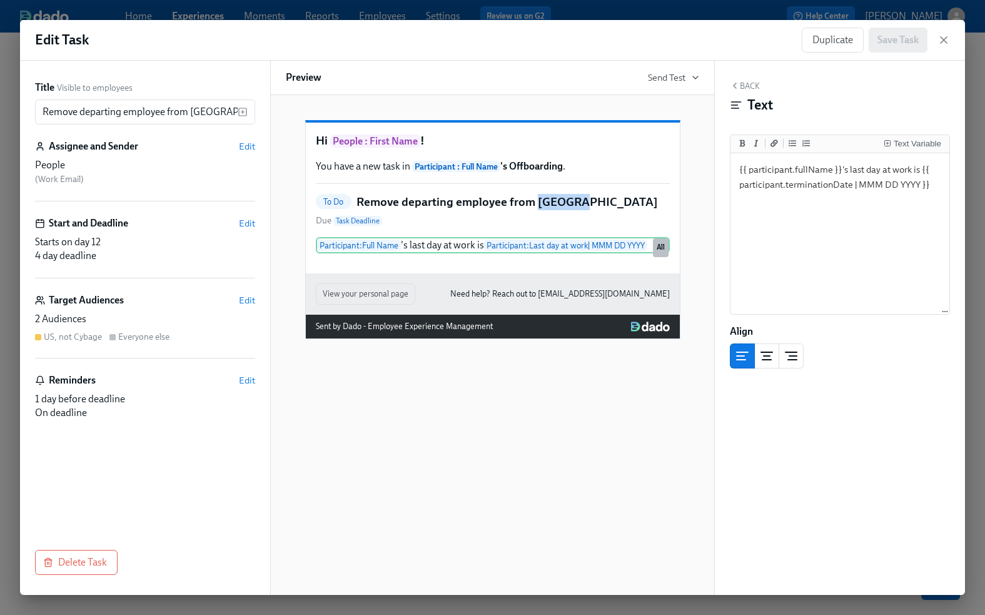
drag, startPoint x: 537, startPoint y: 221, endPoint x: 578, endPoint y: 221, distance: 41.9
click at [578, 221] on div "To Do Remove departing employee from Sequoia Due Task Deadline" at bounding box center [493, 211] width 354 height 34
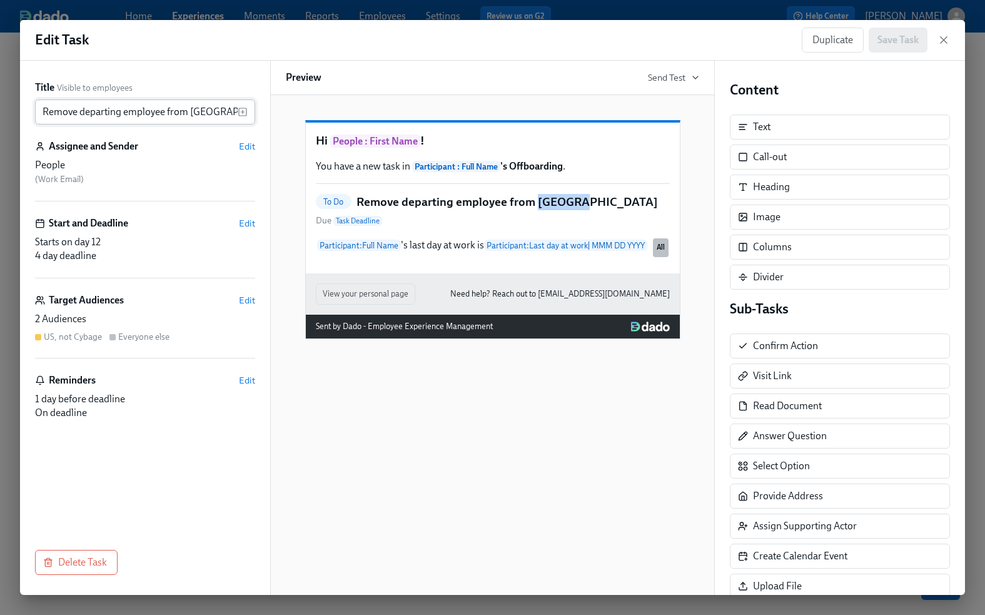
click at [189, 110] on input "Remove departing employee from [GEOGRAPHIC_DATA]" at bounding box center [136, 111] width 203 height 25
drag, startPoint x: 189, startPoint y: 110, endPoint x: 223, endPoint y: 110, distance: 33.1
click at [223, 110] on input "Remove departing employee from [GEOGRAPHIC_DATA]" at bounding box center [136, 111] width 203 height 25
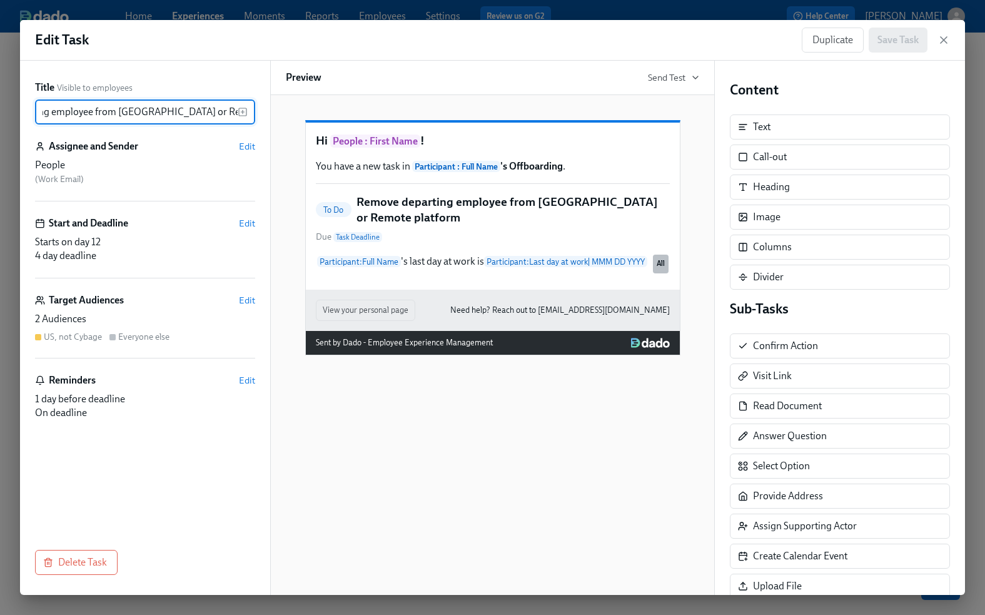
scroll to position [0, 76]
type input "Remove departing employee from [GEOGRAPHIC_DATA] or Remote platforms"
click at [444, 226] on h5 "Remove departing employee from [GEOGRAPHIC_DATA] or Remote platforms" at bounding box center [512, 210] width 313 height 32
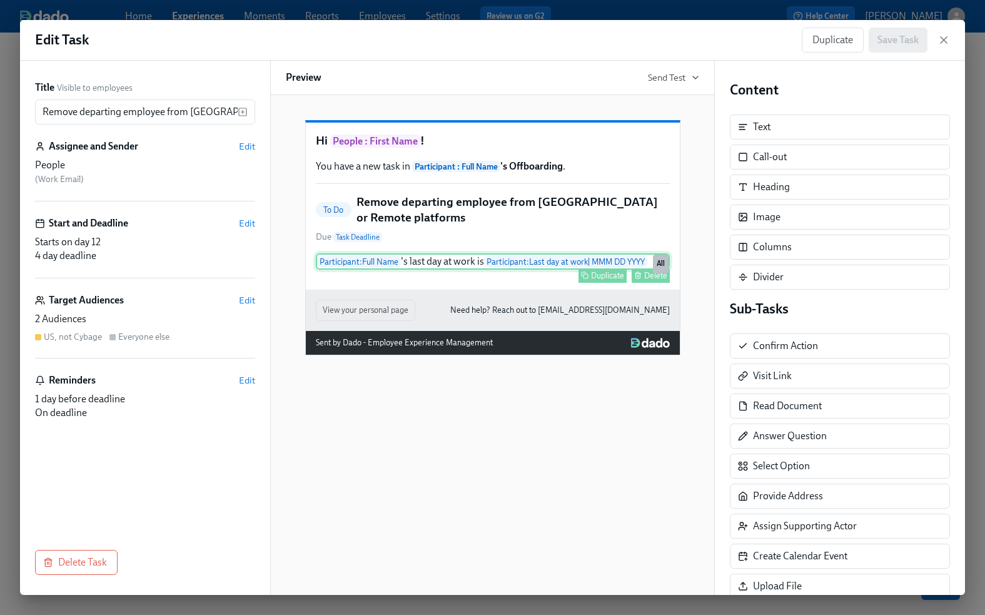
click at [431, 270] on div "Participant : Full Name 's last day at work is Participant : Last day at work |…" at bounding box center [493, 261] width 354 height 16
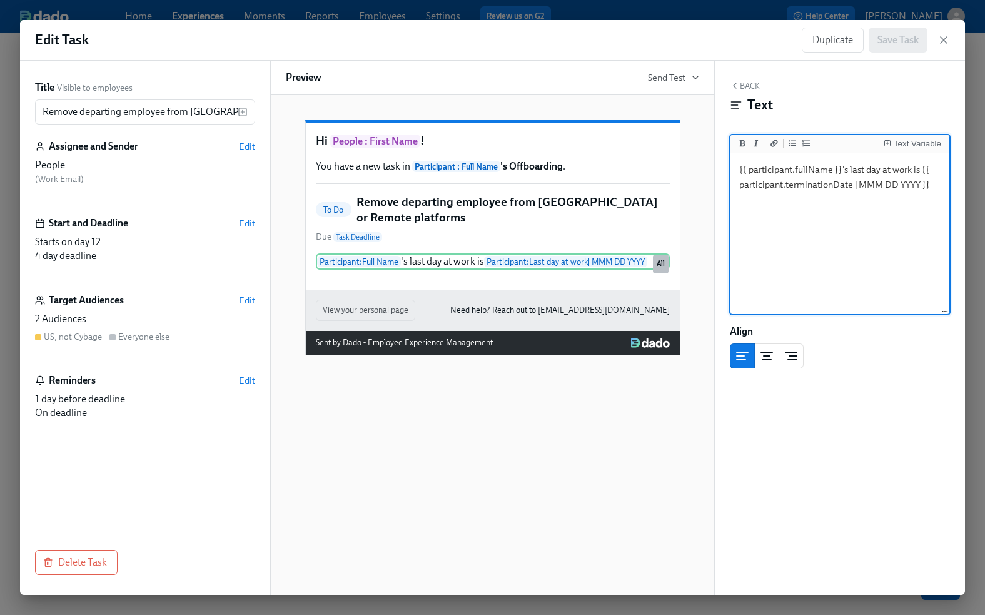
click at [746, 81] on button "Back" at bounding box center [745, 86] width 30 height 10
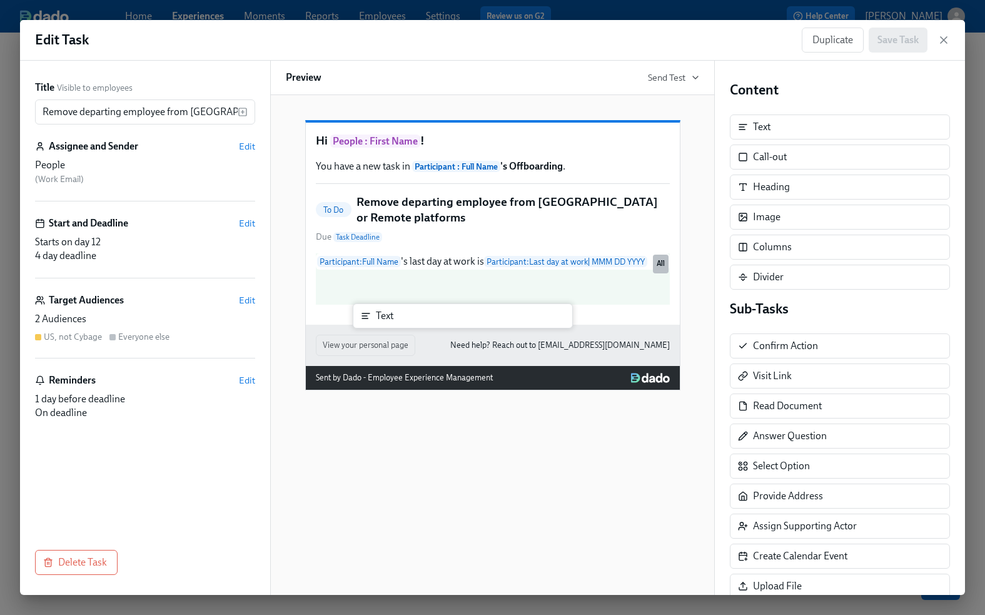
drag, startPoint x: 782, startPoint y: 128, endPoint x: 401, endPoint y: 320, distance: 425.6
click at [401, 320] on div "Title Visible to employees Remove departing employee from Sequoia or Remote pla…" at bounding box center [492, 328] width 945 height 534
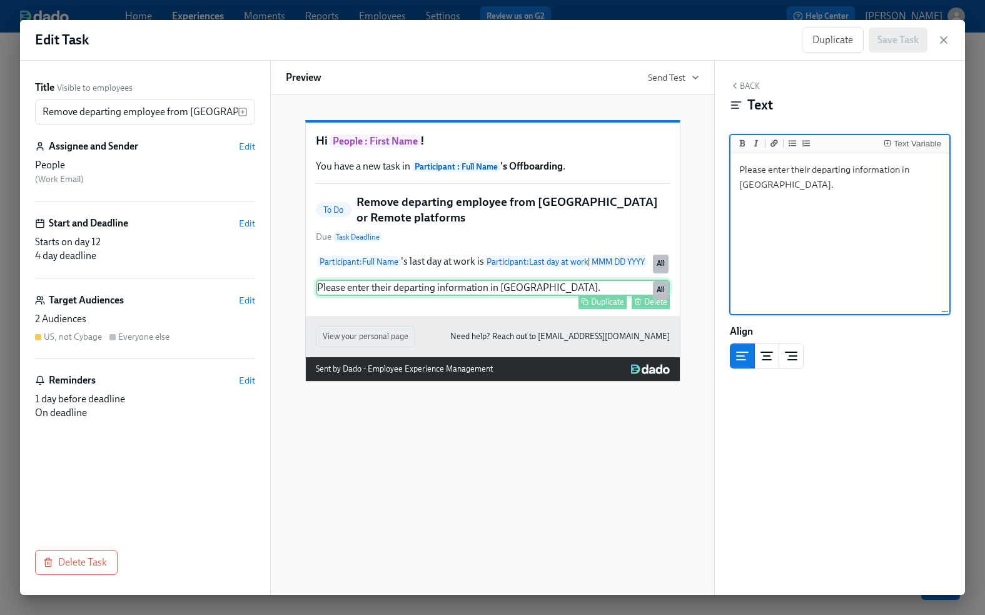
type textarea "Please enter their departing information in [GEOGRAPHIC_DATA]."
click at [613, 306] on div "Duplicate" at bounding box center [607, 301] width 33 height 9
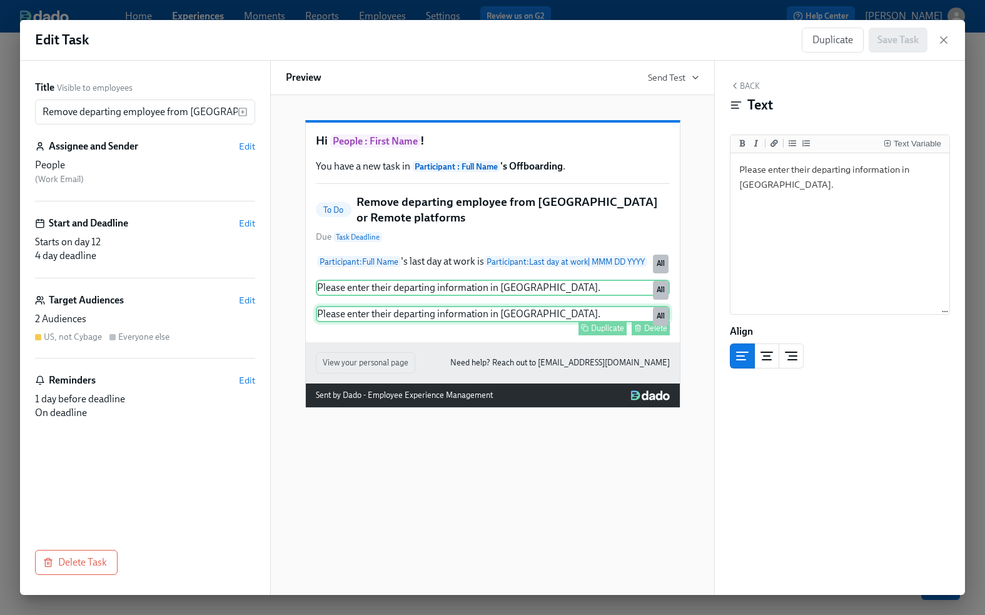
click at [512, 322] on div "Please enter their departing information in [GEOGRAPHIC_DATA]. Duplicate Delete…" at bounding box center [493, 314] width 354 height 16
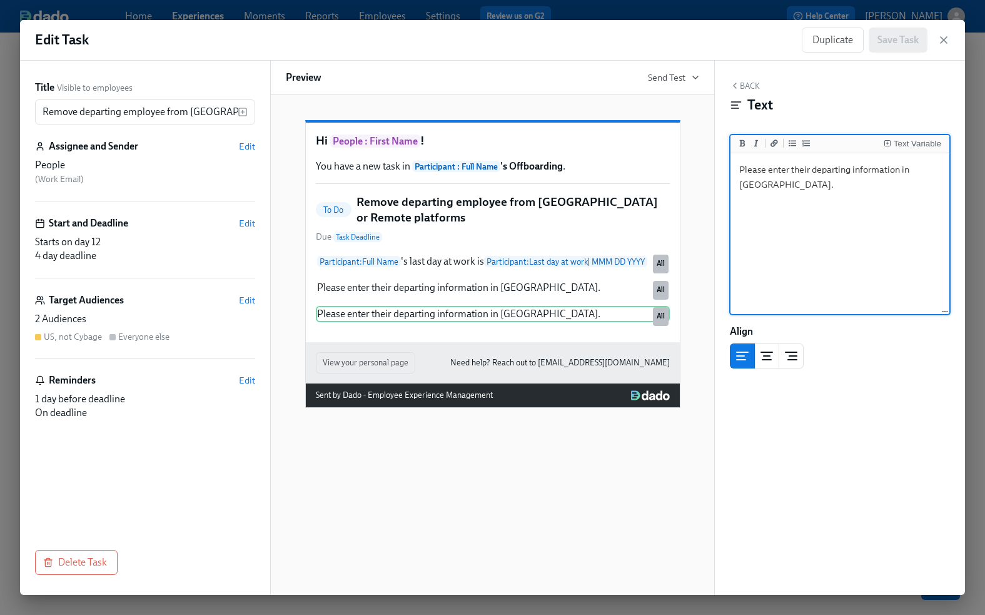
drag, startPoint x: 768, startPoint y: 186, endPoint x: 732, endPoint y: 186, distance: 35.6
click at [733, 186] on textarea "Please enter their departing information in [GEOGRAPHIC_DATA]." at bounding box center [840, 234] width 214 height 157
type textarea "Please enter their departing information in Remote."
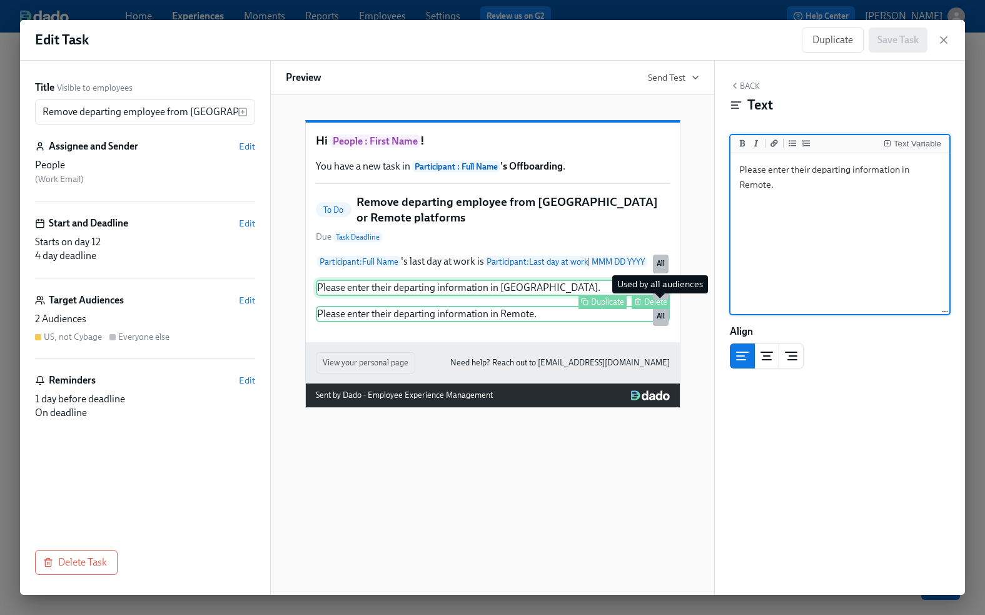
click at [657, 300] on div "All" at bounding box center [661, 290] width 16 height 19
click at [665, 300] on div "All" at bounding box center [661, 290] width 16 height 19
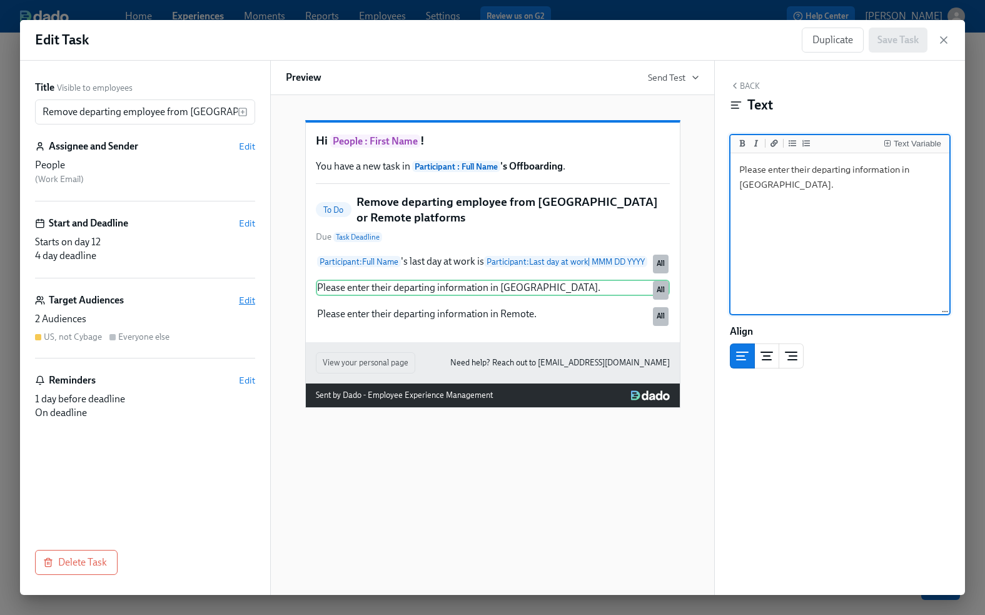
click at [249, 301] on span "Edit" at bounding box center [247, 300] width 16 height 13
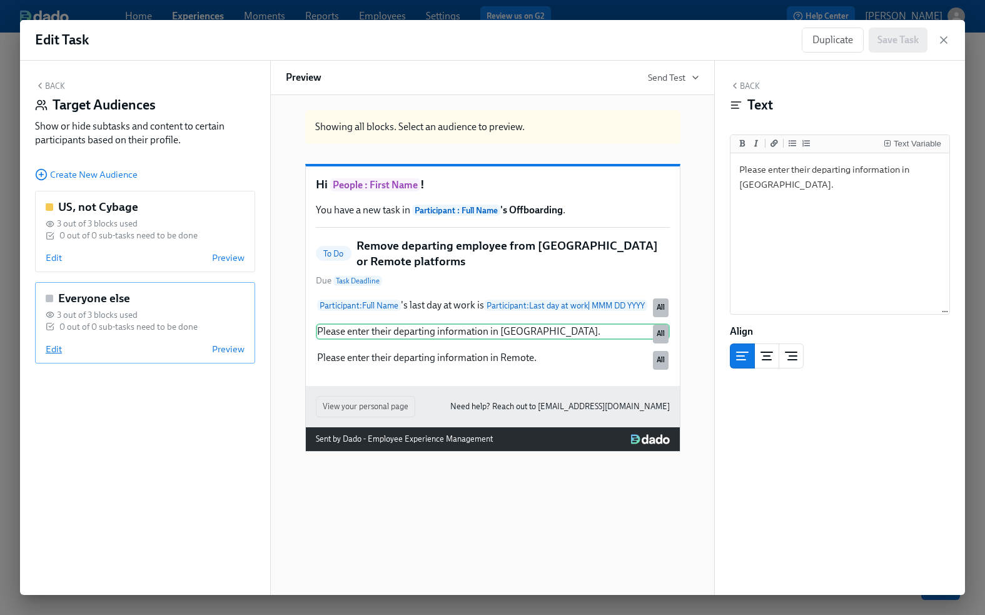
click at [54, 345] on span "Edit" at bounding box center [54, 349] width 16 height 13
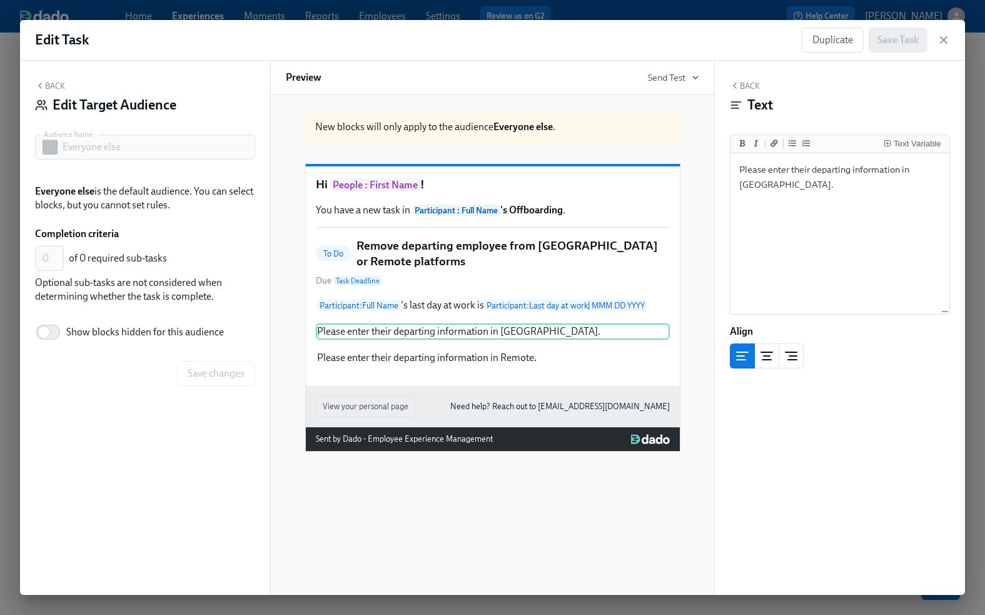
click at [52, 77] on div "Back Edit Target Audience Audience Name Everyone else Audience Name Everyone el…" at bounding box center [145, 328] width 250 height 534
click at [53, 85] on button "Back" at bounding box center [50, 86] width 30 height 10
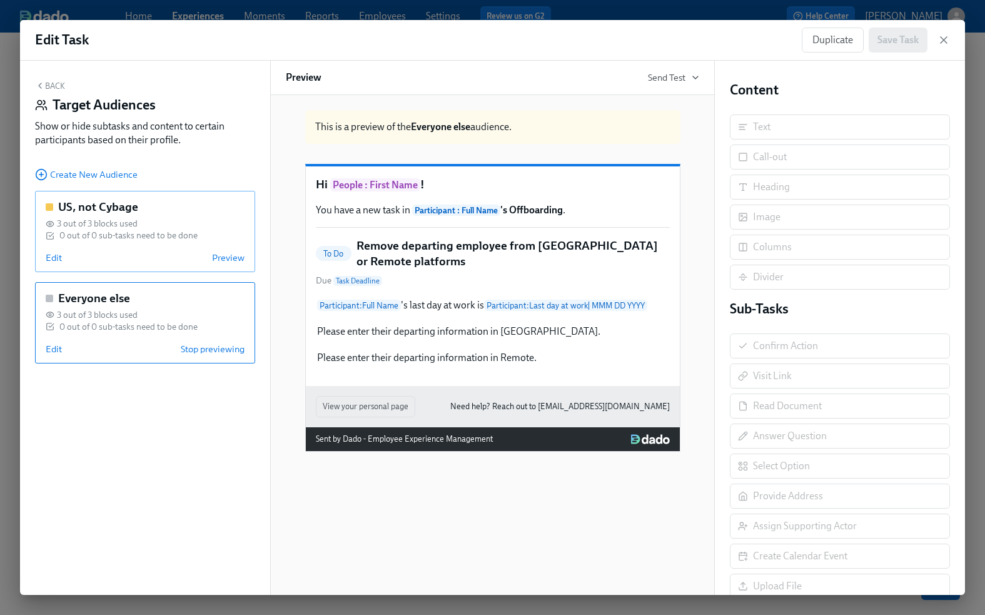
click at [149, 228] on div "3 out of 3 blocks used" at bounding box center [145, 224] width 199 height 12
click at [124, 310] on span "3 out of 3 blocks used" at bounding box center [97, 315] width 81 height 12
click at [173, 230] on div "0 out of 0 sub-tasks need to be done" at bounding box center [128, 235] width 138 height 12
click at [439, 340] on div "Please enter their departing information in [GEOGRAPHIC_DATA]. Duplicate" at bounding box center [493, 331] width 354 height 16
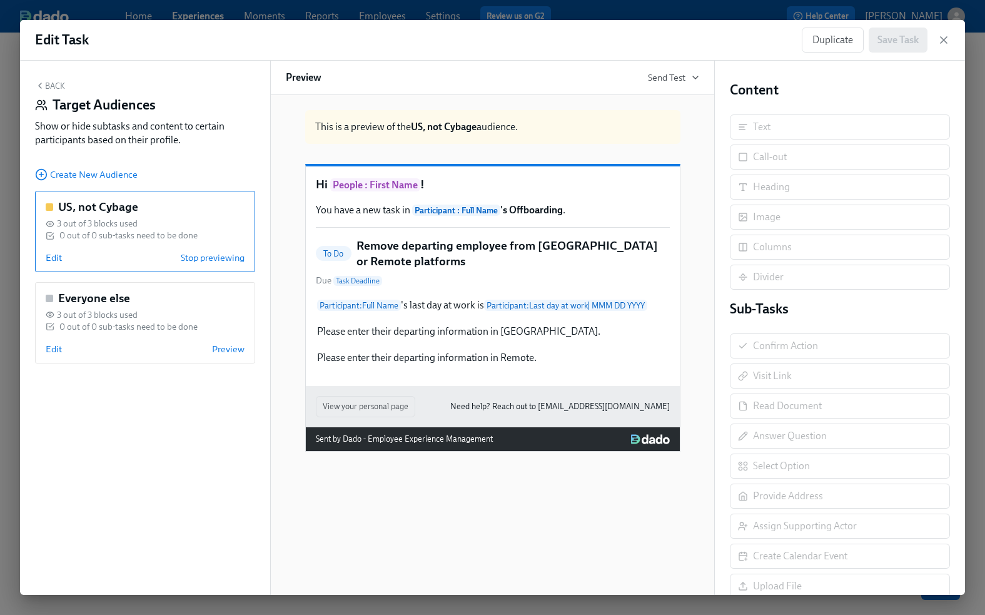
click at [397, 366] on div "Please enter their departing information in Remote. Duplicate" at bounding box center [493, 358] width 354 height 16
click at [152, 324] on div "0 out of 0 sub-tasks need to be done" at bounding box center [128, 327] width 138 height 12
click at [123, 229] on div "0 out of 0 sub-tasks need to be done" at bounding box center [128, 235] width 138 height 12
click at [52, 258] on span "Edit" at bounding box center [54, 257] width 16 height 13
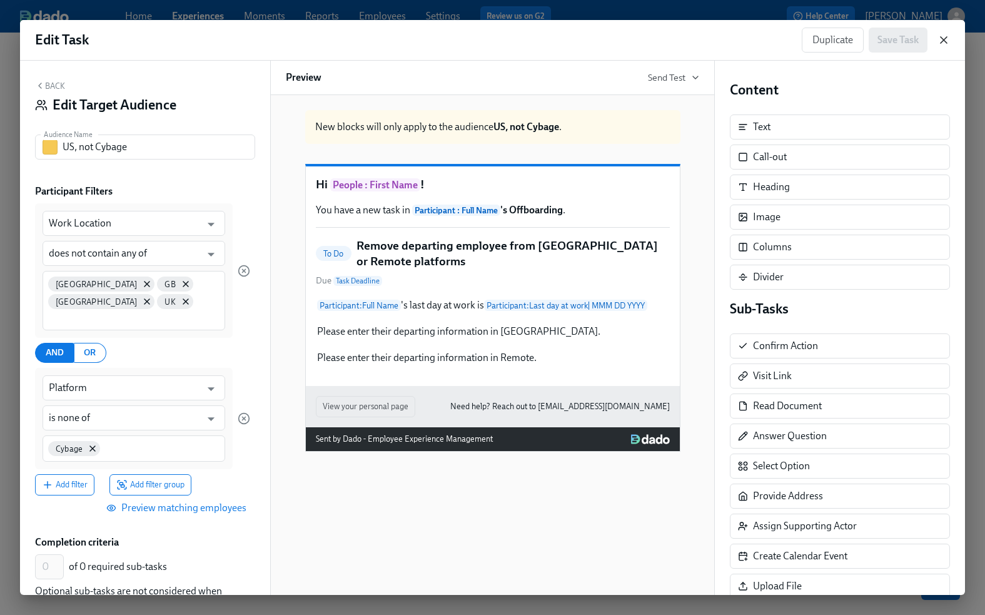
click at [945, 41] on icon "button" at bounding box center [943, 40] width 6 height 6
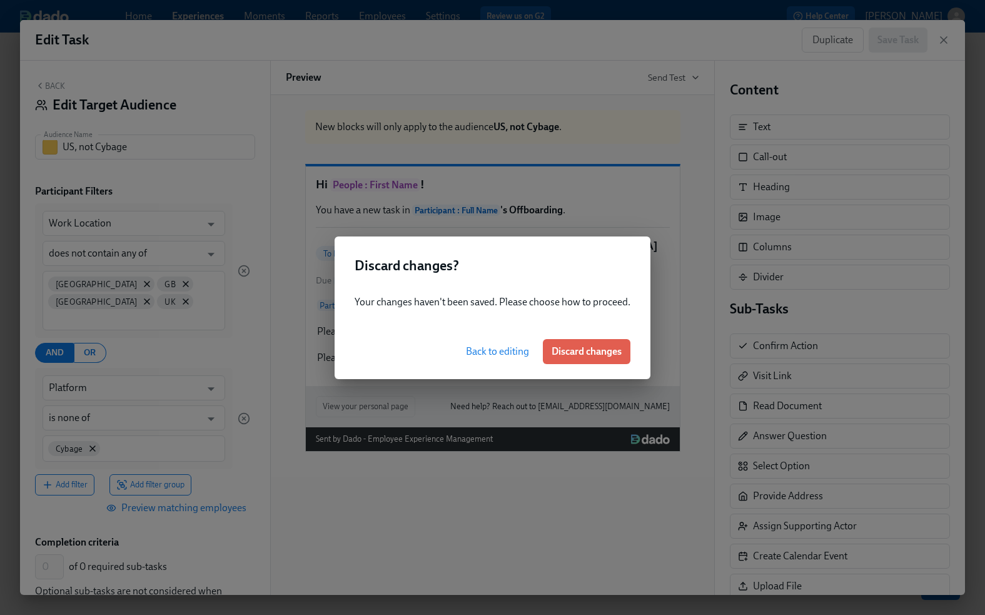
click at [502, 349] on span "Back to editing" at bounding box center [497, 351] width 63 height 13
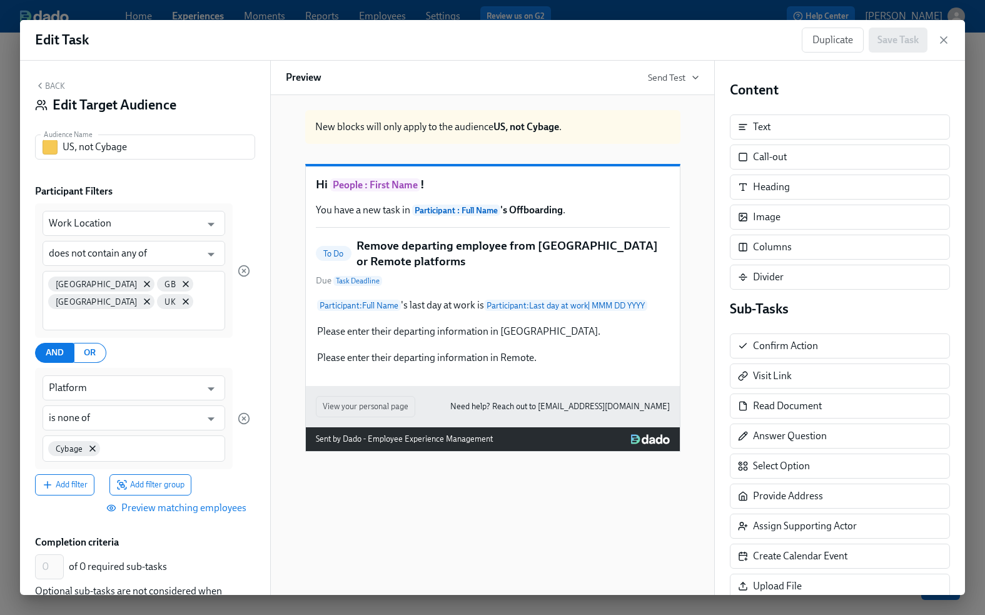
click at [51, 83] on button "Back" at bounding box center [50, 86] width 30 height 10
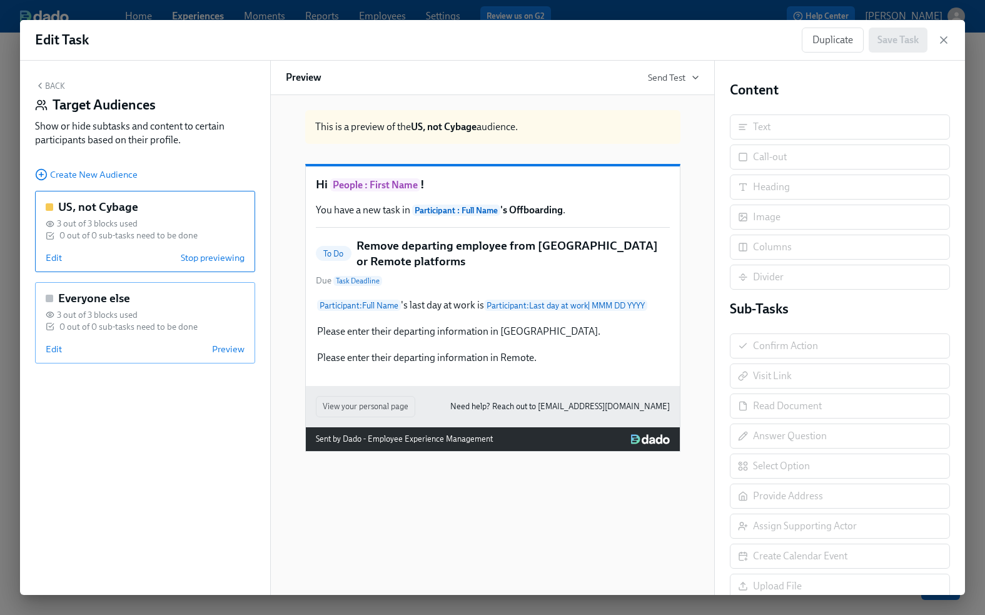
click at [166, 298] on div "Everyone else" at bounding box center [145, 298] width 199 height 16
click at [58, 346] on span "Edit" at bounding box center [54, 349] width 16 height 13
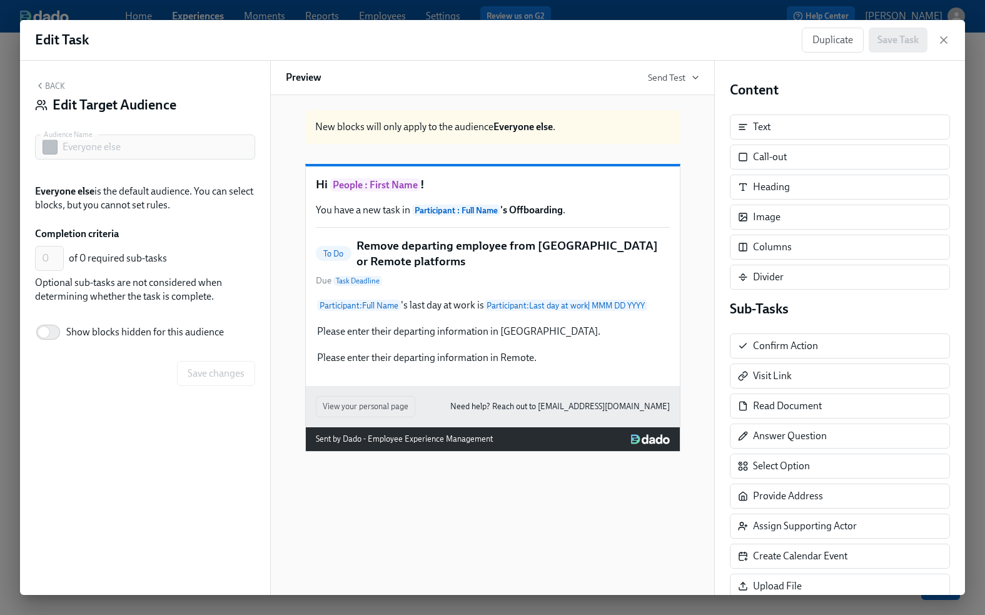
click at [133, 212] on div "Back Edit Target Audience Audience Name Everyone else Audience Name Everyone el…" at bounding box center [145, 328] width 250 height 534
click at [55, 333] on input "Show blocks hidden for this audience" at bounding box center [44, 332] width 83 height 28
click at [44, 329] on input "Show blocks hidden for this audience" at bounding box center [52, 332] width 83 height 28
click at [44, 329] on input "Show blocks hidden for this audience" at bounding box center [44, 332] width 83 height 28
click at [39, 330] on input "Show blocks hidden for this audience" at bounding box center [52, 332] width 83 height 28
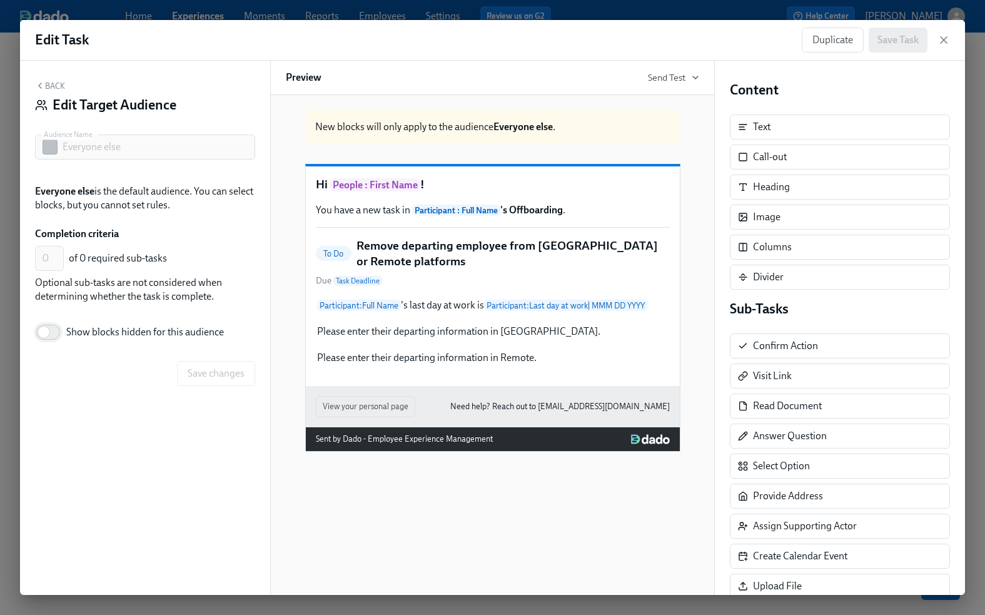
click at [49, 330] on input "Show blocks hidden for this audience" at bounding box center [44, 332] width 83 height 28
checkbox input "true"
click at [53, 82] on button "Back" at bounding box center [50, 86] width 30 height 10
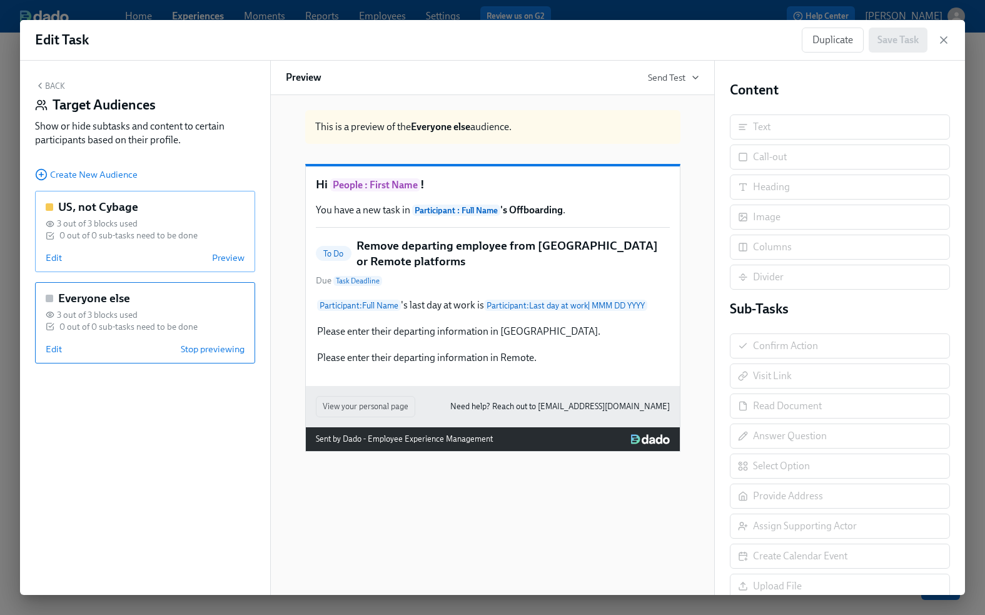
click at [183, 208] on div "US, not Cybage" at bounding box center [145, 207] width 199 height 16
click at [172, 294] on div "Everyone else" at bounding box center [145, 298] width 199 height 16
click at [53, 81] on button "Back" at bounding box center [50, 86] width 30 height 10
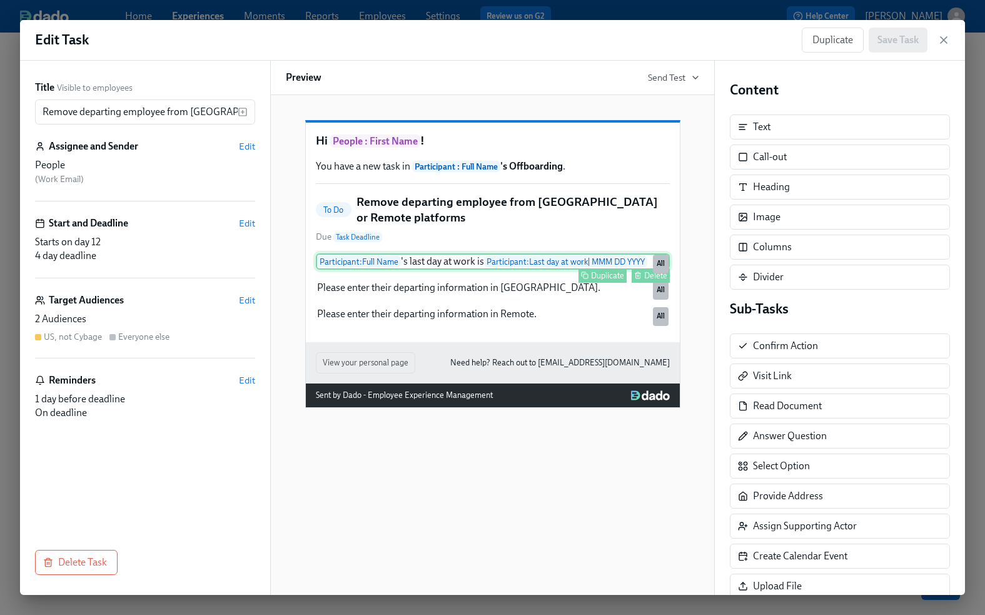
click at [430, 270] on div "Participant : Full Name 's last day at work is Participant : Last day at work |…" at bounding box center [493, 261] width 354 height 16
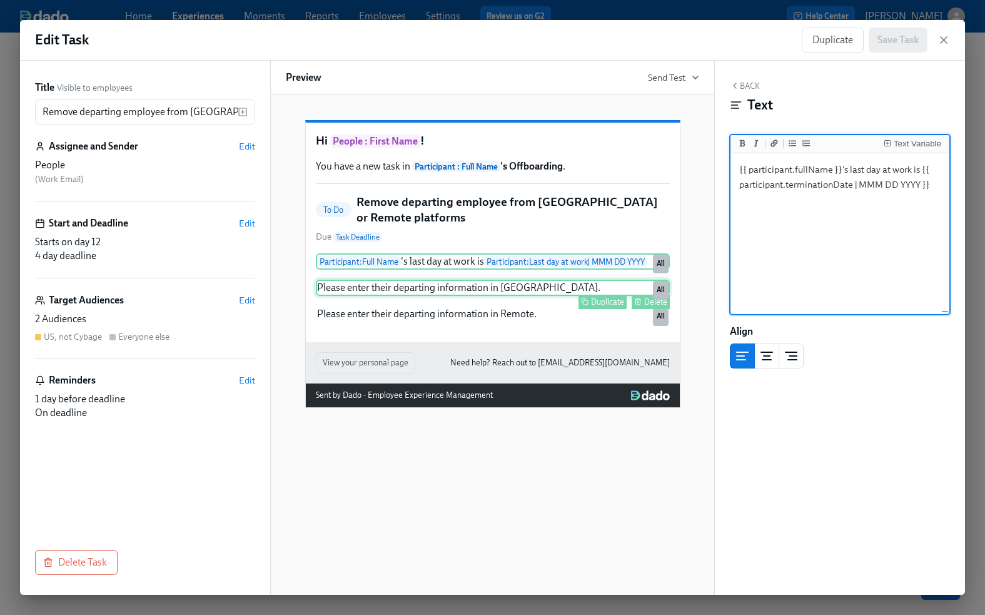
click at [436, 309] on div "Duplicate Delete" at bounding box center [493, 302] width 351 height 14
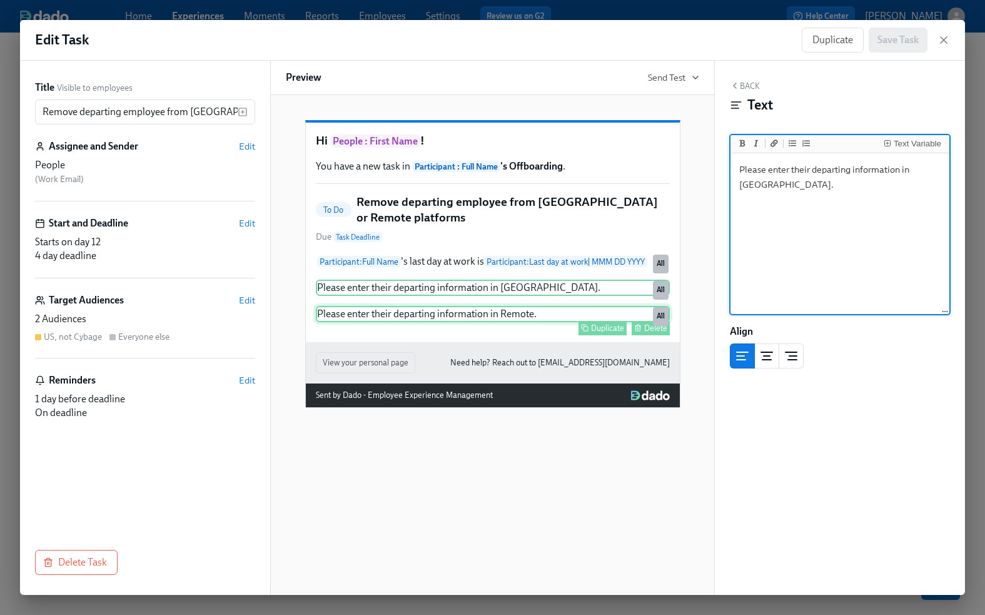
click at [441, 335] on div "Duplicate Delete" at bounding box center [493, 328] width 351 height 14
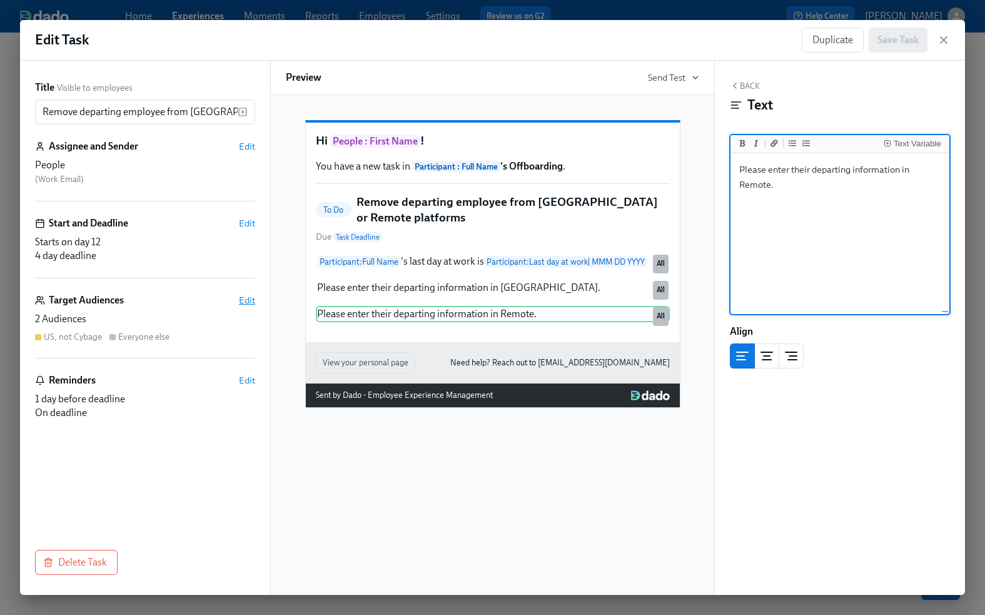
click at [248, 301] on span "Edit" at bounding box center [247, 300] width 16 height 13
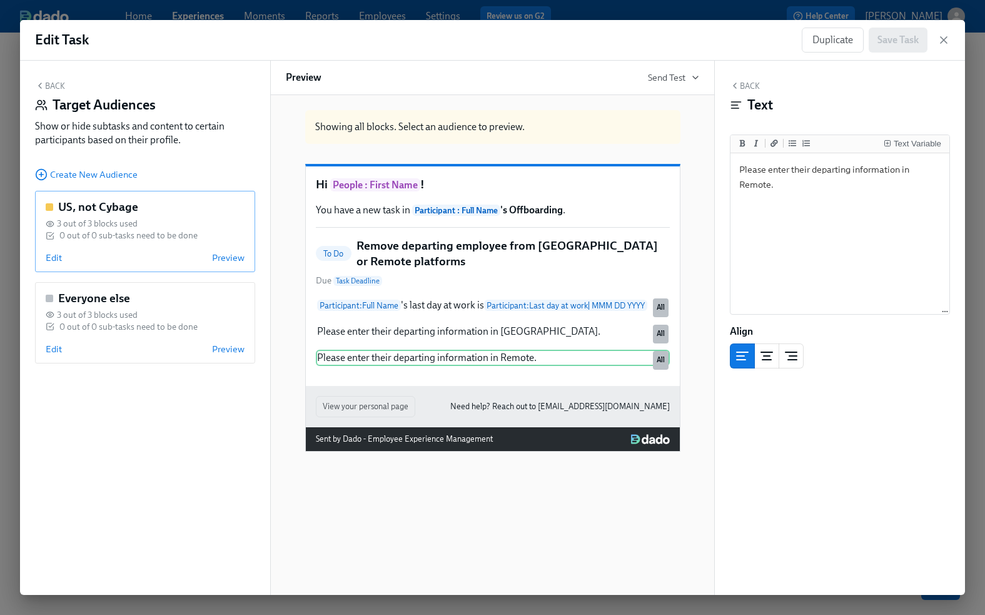
click at [161, 206] on div "US, not Cybage" at bounding box center [145, 207] width 199 height 16
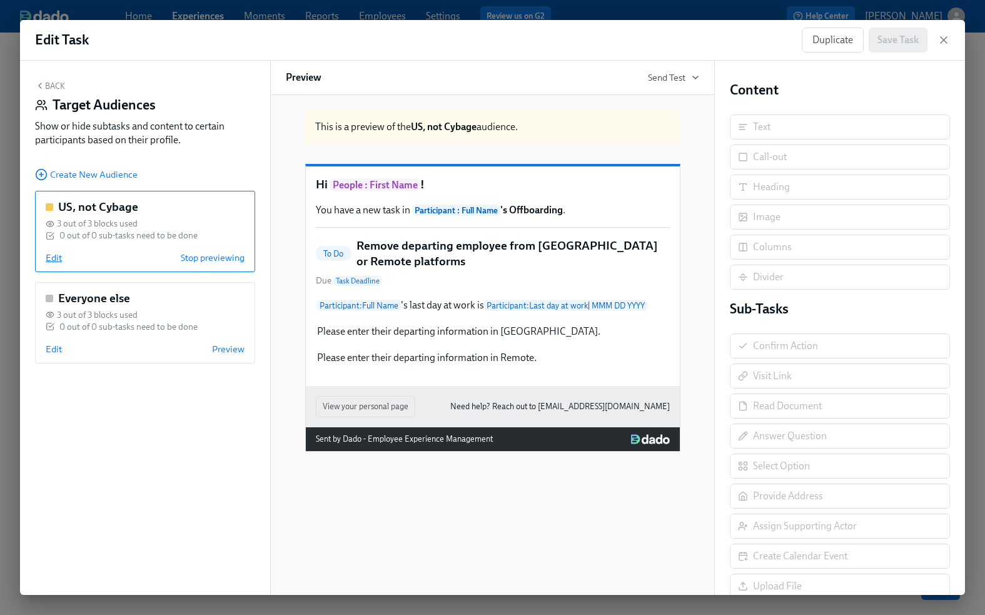
click at [53, 256] on span "Edit" at bounding box center [54, 257] width 16 height 13
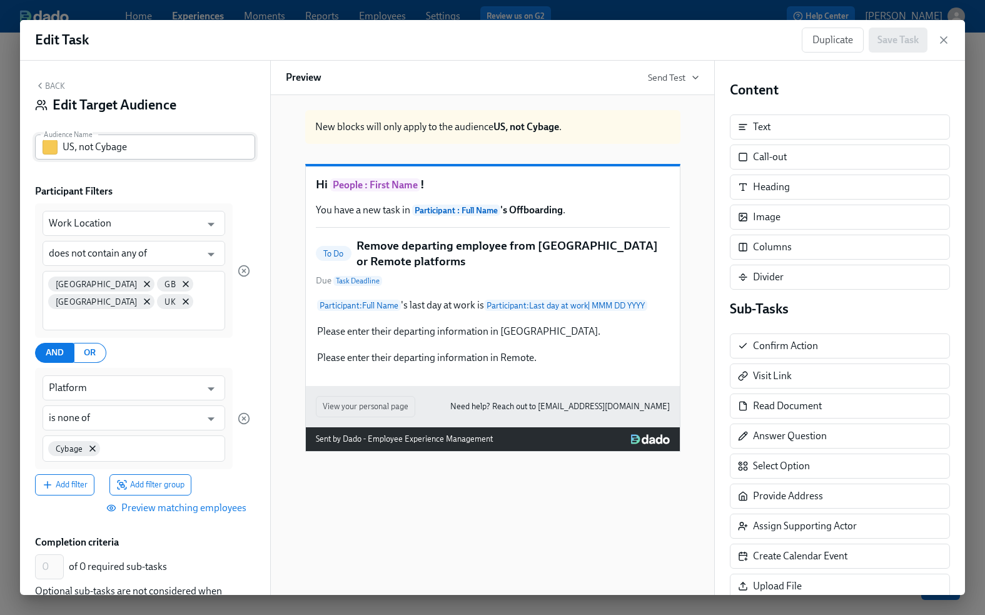
click at [133, 148] on input "US, not Cybage" at bounding box center [159, 146] width 193 height 25
click at [204, 116] on div "Back Edit Target Audience" at bounding box center [145, 100] width 220 height 39
click at [209, 535] on div "Completion criteria" at bounding box center [145, 542] width 220 height 14
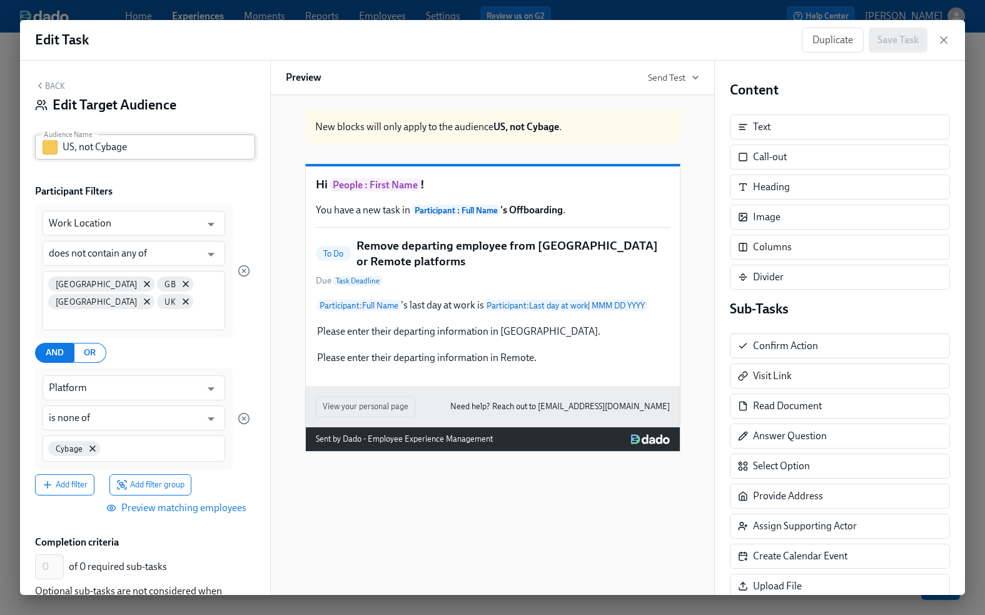
click at [66, 147] on input "US, not Cybage" at bounding box center [159, 146] width 193 height 25
click at [164, 149] on input "US, not Cybage" at bounding box center [159, 146] width 193 height 25
click at [197, 86] on div "Back Edit Target Audience" at bounding box center [145, 100] width 220 height 39
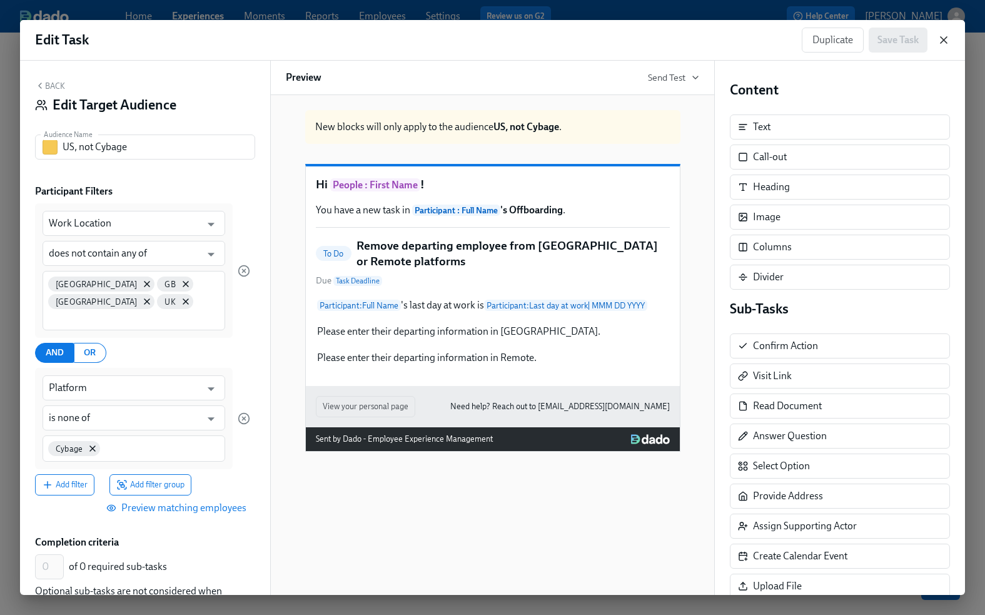
click at [942, 39] on icon "button" at bounding box center [943, 40] width 6 height 6
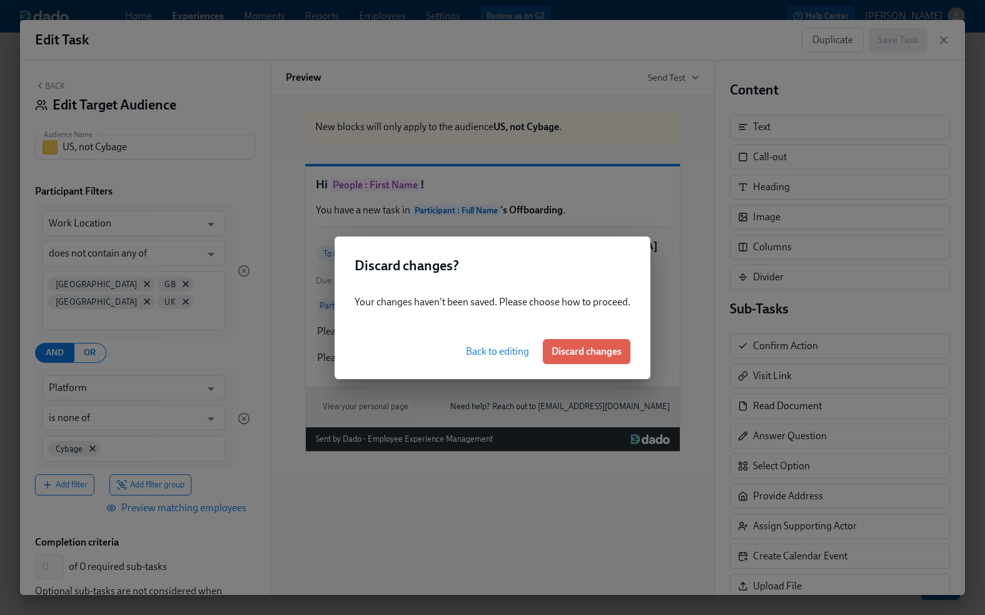
click at [506, 348] on span "Back to editing" at bounding box center [497, 351] width 63 height 13
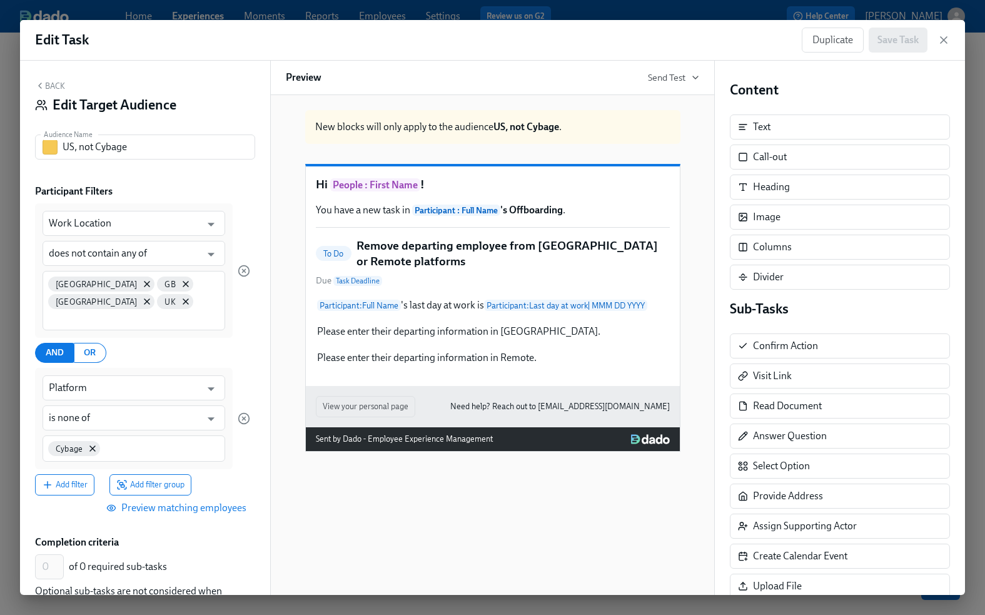
click at [49, 81] on button "Back" at bounding box center [50, 86] width 30 height 10
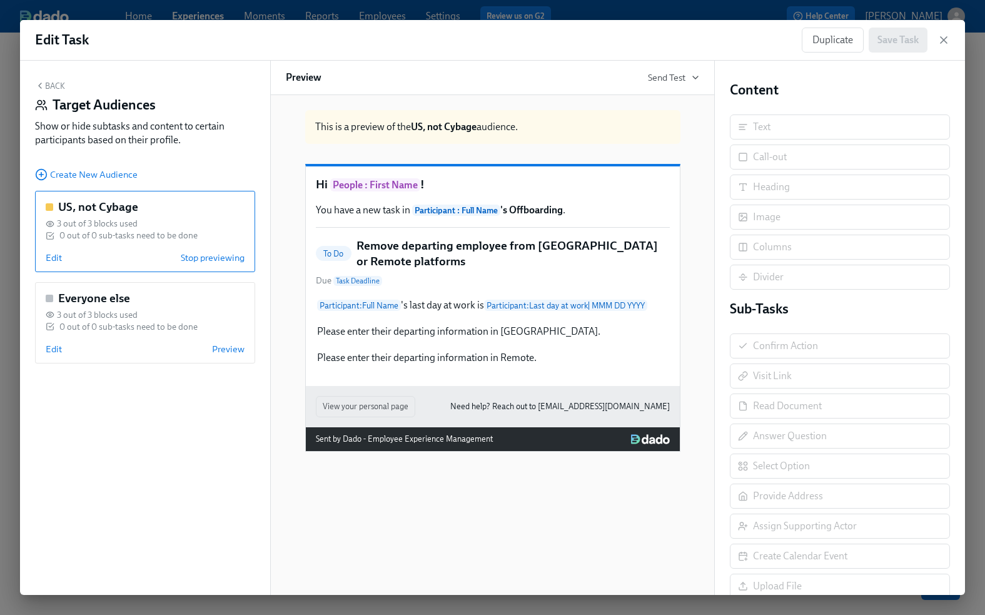
click at [54, 81] on button "Back" at bounding box center [50, 86] width 30 height 10
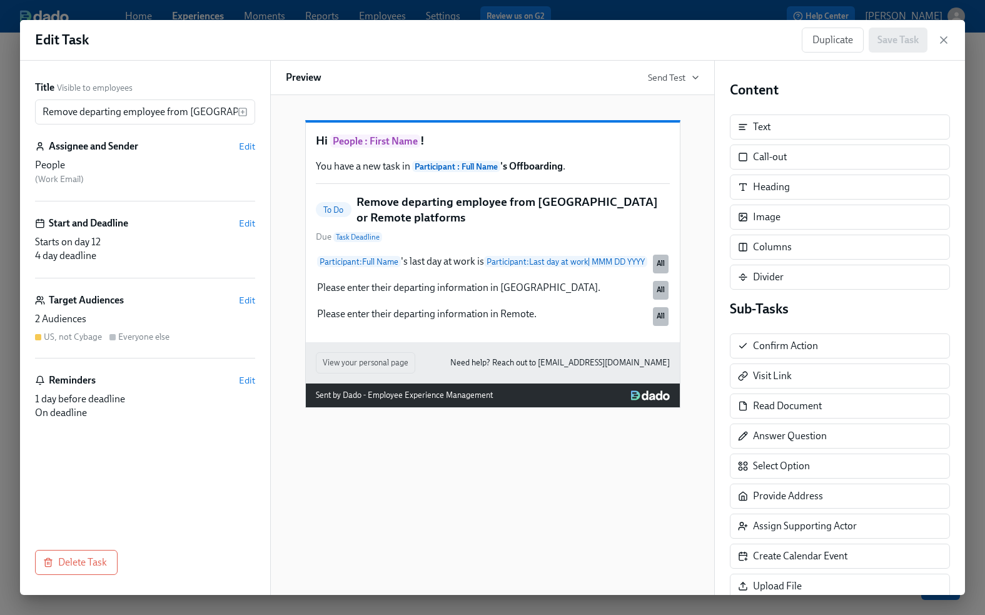
click at [366, 532] on div "Hi People : First Name ! You have a new task in Participant : Full Name 's Offb…" at bounding box center [492, 345] width 445 height 500
click at [913, 39] on div "Duplicate Save Task" at bounding box center [865, 40] width 126 height 25
click at [945, 40] on icon "button" at bounding box center [943, 40] width 13 height 13
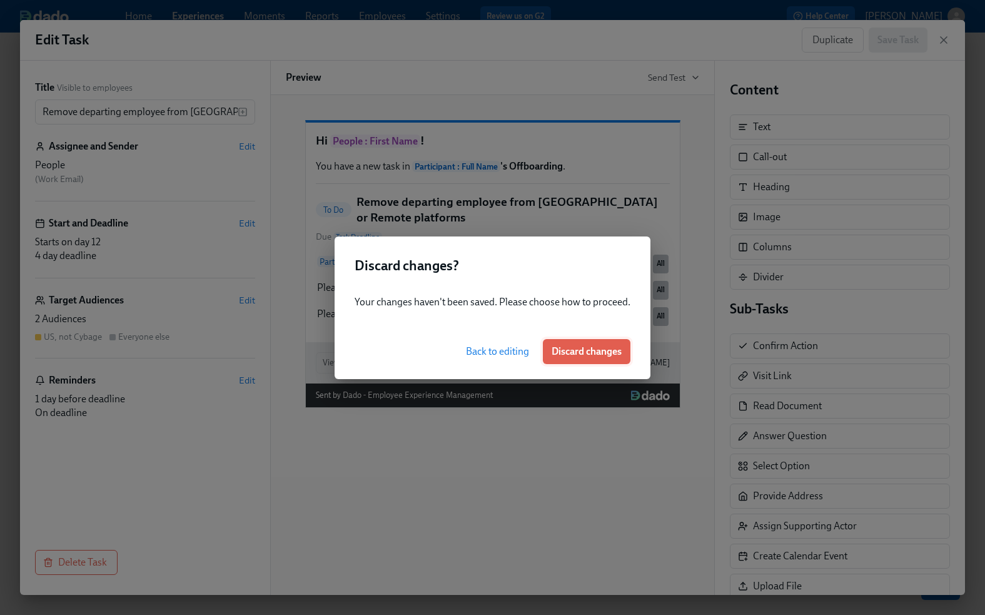
click at [560, 353] on span "Discard changes" at bounding box center [587, 351] width 70 height 13
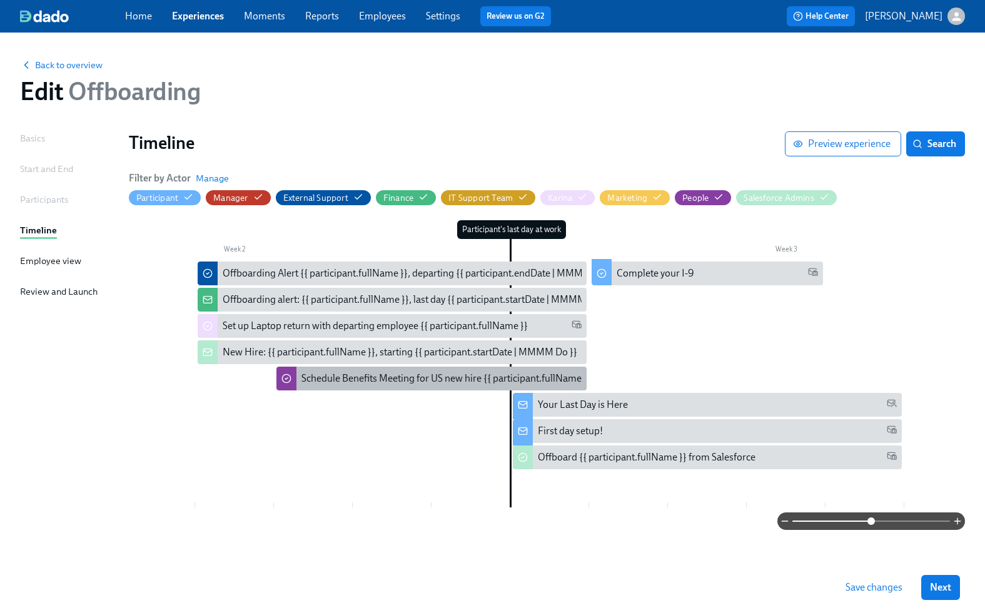
click at [303, 375] on div "Schedule Benefits Meeting for US new hire {{ participant.fullName }}" at bounding box center [446, 378] width 290 height 14
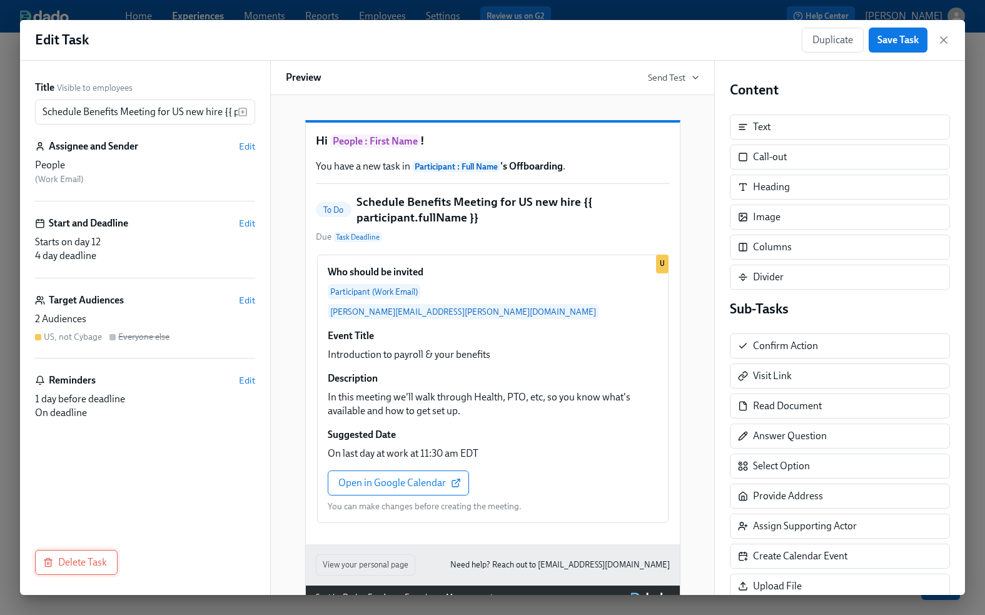
click at [83, 559] on span "Delete Task" at bounding box center [76, 562] width 61 height 13
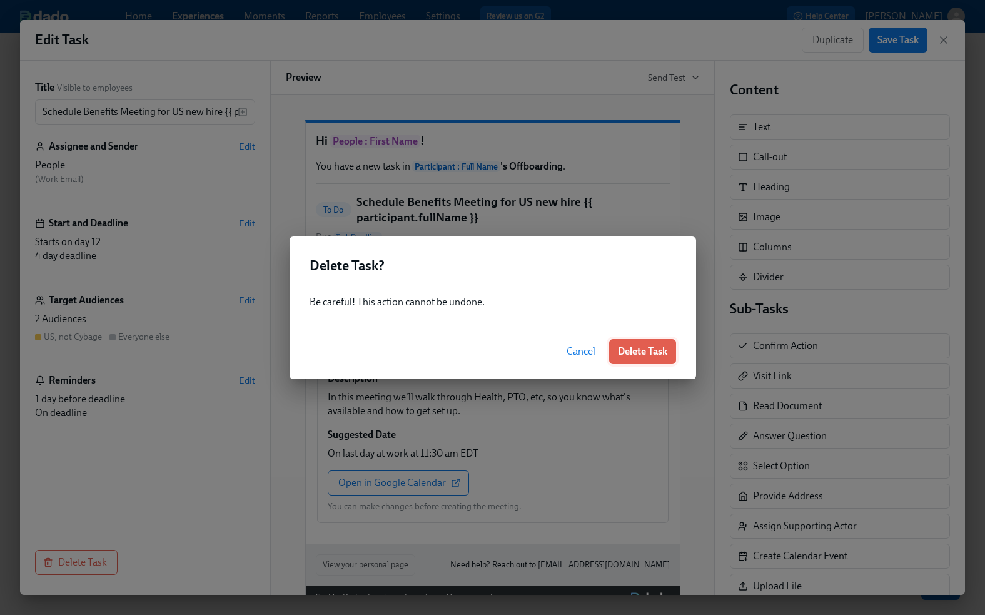
click at [643, 346] on span "Delete Task" at bounding box center [642, 351] width 49 height 13
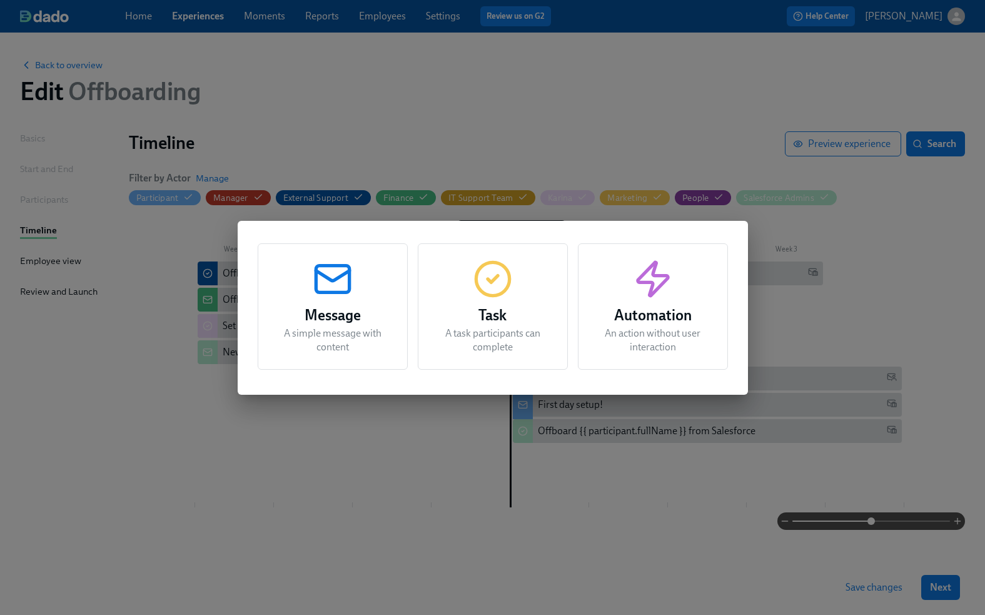
click at [387, 466] on div "Message A simple message with content Task A task participants can complete Aut…" at bounding box center [492, 307] width 985 height 615
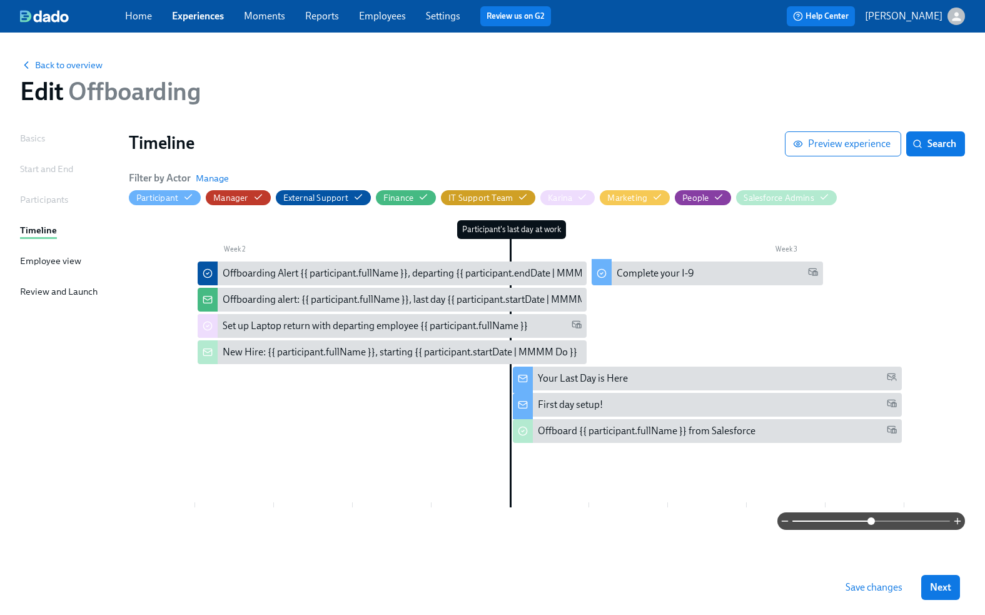
click at [868, 586] on span "Save changes" at bounding box center [873, 587] width 57 height 13
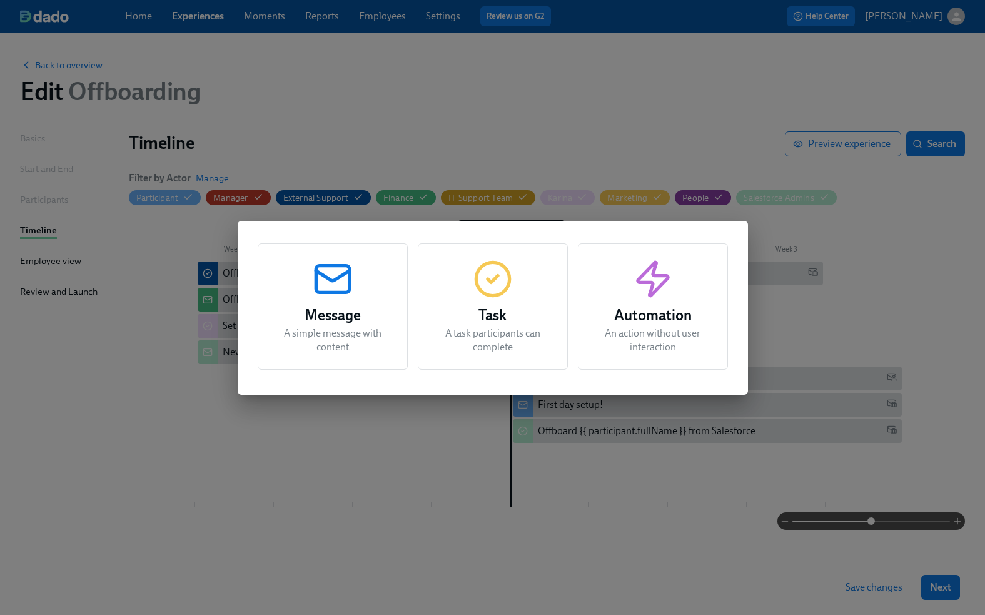
click at [486, 288] on icon "button" at bounding box center [493, 279] width 40 height 40
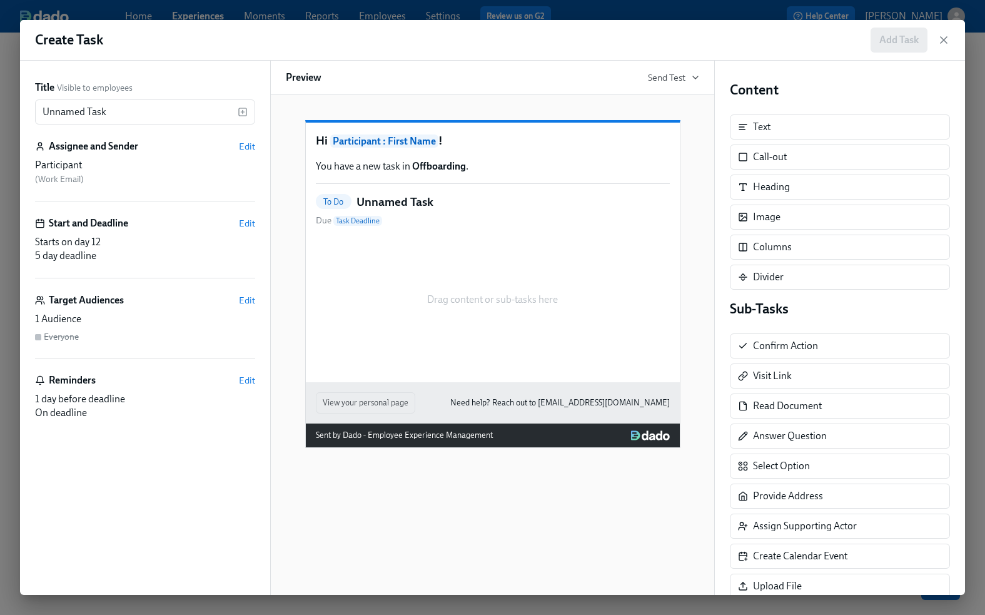
click at [382, 148] on span "Participant : First Name" at bounding box center [384, 140] width 108 height 13
click at [249, 147] on span "Edit" at bounding box center [247, 146] width 16 height 13
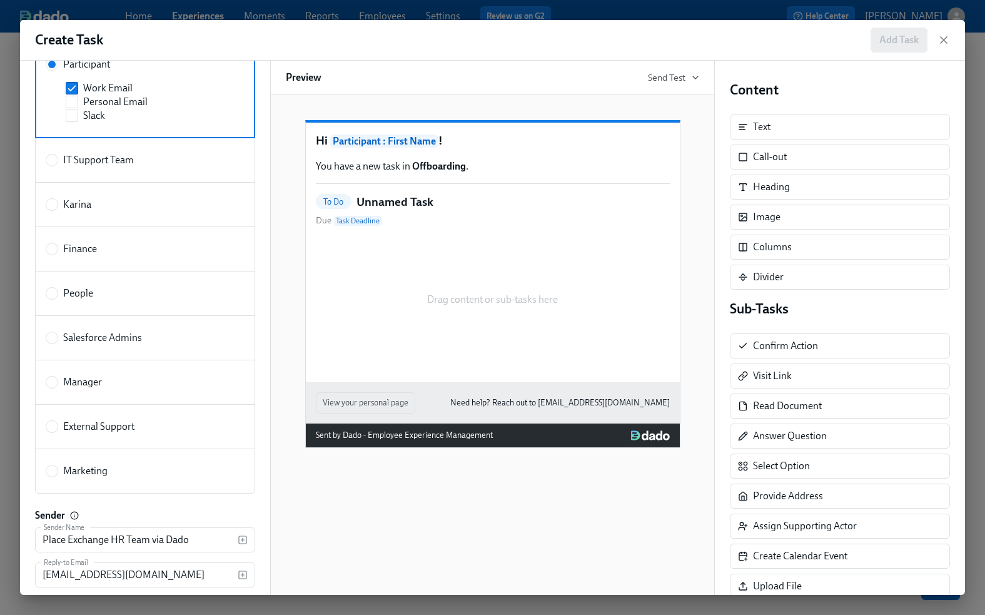
scroll to position [145, 0]
click at [46, 288] on input "People" at bounding box center [51, 291] width 11 height 11
radio input "true"
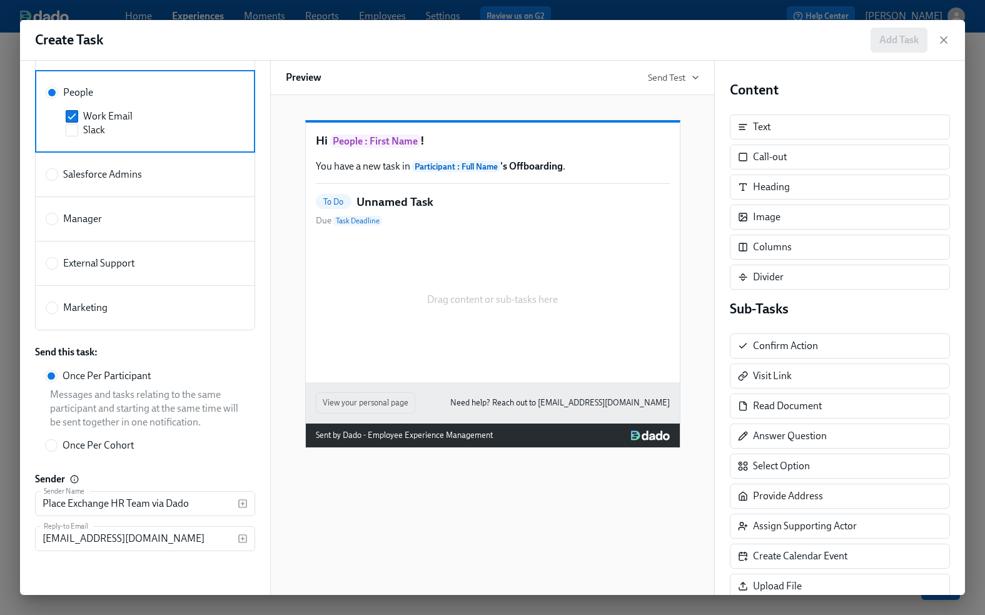
scroll to position [295, 0]
click at [123, 409] on div "Messages and tasks relating to the same participant and starting at the same ti…" at bounding box center [147, 406] width 205 height 41
click at [57, 380] on input "Once Per Participant" at bounding box center [51, 374] width 11 height 11
click at [242, 500] on icon "button" at bounding box center [243, 502] width 10 height 10
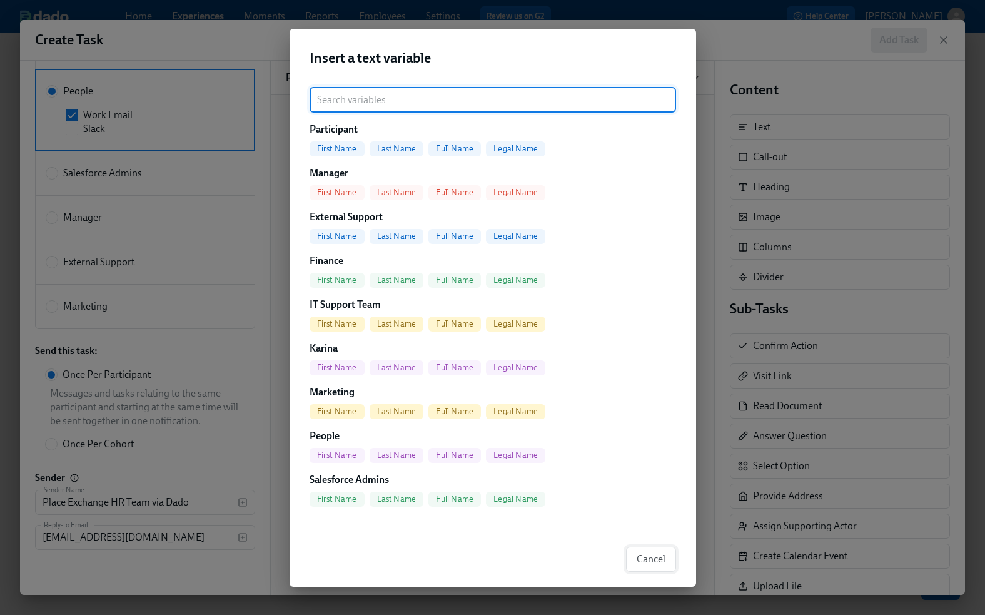
click at [652, 557] on span "Cancel" at bounding box center [651, 559] width 29 height 13
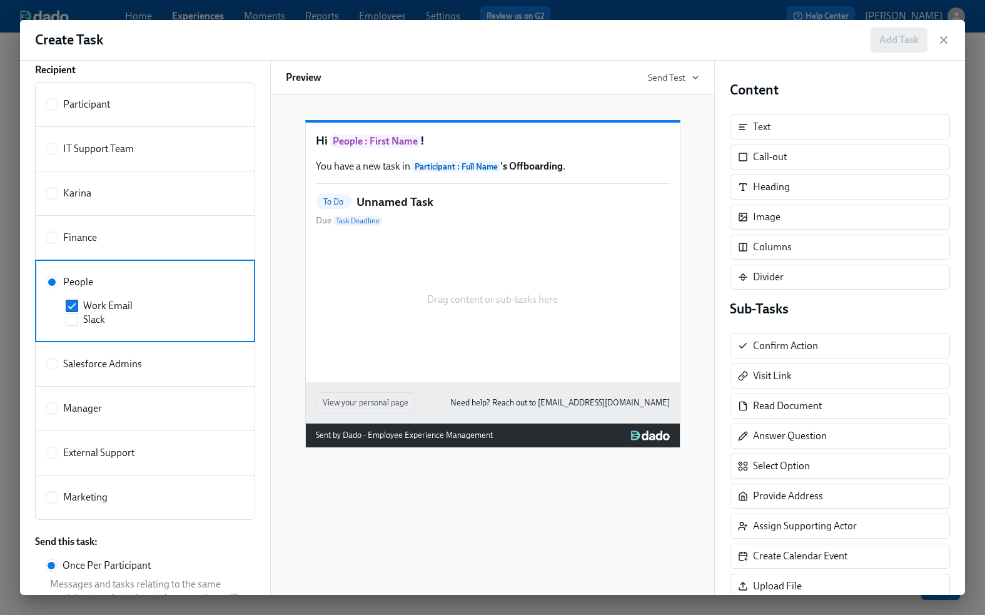
scroll to position [0, 0]
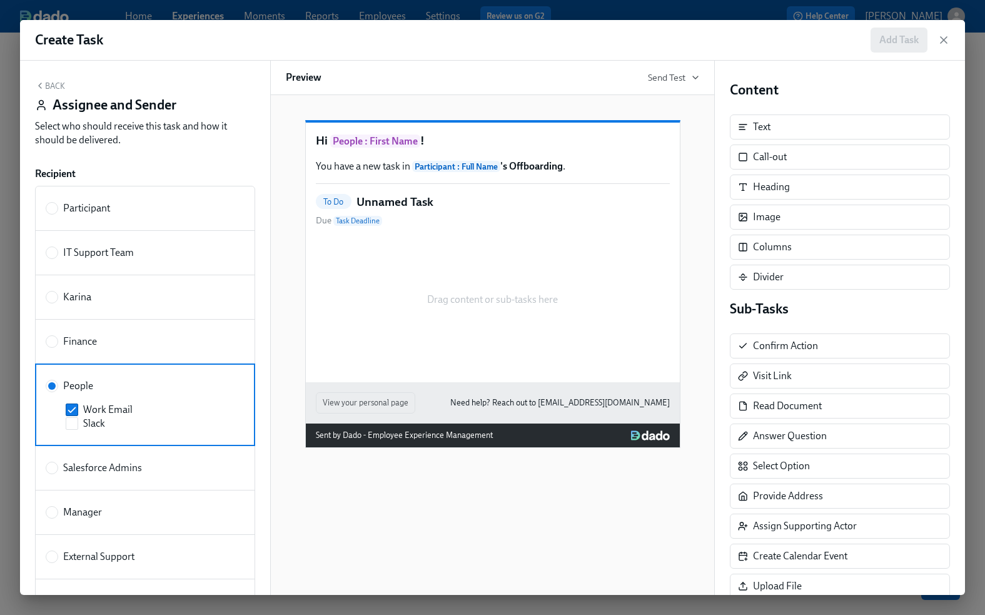
click at [53, 82] on button "Back" at bounding box center [50, 86] width 30 height 10
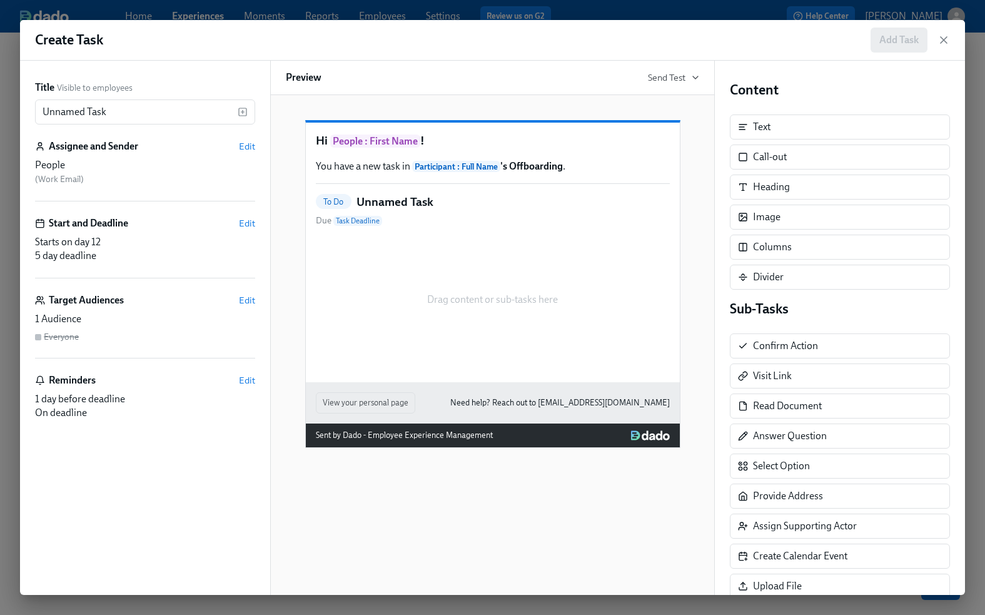
click at [390, 210] on h5 "Unnamed Task" at bounding box center [394, 202] width 77 height 16
click at [122, 111] on input "Unnamed Task" at bounding box center [136, 111] width 203 height 25
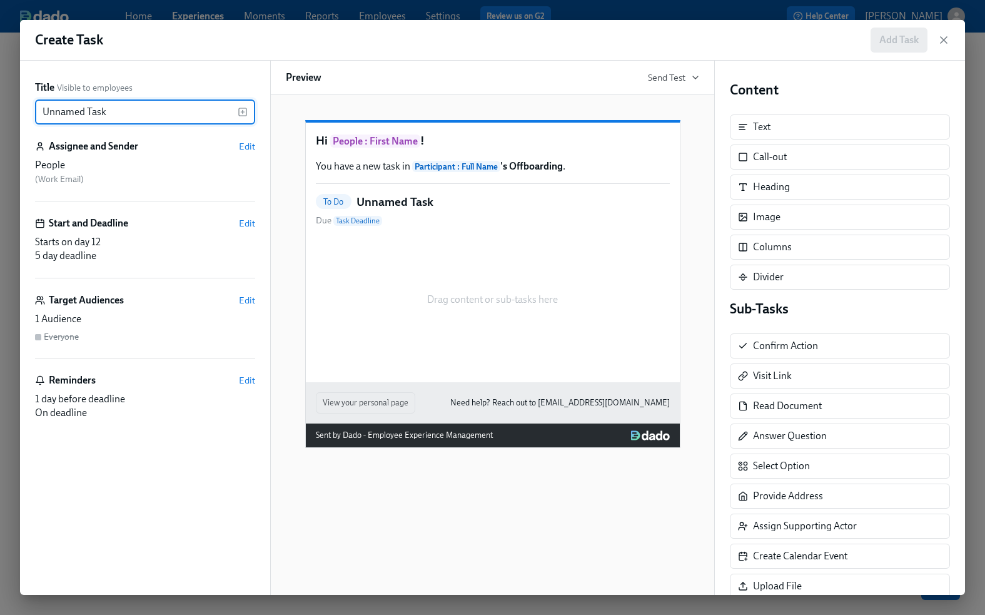
click at [122, 111] on input "Unnamed Task" at bounding box center [136, 111] width 203 height 25
click at [244, 108] on rect "button" at bounding box center [243, 112] width 8 height 8
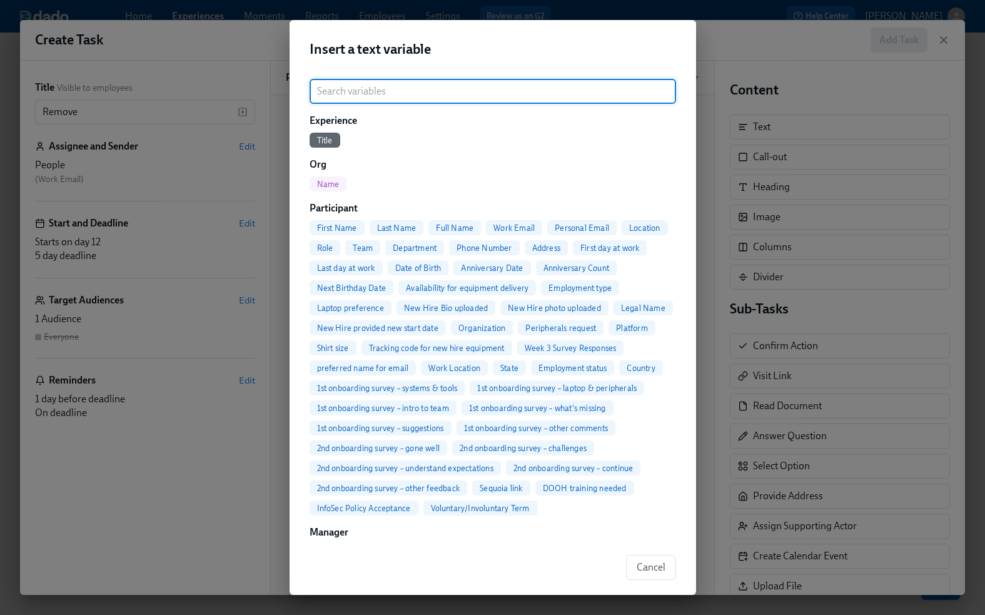
click at [461, 230] on span "Full Name" at bounding box center [454, 227] width 53 height 9
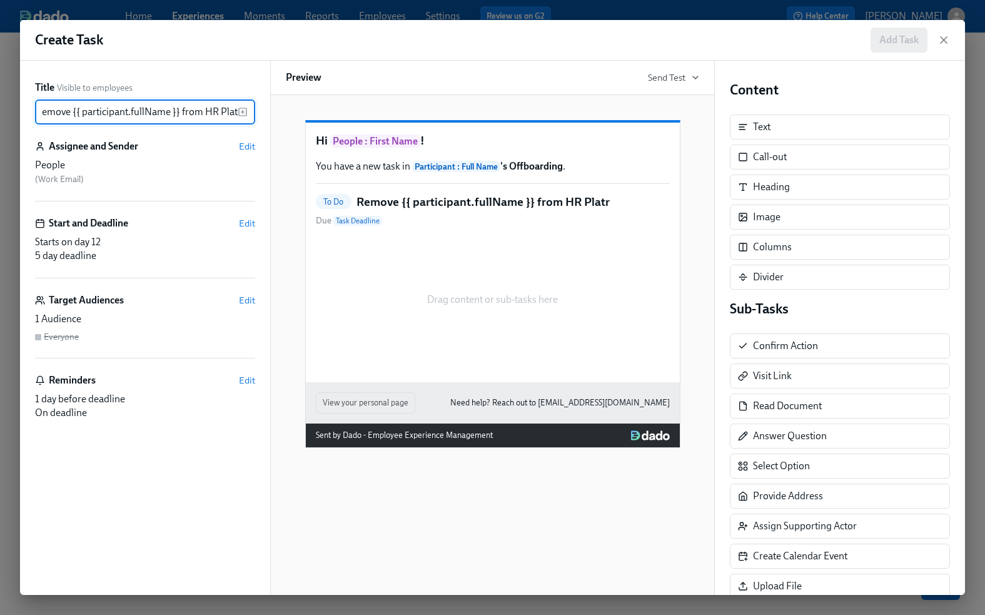
scroll to position [0, 7]
type input "Remove {{ participant.fullName }} from HR Platform"
click at [147, 175] on div "People ( Work Email )" at bounding box center [145, 172] width 220 height 28
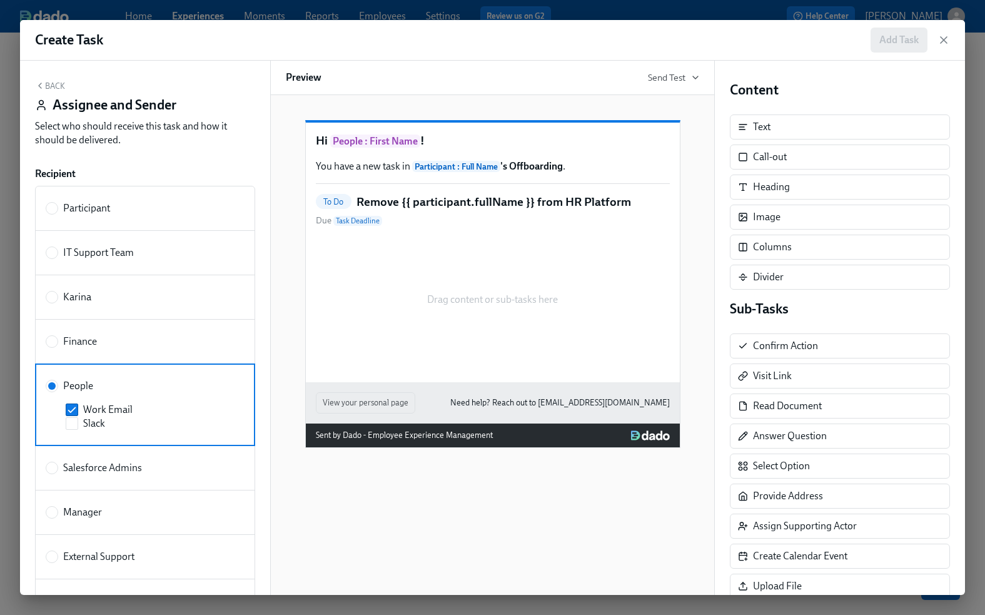
click at [149, 158] on div "Back Assignee and Sender Select who should receive this task and how it should …" at bounding box center [145, 328] width 250 height 534
click at [49, 82] on button "Back" at bounding box center [50, 86] width 30 height 10
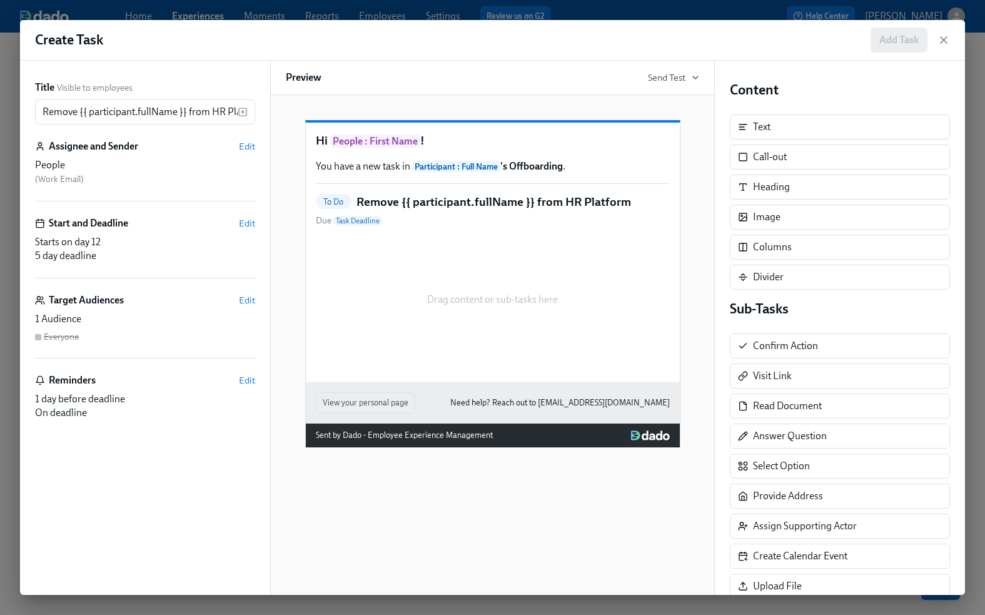
click at [574, 173] on p "You have a new task in Participant : Full Name 's Offboarding ." at bounding box center [493, 166] width 354 height 14
click at [569, 210] on h5 "Remove {{ participant.fullName }} from HR Platform" at bounding box center [493, 202] width 275 height 16
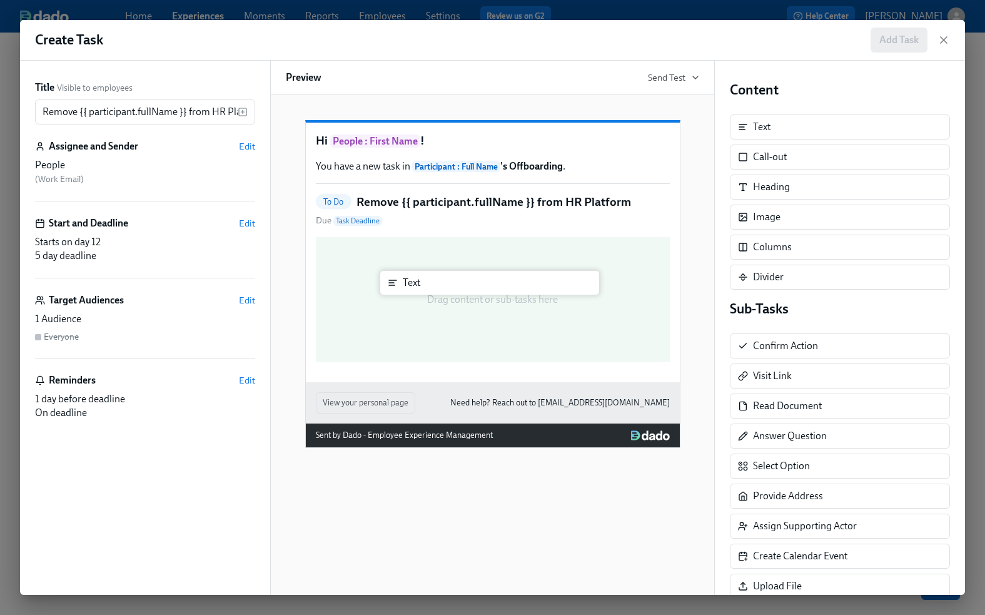
drag, startPoint x: 767, startPoint y: 128, endPoint x: 405, endPoint y: 280, distance: 392.4
click at [405, 280] on div "Title Visible to employees Remove {{ participant.fullName }} from HR Platform ​…" at bounding box center [492, 328] width 945 height 534
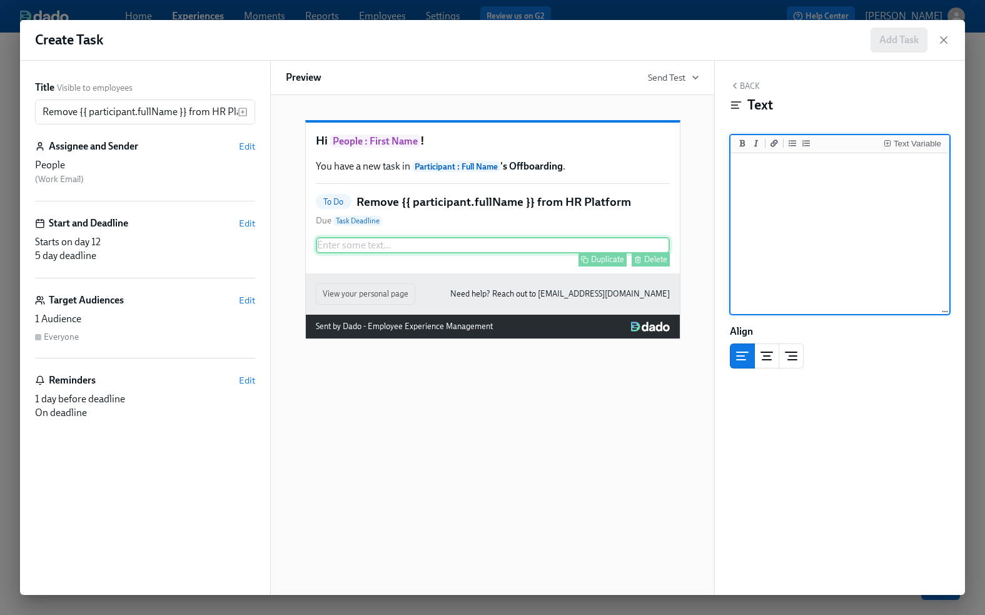
click at [408, 253] on div "Enter some text ... Duplicate Delete" at bounding box center [493, 245] width 354 height 16
click at [908, 141] on div "Text Variable" at bounding box center [918, 143] width 48 height 9
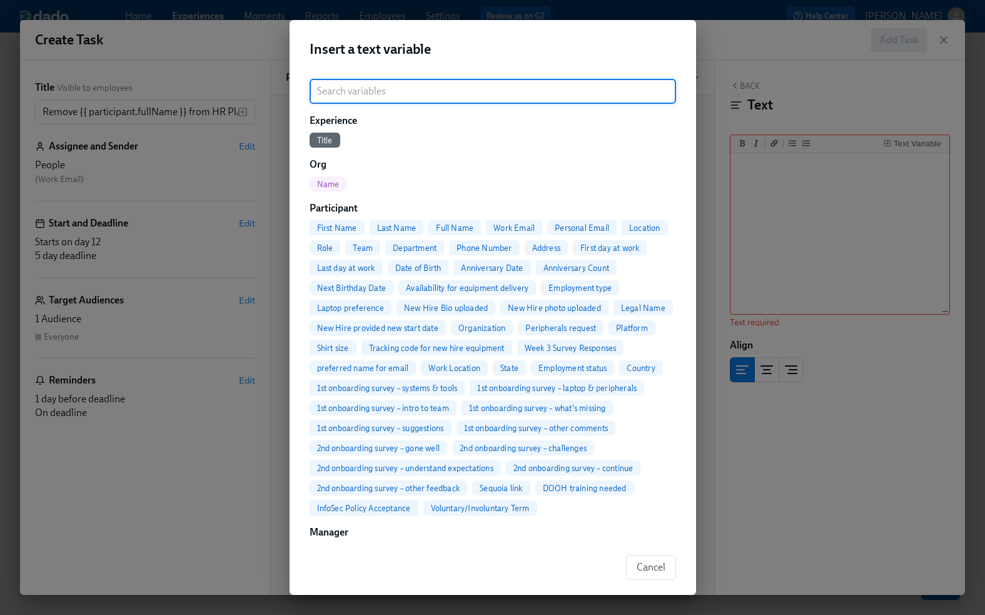
click at [456, 224] on span "Full Name" at bounding box center [454, 227] width 53 height 9
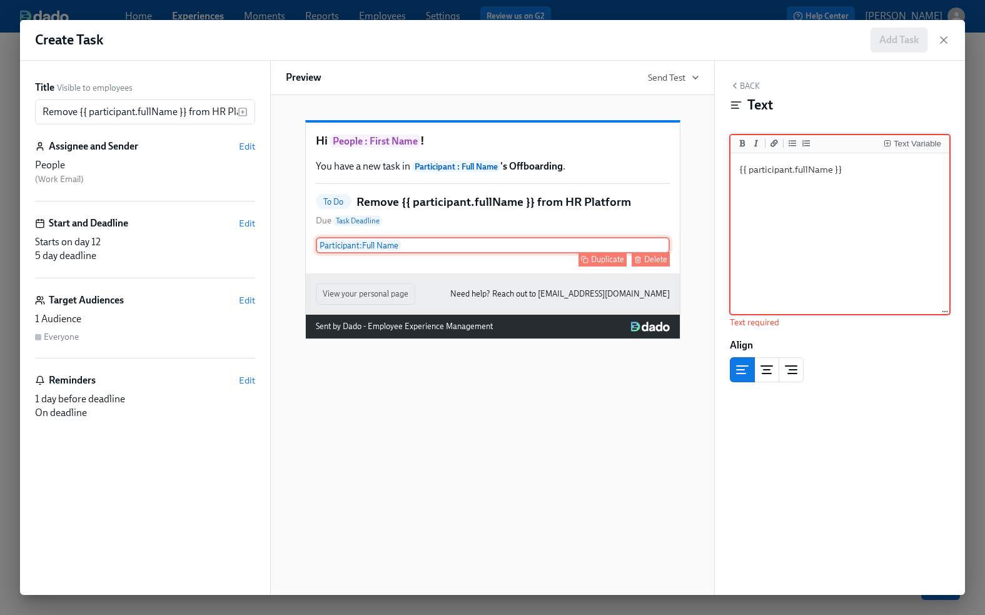
click at [448, 253] on div "Participant : Full Name Duplicate Delete" at bounding box center [493, 245] width 354 height 16
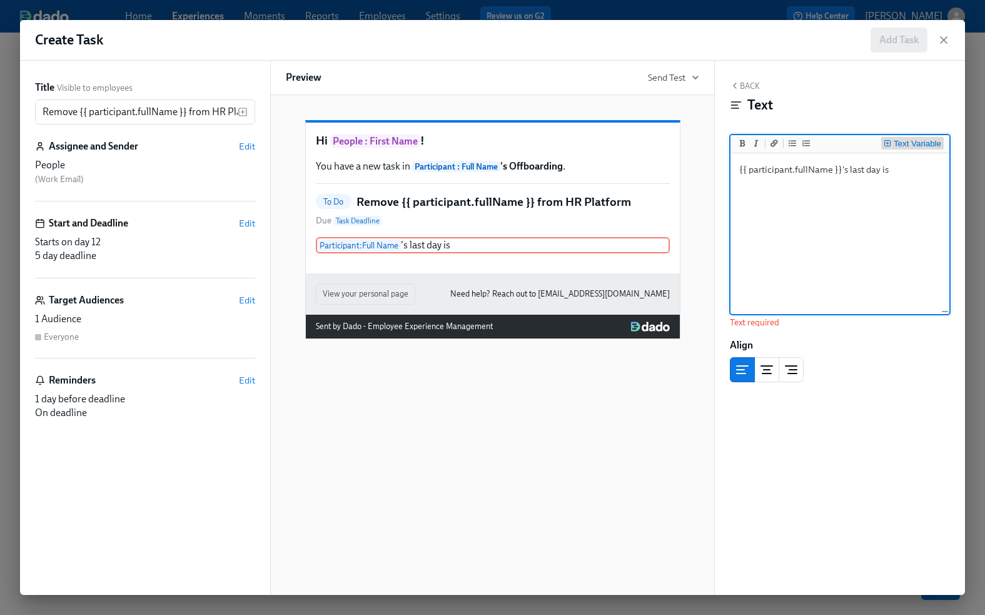
type textarea "{{ participant.fullName }}'s last day is"
click at [924, 140] on div "Text Variable" at bounding box center [918, 143] width 48 height 9
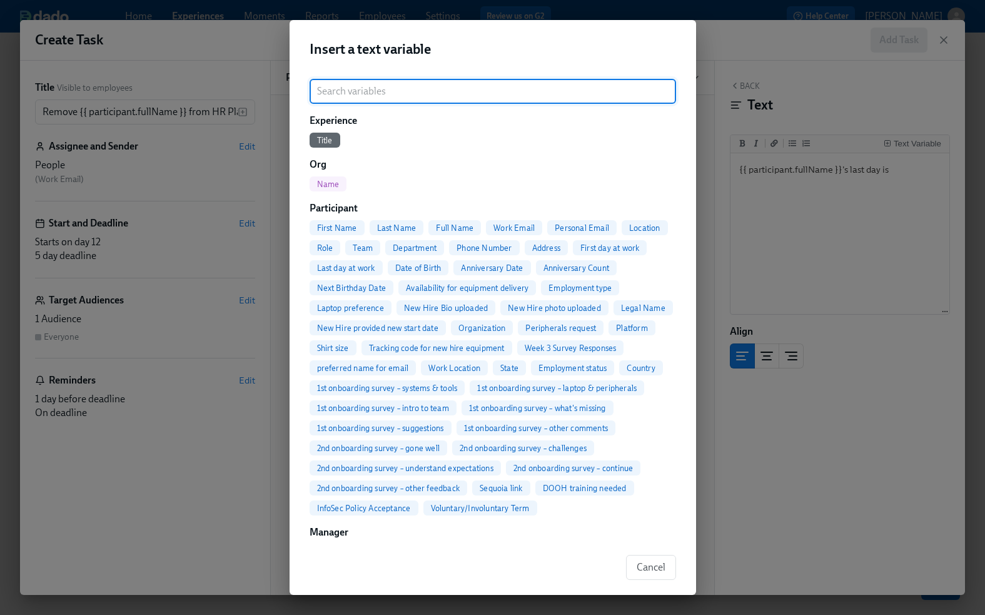
click at [506, 91] on input "search" at bounding box center [493, 91] width 366 height 25
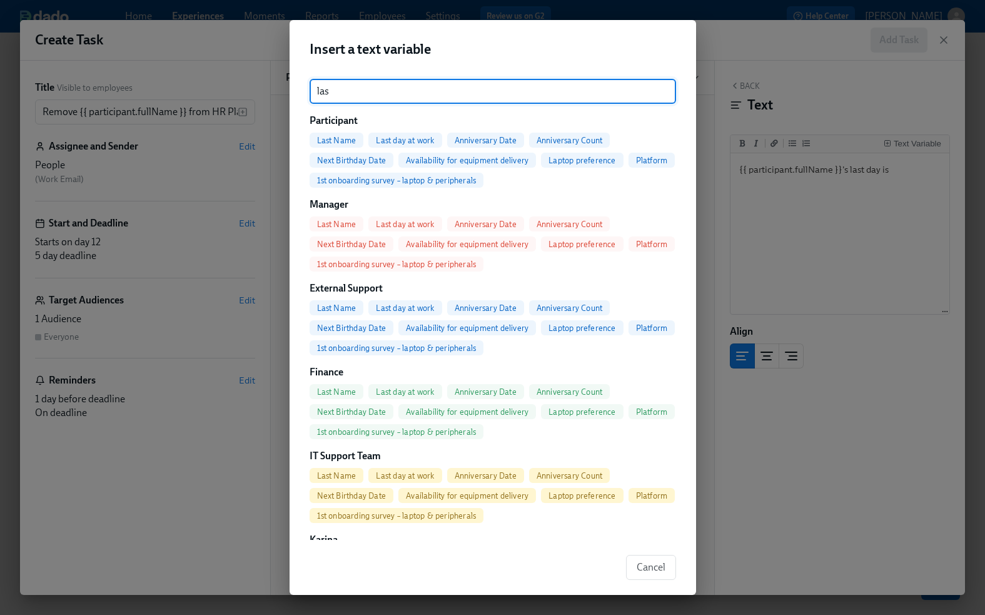
type input "last"
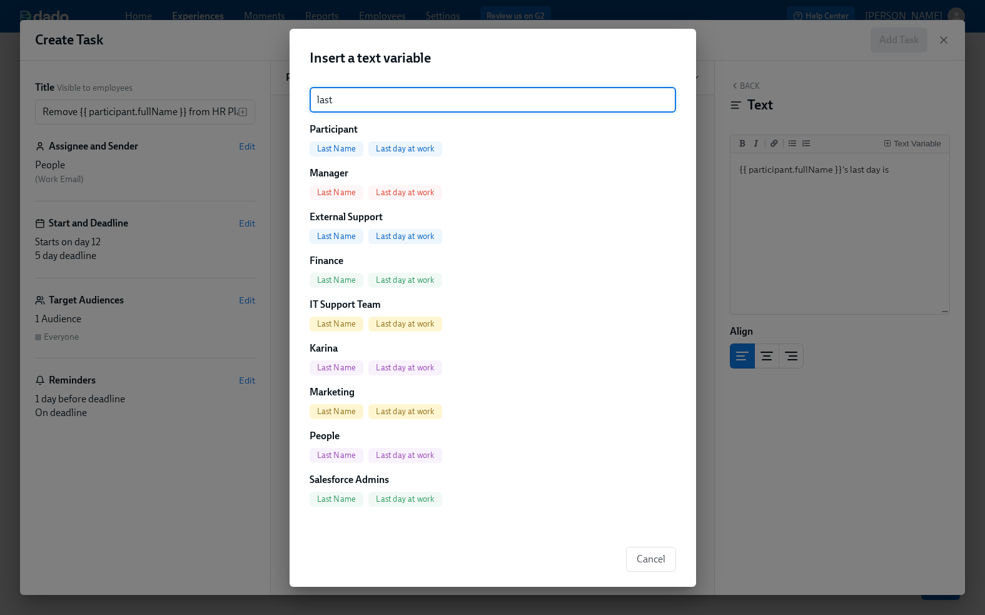
click at [418, 149] on span "Last day at work" at bounding box center [404, 148] width 73 height 9
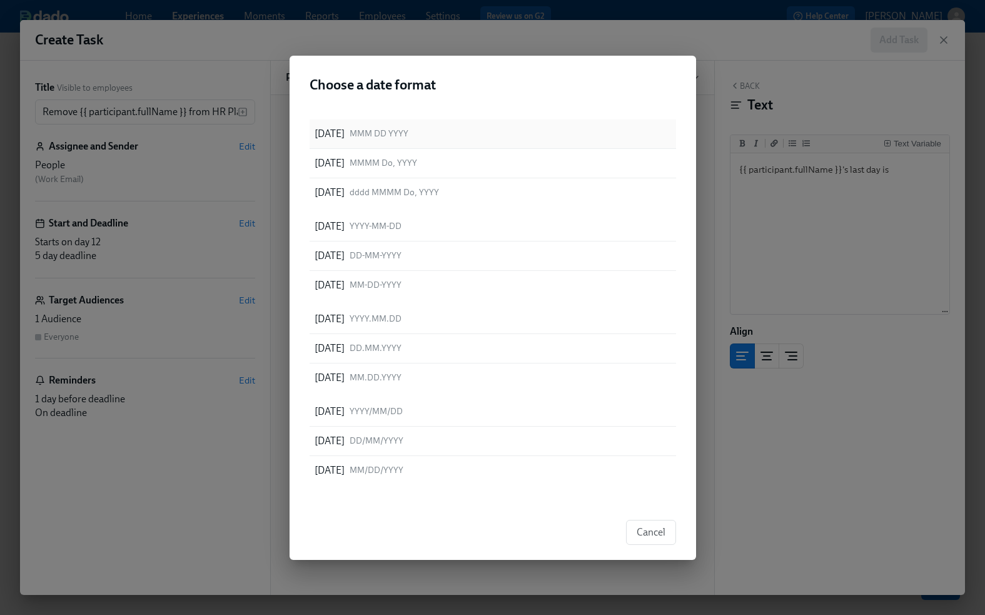
click at [403, 129] on span "MMM DD YYYY" at bounding box center [379, 134] width 59 height 12
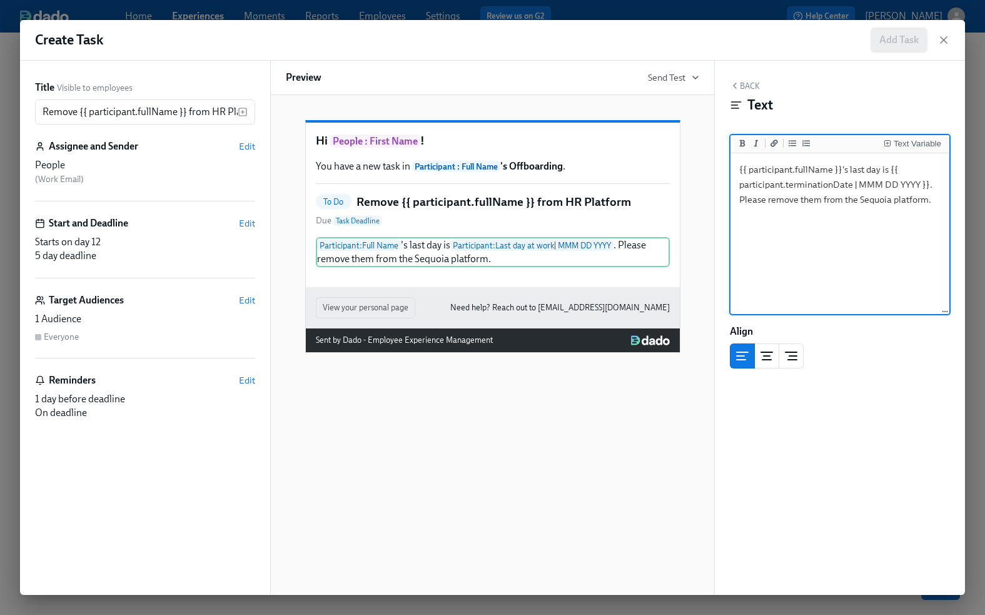
drag, startPoint x: 766, startPoint y: 200, endPoint x: 788, endPoint y: 200, distance: 22.5
click at [788, 200] on textarea "{{ participant.fullName }}'s last day is {{ participant.terminationDate | MMM D…" at bounding box center [840, 234] width 214 height 157
click at [787, 200] on textarea "{{ participant.fullName }}'s last day is {{ participant.terminationDate | MMM D…" at bounding box center [840, 234] width 214 height 157
drag, startPoint x: 767, startPoint y: 199, endPoint x: 822, endPoint y: 199, distance: 54.4
click at [822, 199] on textarea "{{ participant.fullName }}'s last day is {{ participant.terminationDate | MMM D…" at bounding box center [840, 234] width 214 height 157
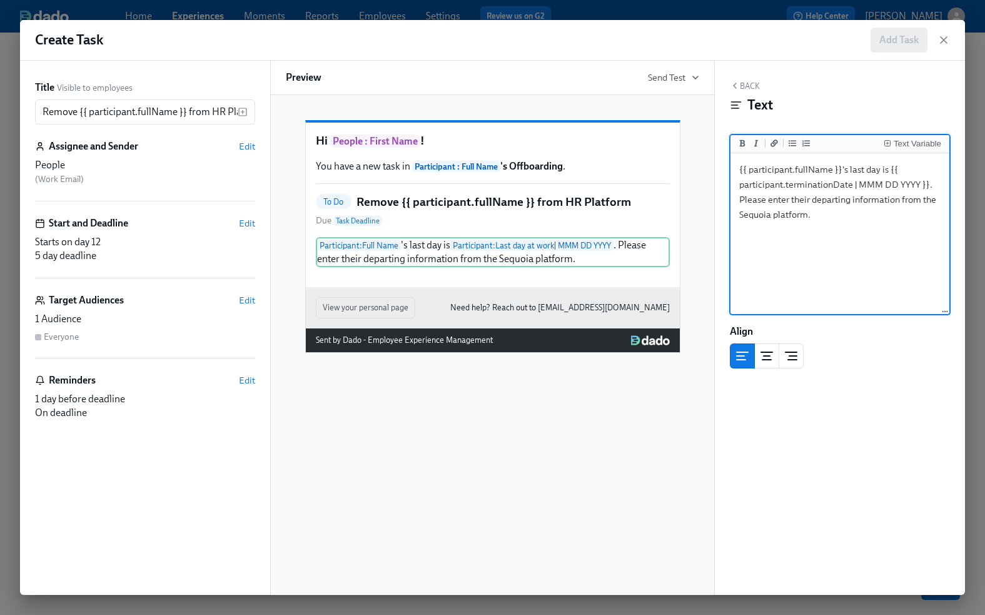
type textarea "{{ participant.fullName }}'s last day is {{ participant.terminationDate | MMM D…"
click at [856, 337] on div "Align" at bounding box center [840, 332] width 220 height 14
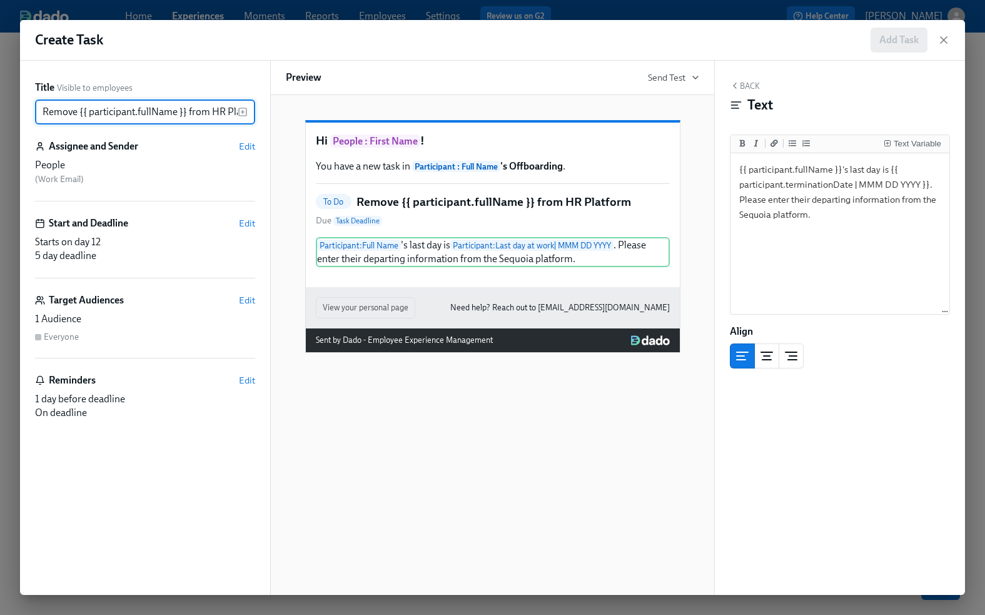
drag, startPoint x: 78, startPoint y: 111, endPoint x: 34, endPoint y: 111, distance: 43.1
click at [36, 111] on input "Remove {{ participant.fullName }} from HR Platform" at bounding box center [136, 111] width 203 height 25
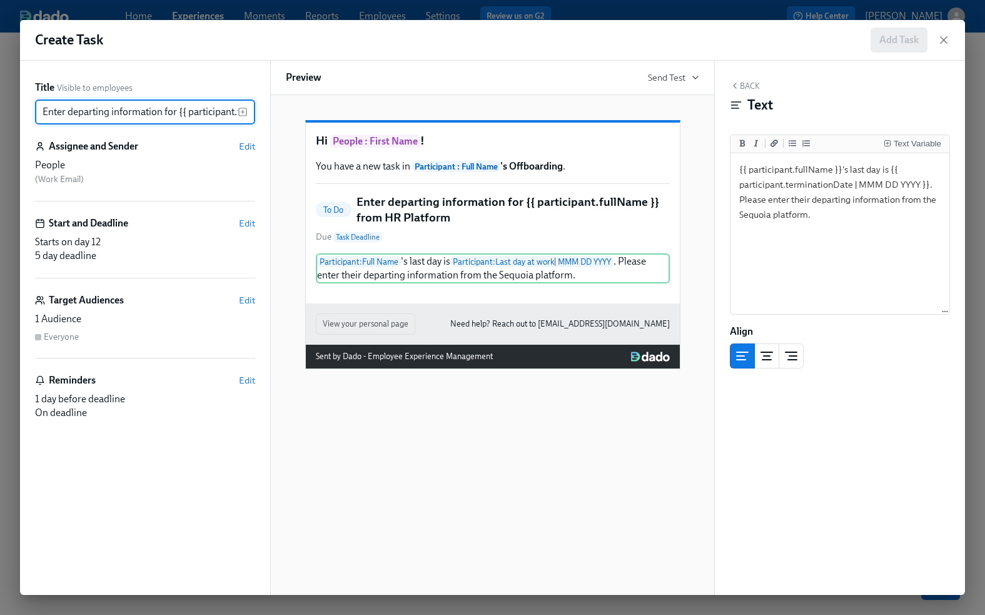
click at [380, 226] on h5 "Enter departing information for {{ participant.fullName }} from HR Platform" at bounding box center [512, 210] width 313 height 32
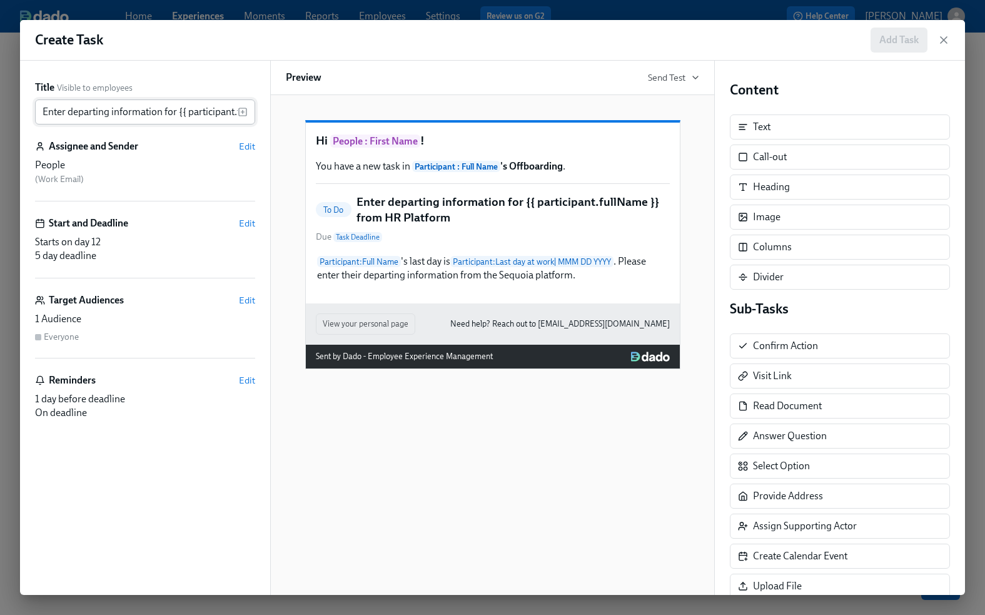
click at [157, 111] on input "Enter departing information for {{ participant.fullName }} from HR Platform" at bounding box center [136, 111] width 203 height 25
drag, startPoint x: 156, startPoint y: 111, endPoint x: 324, endPoint y: 111, distance: 168.2
click at [324, 111] on div "Title Visible to employees Enter departing information for {{ participant.fullN…" at bounding box center [492, 328] width 945 height 534
click at [181, 111] on input "Enter departing information for {{ participant.fullName }} from HR Platform" at bounding box center [136, 111] width 203 height 25
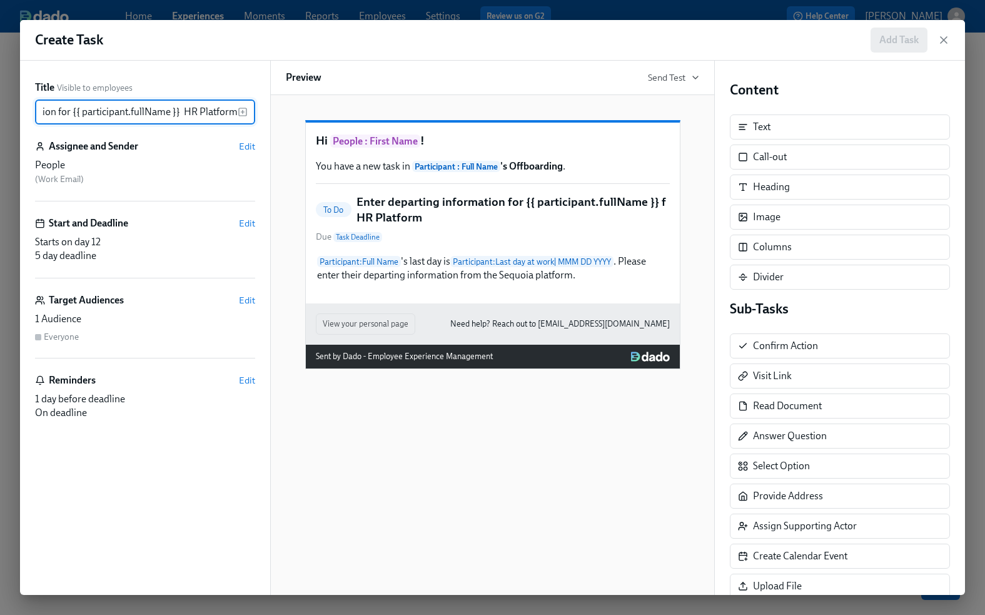
scroll to position [0, 106]
type input "Enter departing information for {{ participant.fullName }} in HR Platform"
click at [244, 63] on div "Title Visible to employees Enter departing information for {{ participant.fullN…" at bounding box center [145, 328] width 250 height 534
click at [171, 169] on div "People" at bounding box center [145, 165] width 220 height 14
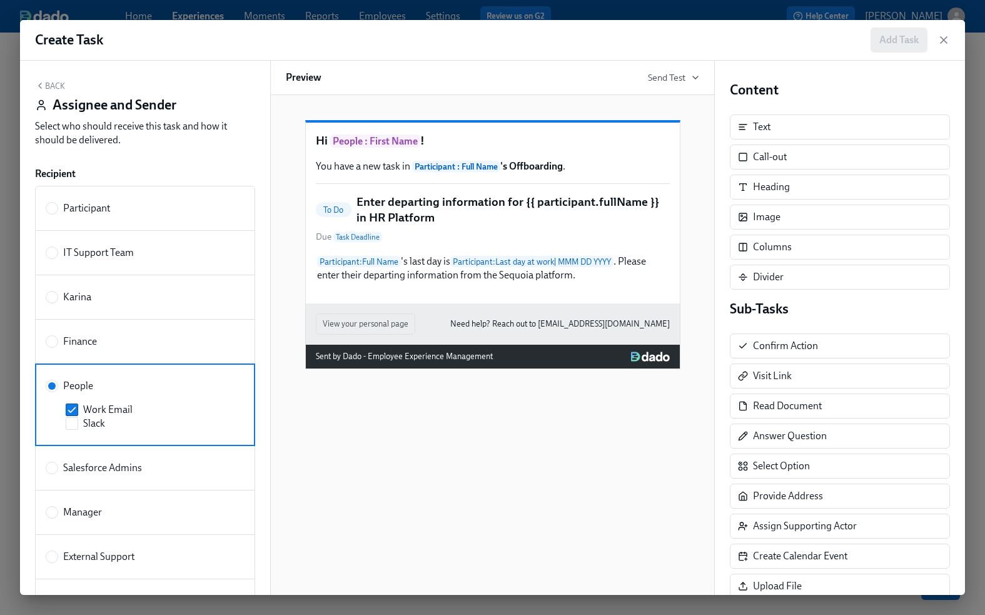
click at [53, 81] on button "Back" at bounding box center [50, 86] width 30 height 10
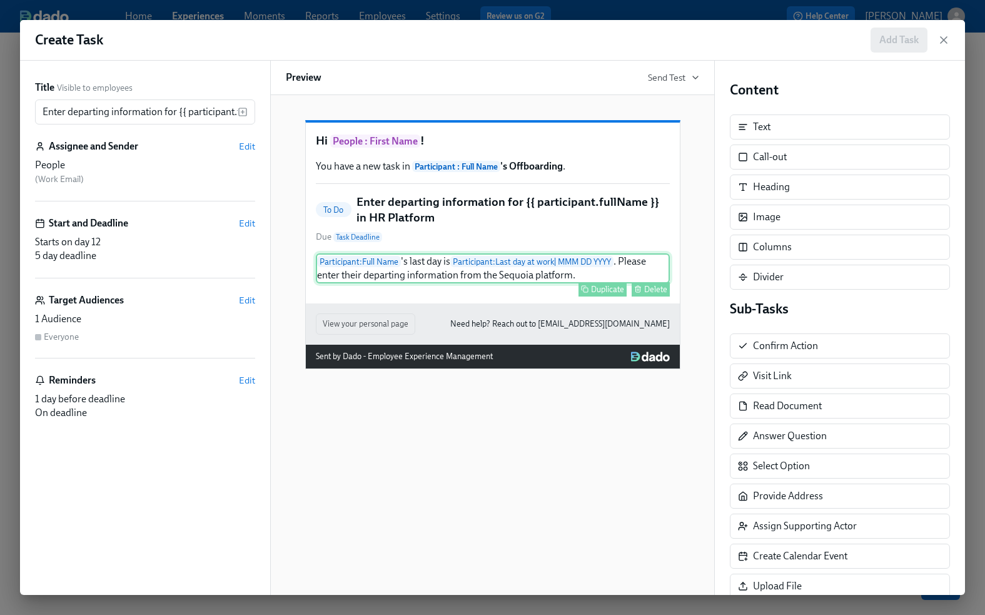
click at [611, 294] on div "Duplicate" at bounding box center [607, 289] width 33 height 9
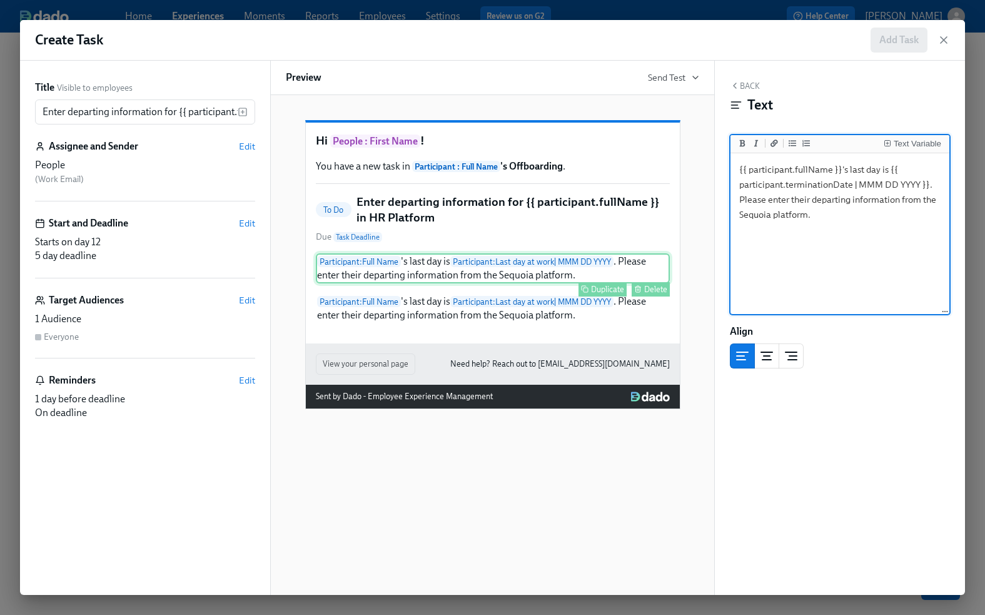
click at [428, 283] on div "Participant : Full Name 's last day is Participant : Last day at work | MMM DD …" at bounding box center [493, 268] width 354 height 30
click at [244, 298] on span "Edit" at bounding box center [247, 300] width 16 height 13
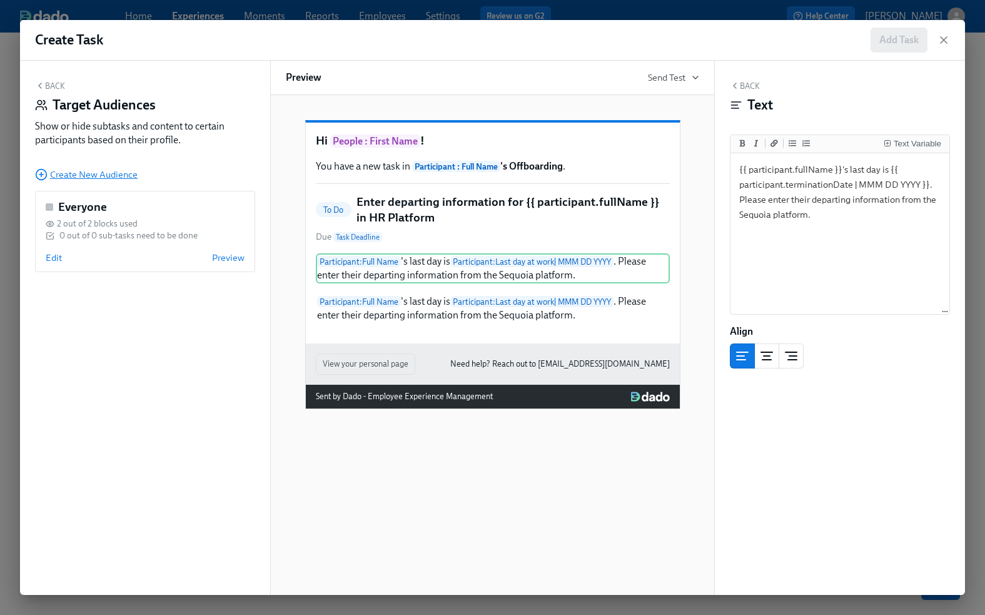
click at [126, 176] on span "Create New Audience" at bounding box center [86, 174] width 103 height 13
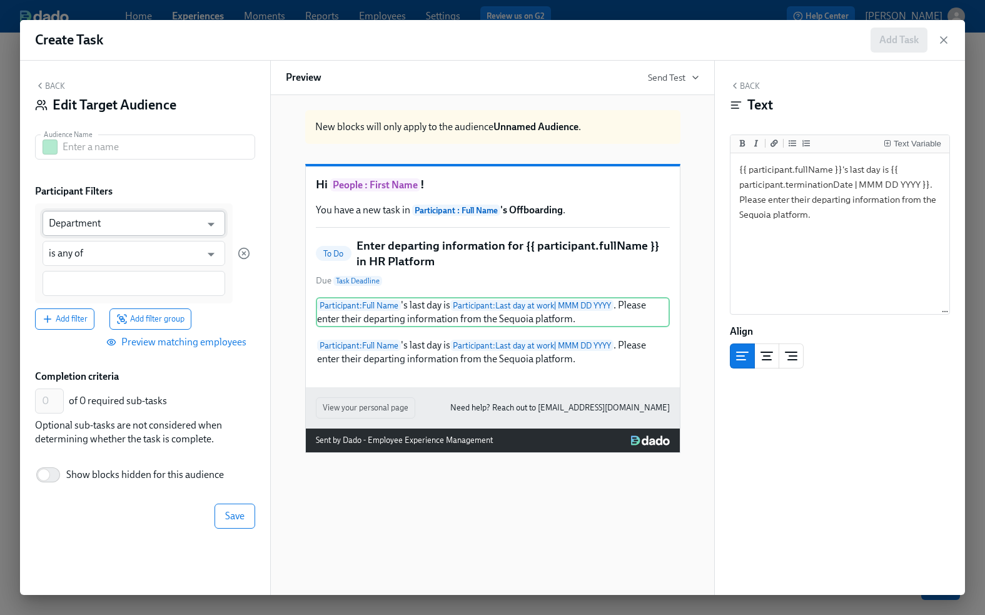
click at [140, 226] on input "Department" at bounding box center [125, 223] width 152 height 25
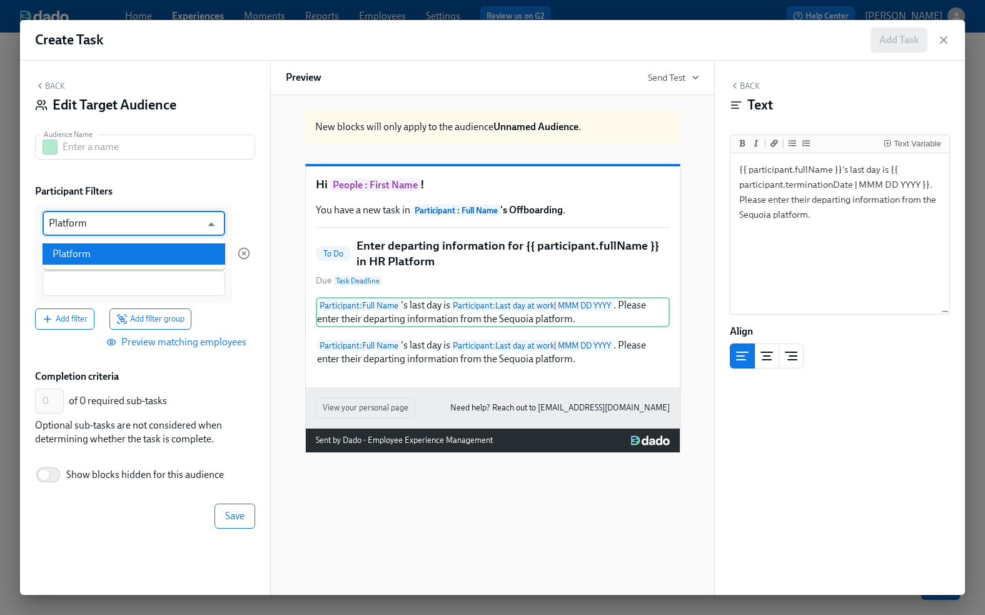
click at [81, 256] on li "Platform" at bounding box center [134, 253] width 183 height 21
type input "Platform"
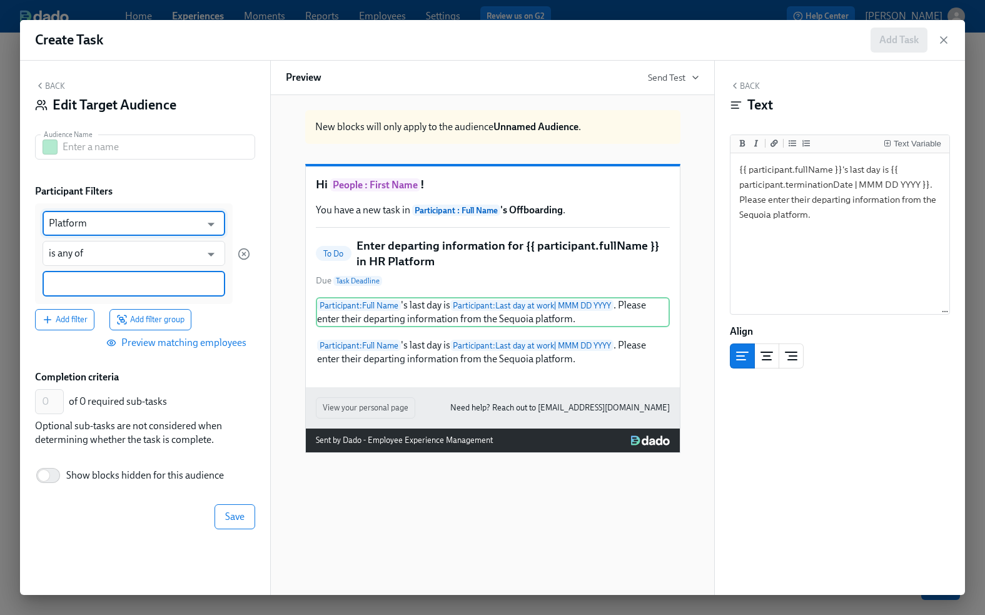
click at [99, 284] on input at bounding box center [134, 283] width 170 height 13
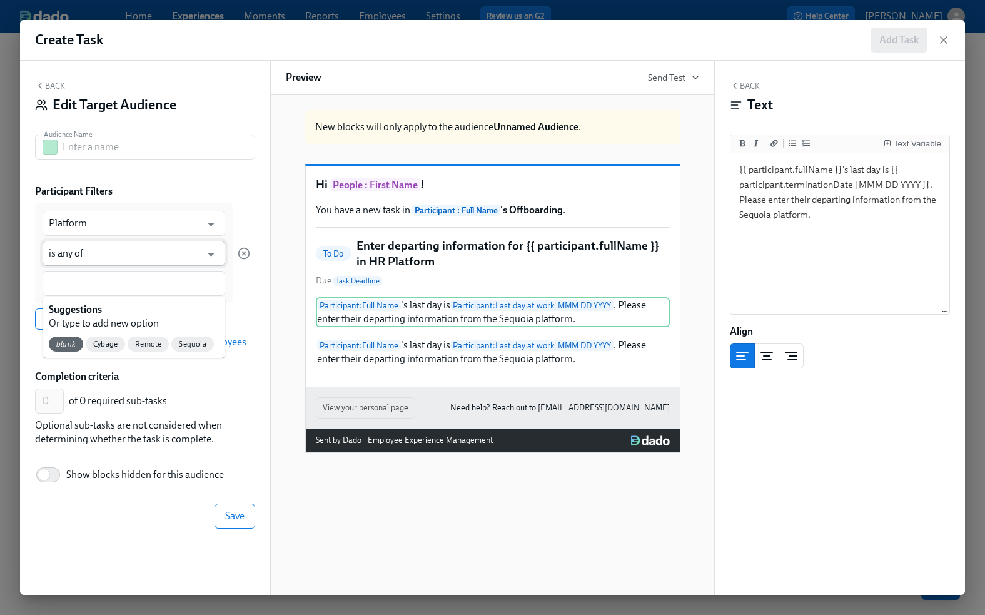
click at [109, 251] on input "is any of" at bounding box center [125, 253] width 152 height 25
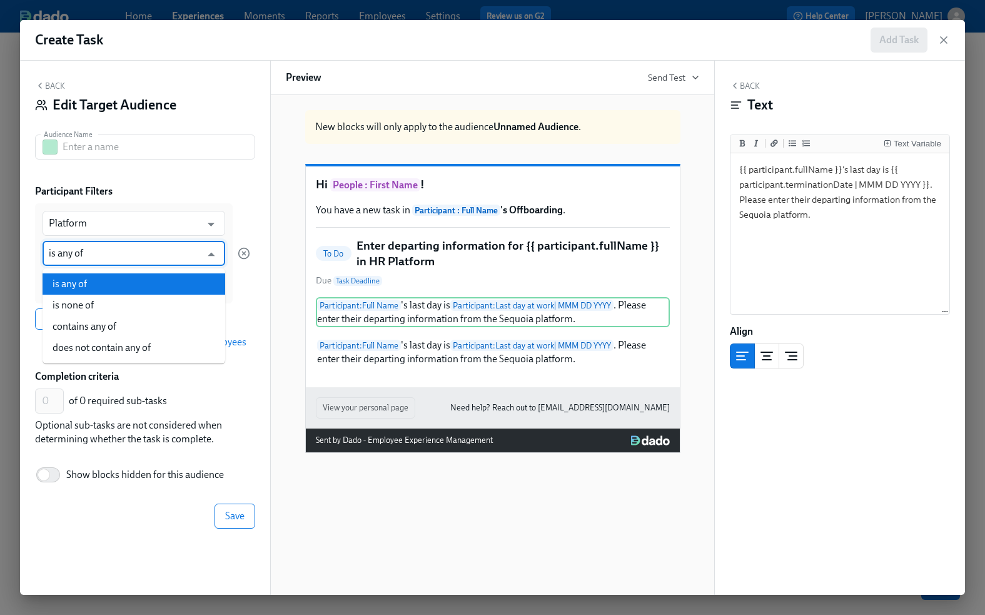
click at [129, 286] on li "is any of" at bounding box center [134, 283] width 183 height 21
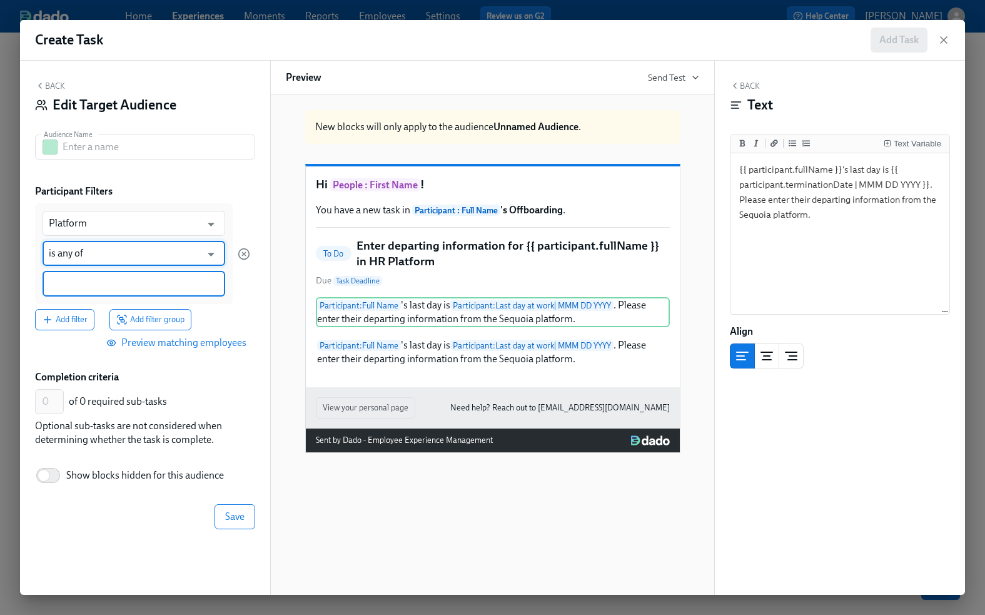
click at [125, 281] on input at bounding box center [134, 283] width 170 height 13
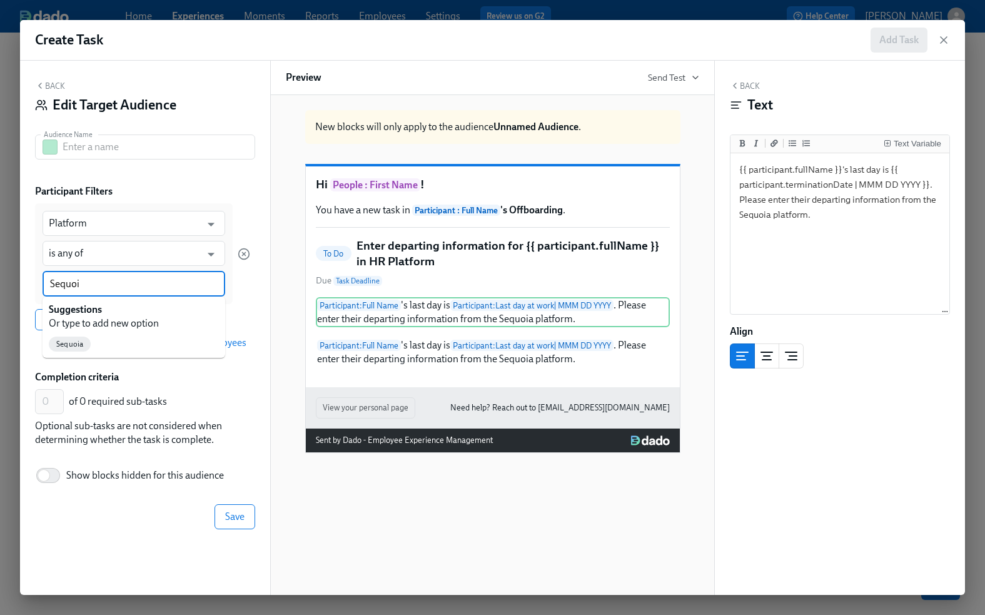
type input "Sequoia"
click at [249, 296] on div at bounding box center [244, 253] width 13 height 100
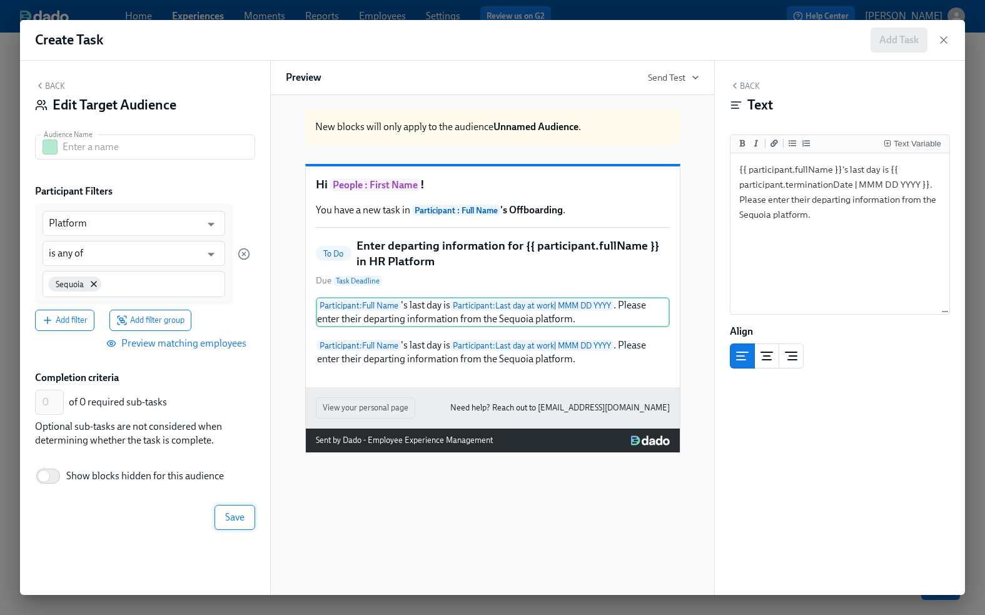
click at [241, 518] on span "Save" at bounding box center [234, 517] width 19 height 13
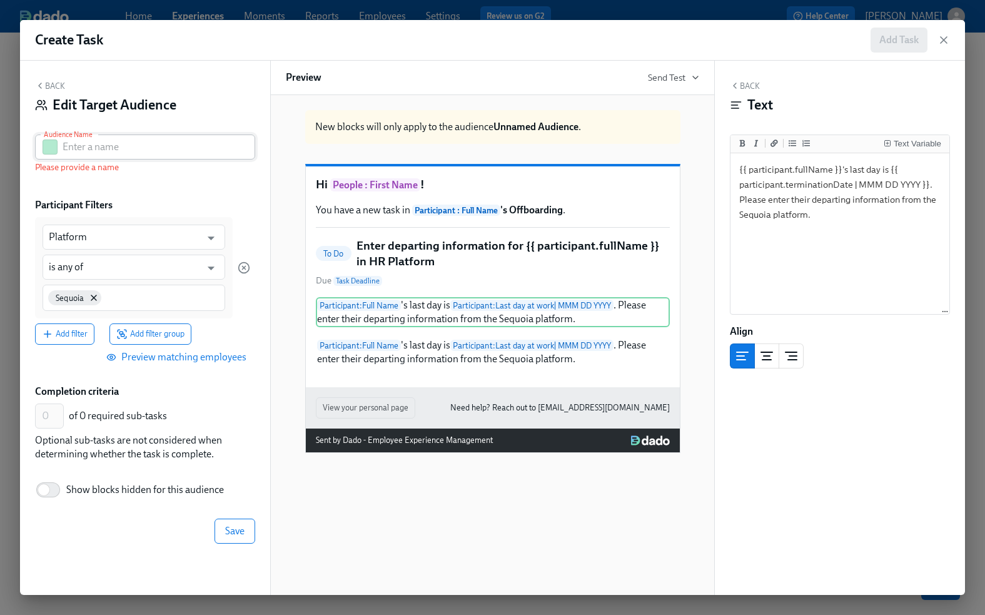
click at [96, 146] on input "text" at bounding box center [159, 146] width 193 height 25
type input "Sequoia"
click at [236, 526] on span "Save" at bounding box center [234, 531] width 19 height 13
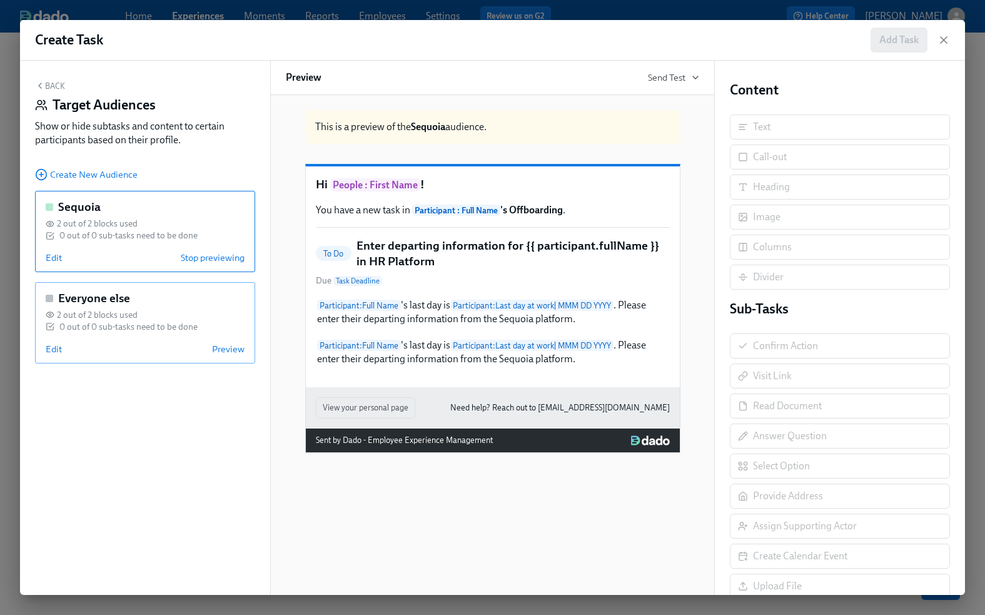
click at [126, 321] on div "0 out of 0 sub-tasks need to be done" at bounding box center [128, 327] width 138 height 12
click at [51, 345] on span "Edit" at bounding box center [54, 349] width 16 height 13
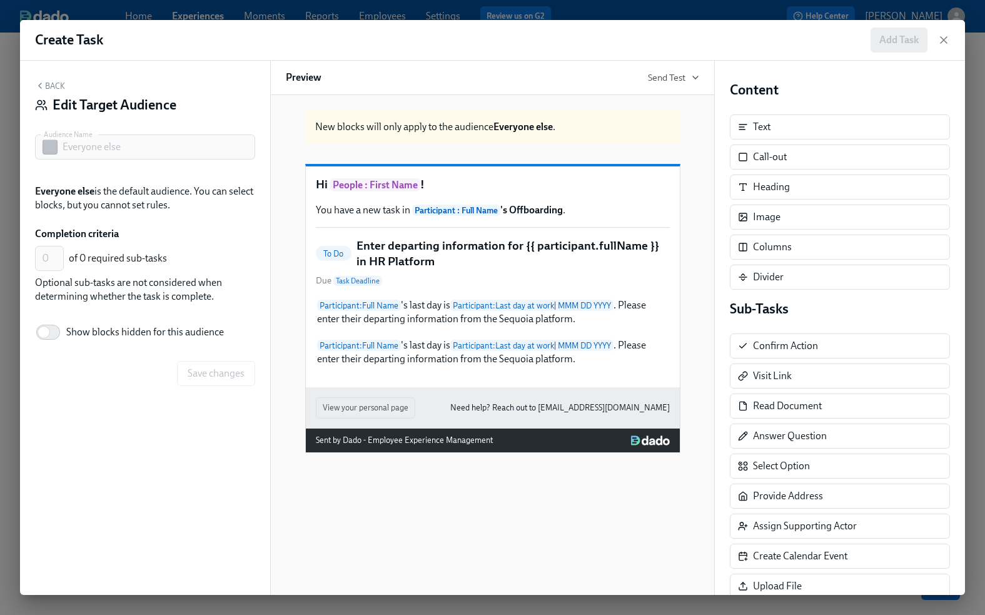
click at [49, 81] on button "Back" at bounding box center [50, 86] width 30 height 10
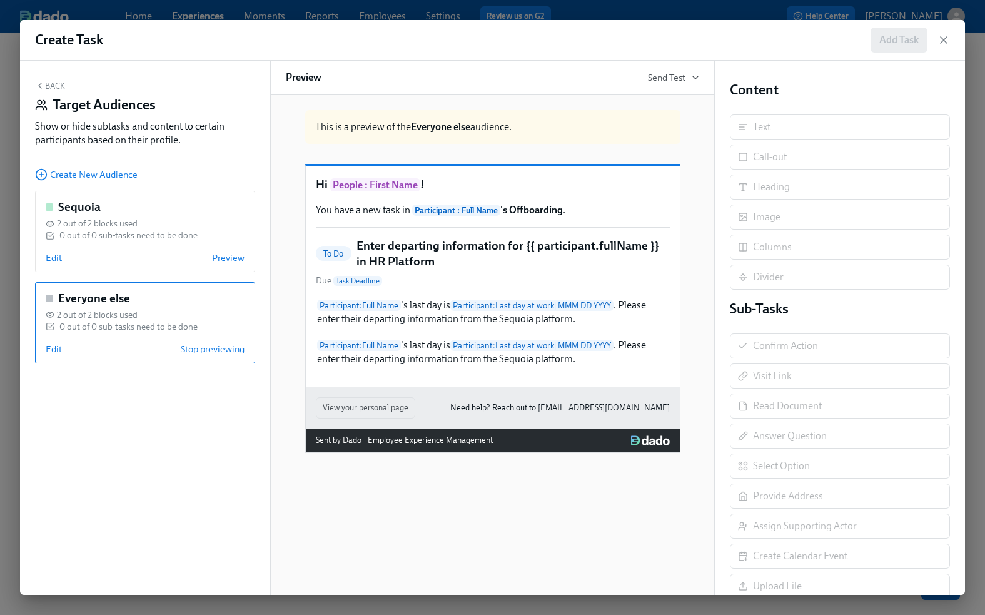
click at [49, 81] on button "Back" at bounding box center [50, 86] width 30 height 10
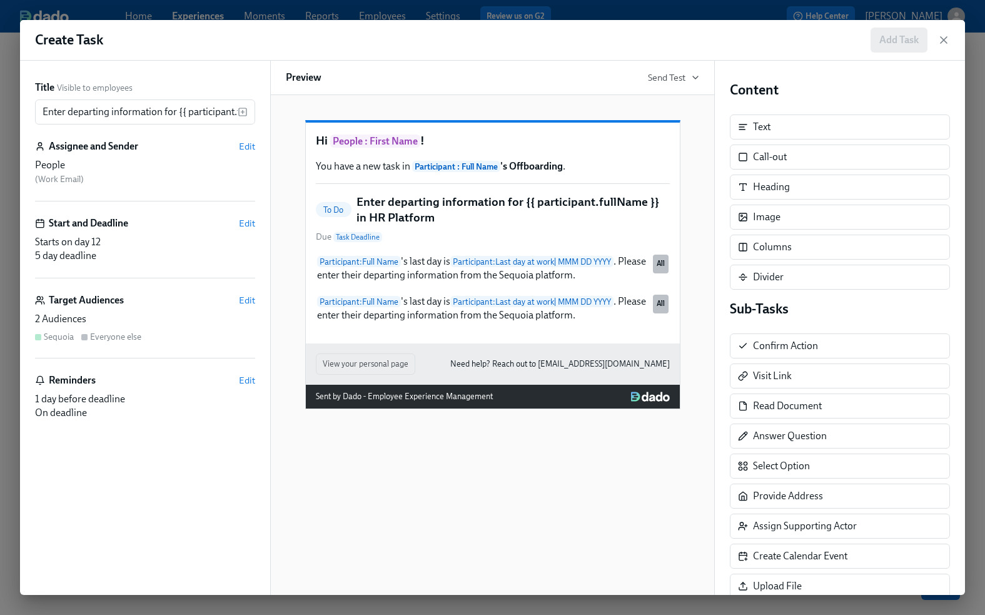
click at [529, 466] on div "Hi People : First Name ! You have a new task in Participant : Full Name 's Offb…" at bounding box center [492, 345] width 445 height 500
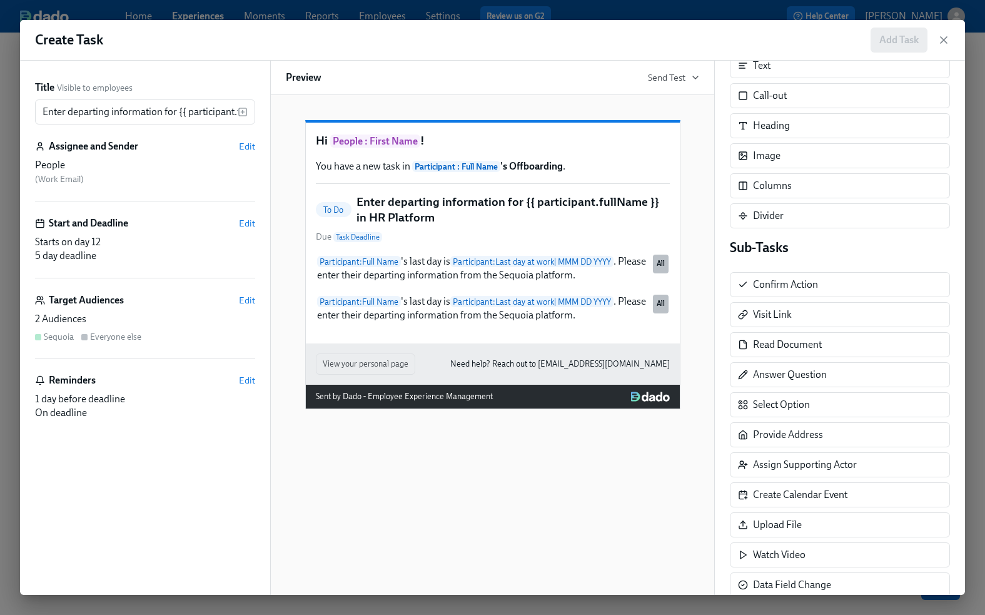
scroll to position [94, 0]
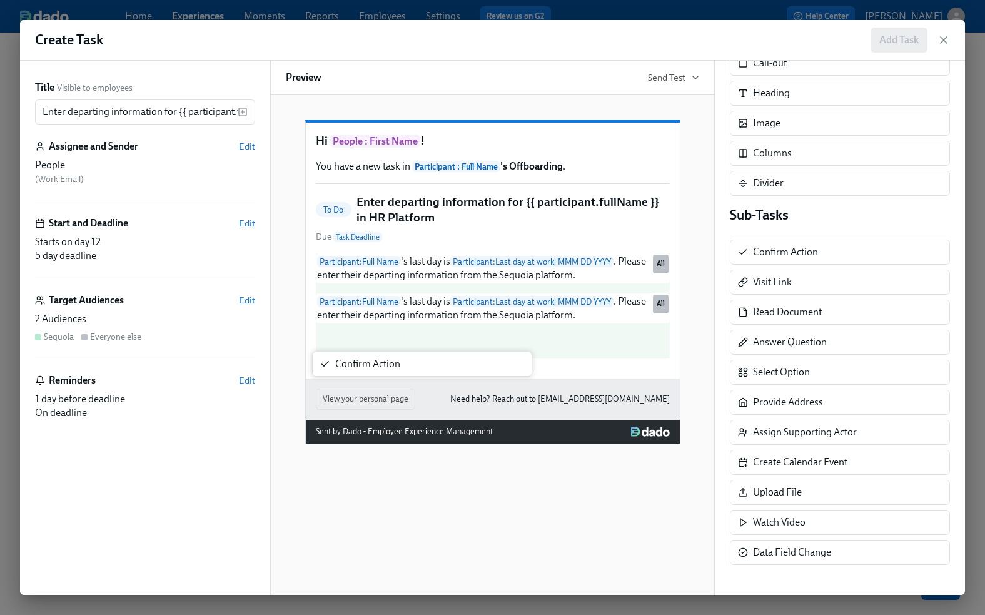
drag, startPoint x: 771, startPoint y: 255, endPoint x: 349, endPoint y: 367, distance: 436.7
click at [349, 367] on div "Title Visible to employees Enter departing information for {{ participant.fullN…" at bounding box center [492, 328] width 945 height 534
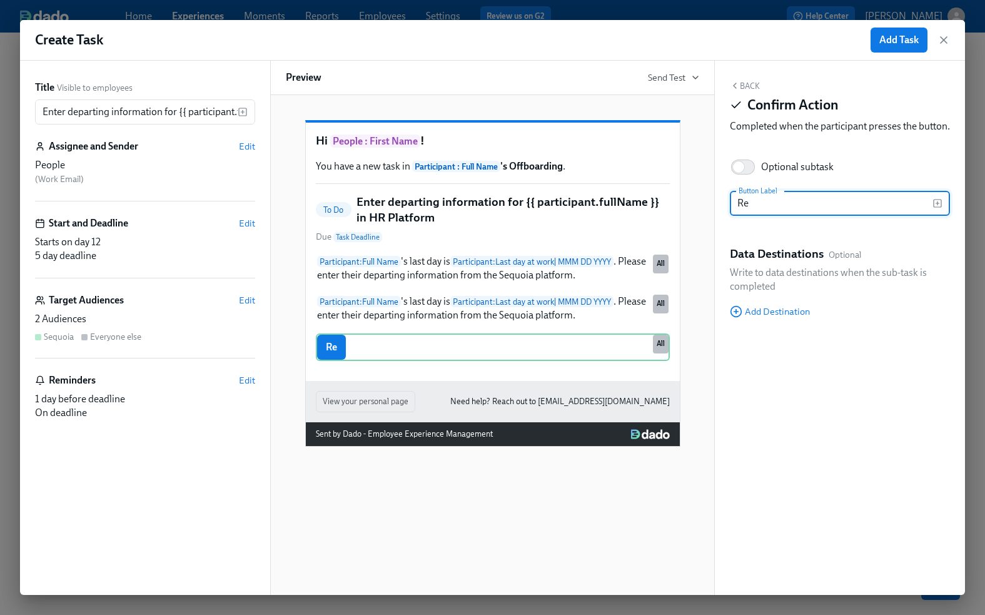
type input "R"
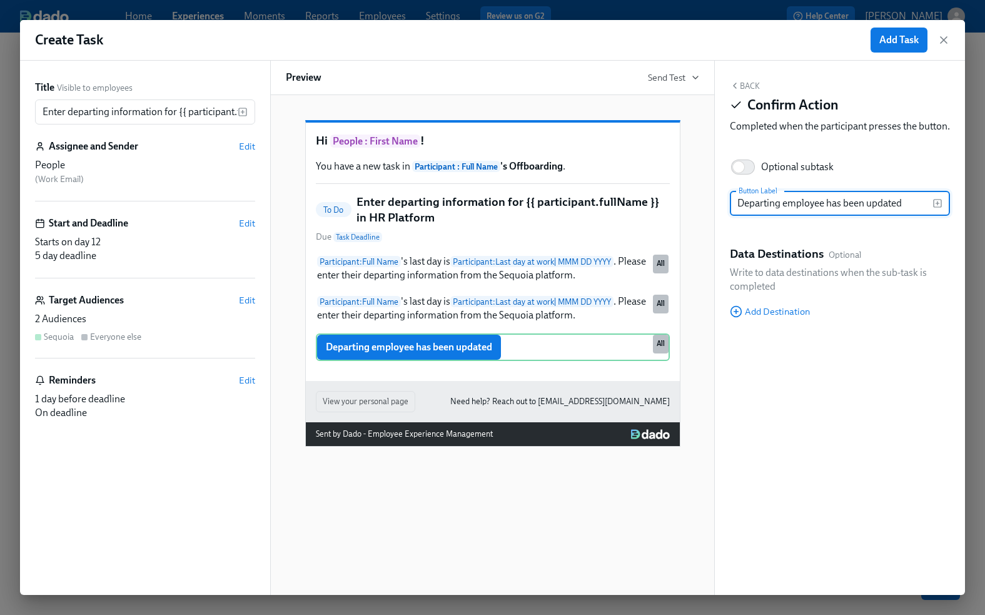
type input "Departing employee has been updated"
click at [917, 159] on div "Back Confirm Action Completed when the participant presses the button. Optional…" at bounding box center [840, 328] width 250 height 534
click at [909, 35] on span "Add Task" at bounding box center [898, 40] width 39 height 13
